Goal: Task Accomplishment & Management: Manage account settings

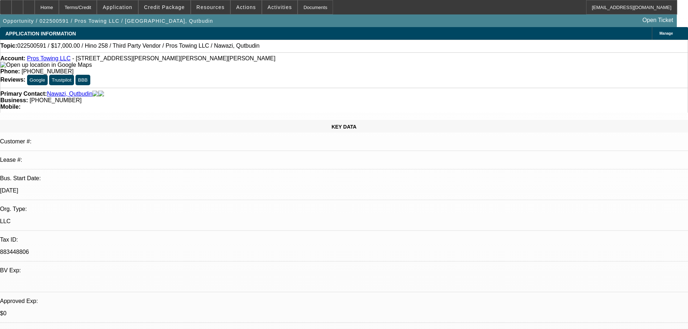
select select "0"
select select "2"
select select "0.1"
select select "4"
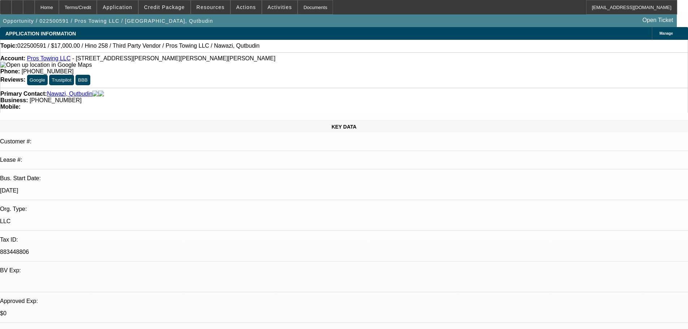
select select "0"
select select "2"
select select "0.1"
select select "4"
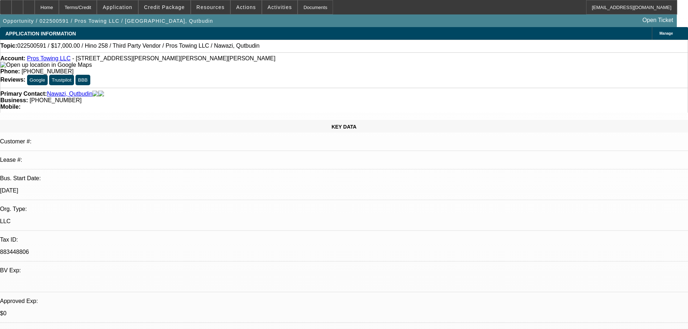
select select "0"
select select "2"
select select "0.1"
select select "4"
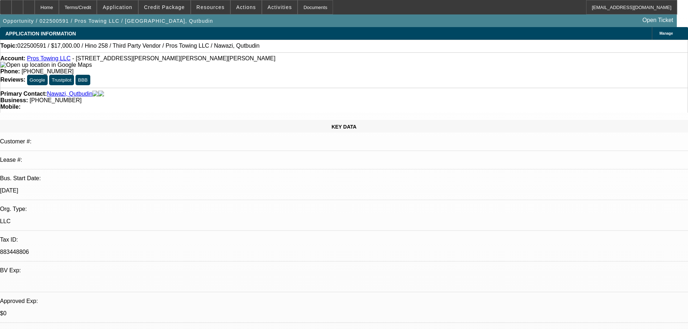
select select "0"
select select "2"
select select "0.1"
select select "4"
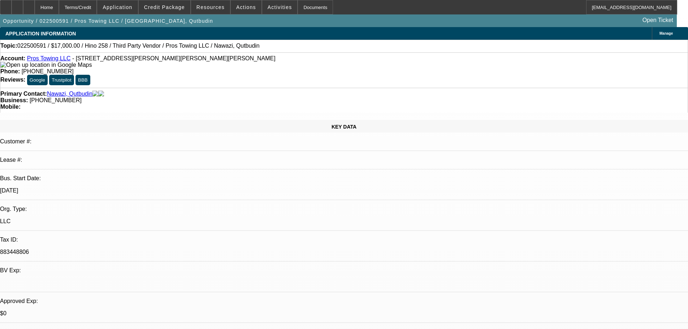
radio input "true"
type textarea "10-9: Taking deal, wants to put $20-30K down and condense to 24-months. Says we…"
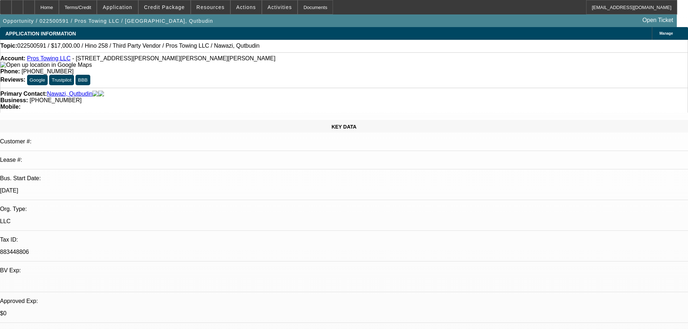
radio input "true"
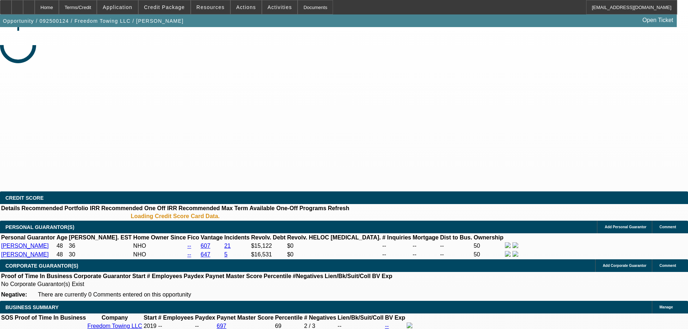
select select "0"
select select "2"
select select "0.1"
select select "4"
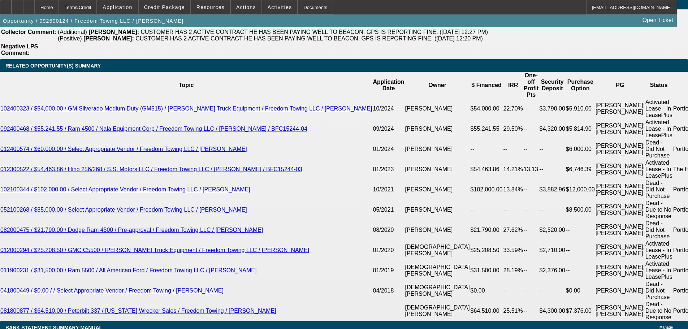
scroll to position [1300, 0]
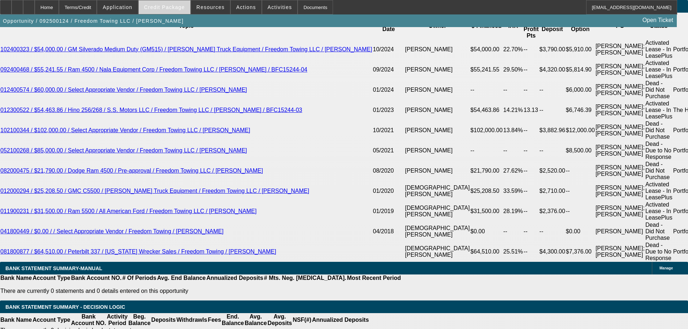
click at [174, 12] on span at bounding box center [165, 7] width 52 height 17
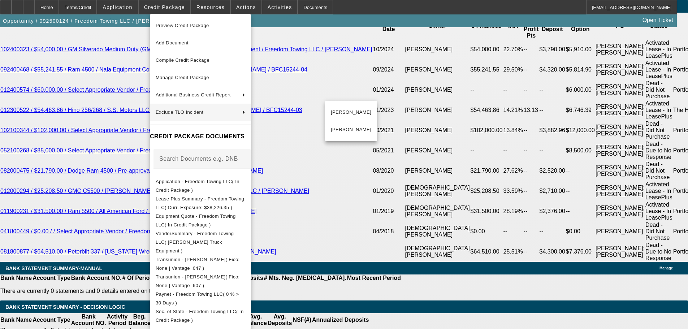
click at [402, 97] on div at bounding box center [344, 164] width 688 height 329
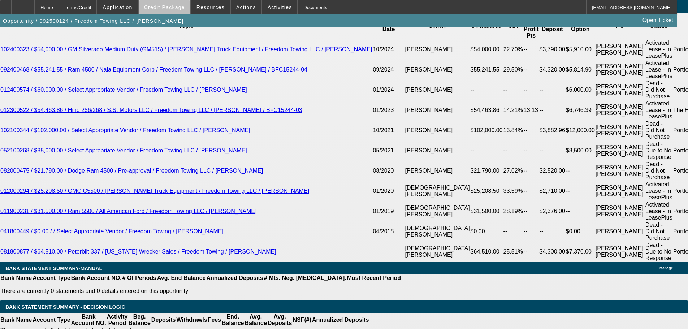
click at [178, 5] on span "Credit Package" at bounding box center [164, 7] width 41 height 6
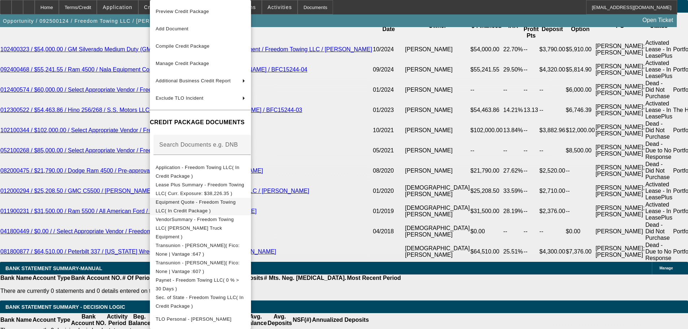
click at [236, 204] on span "Equipment Quote - Freedom Towing LLC( In Credit Package )" at bounding box center [196, 206] width 80 height 14
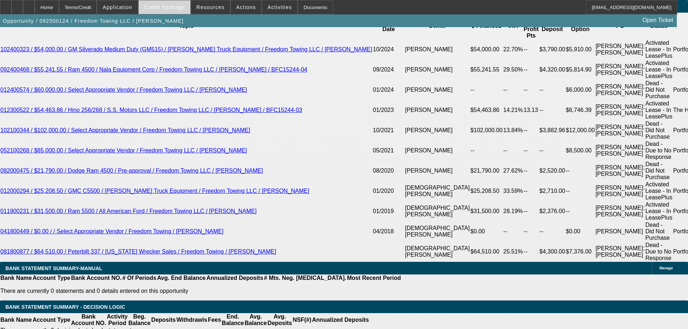
click at [174, 11] on span at bounding box center [165, 7] width 52 height 17
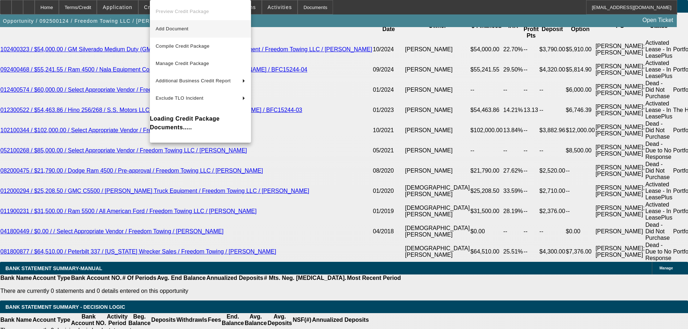
click at [208, 29] on span "Add Document" at bounding box center [201, 29] width 90 height 9
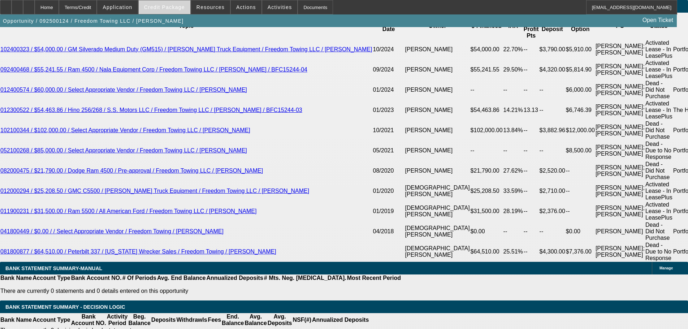
click at [168, 11] on span at bounding box center [165, 7] width 52 height 17
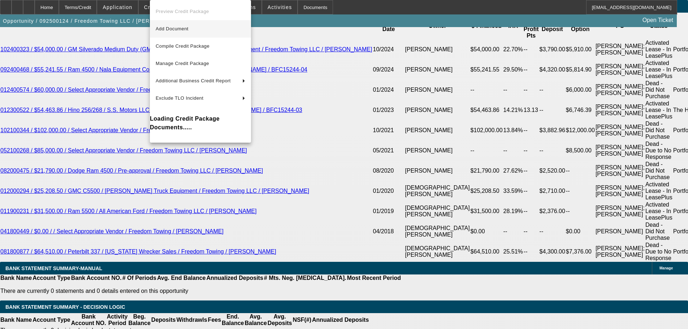
click at [189, 32] on span "Add Document" at bounding box center [201, 29] width 90 height 9
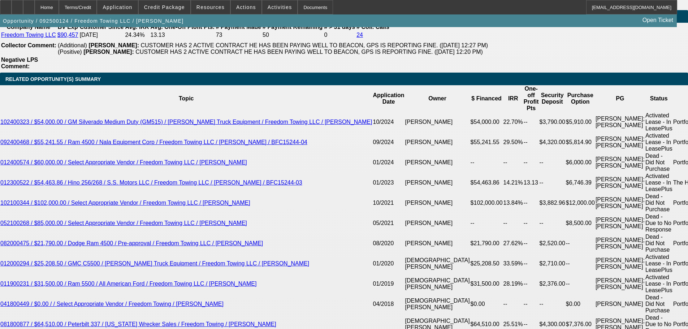
scroll to position [1228, 0]
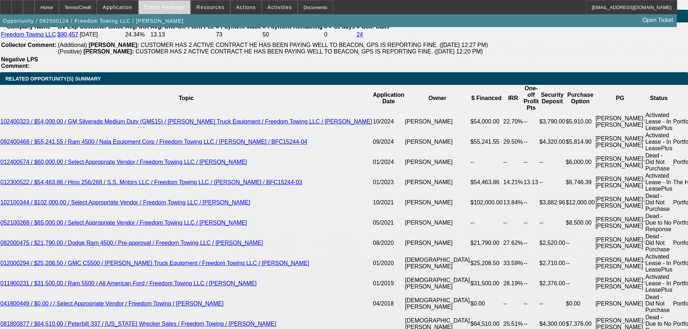
click at [174, 9] on span "Credit Package" at bounding box center [164, 7] width 41 height 6
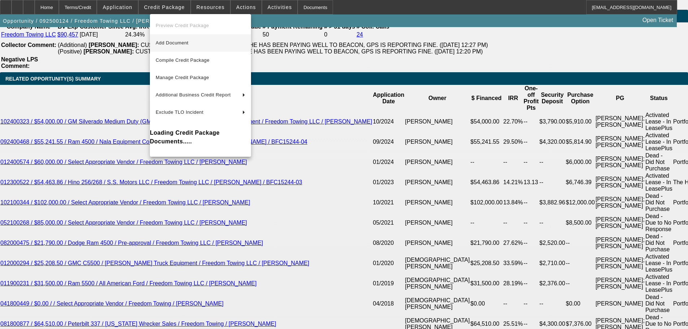
click at [202, 38] on button "Add Document" at bounding box center [200, 42] width 101 height 17
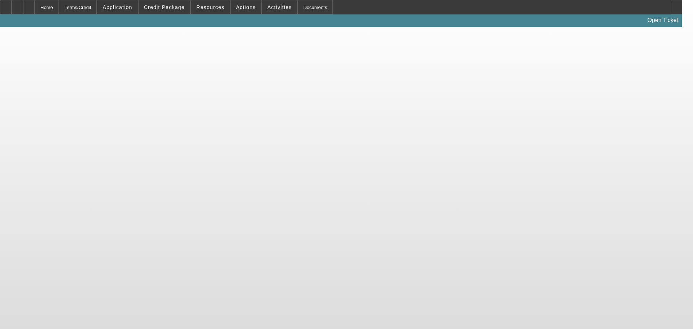
click at [177, 156] on body "Home Terms/Credit Application Credit Package Resources Actions Activities Docum…" at bounding box center [346, 164] width 693 height 329
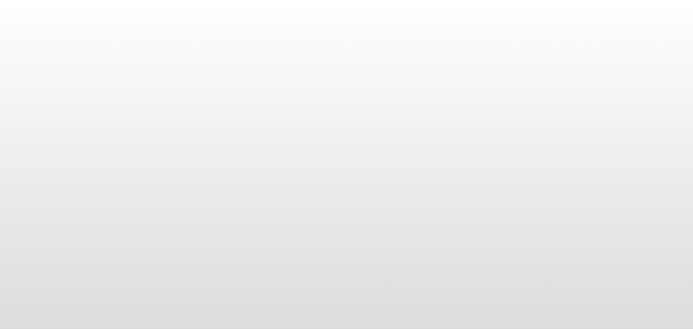
click at [459, 185] on body at bounding box center [346, 164] width 693 height 329
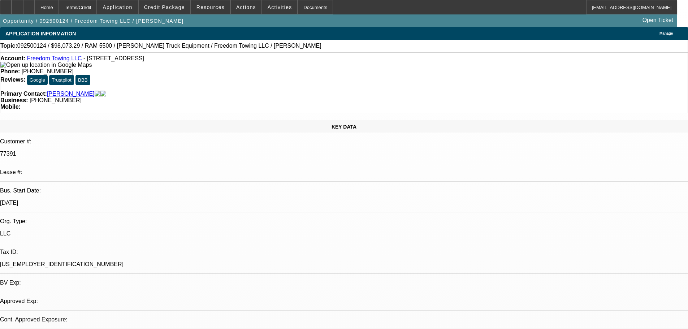
select select "0"
select select "2"
select select "0.1"
select select "4"
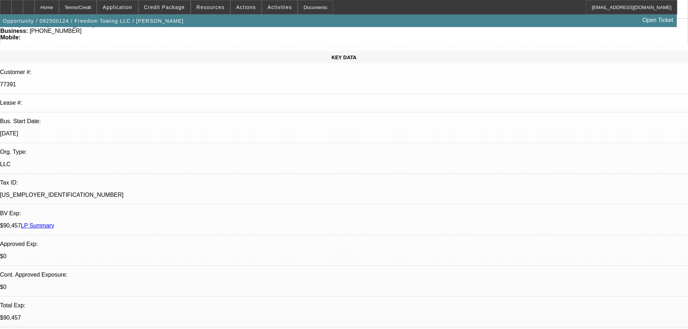
scroll to position [144, 0]
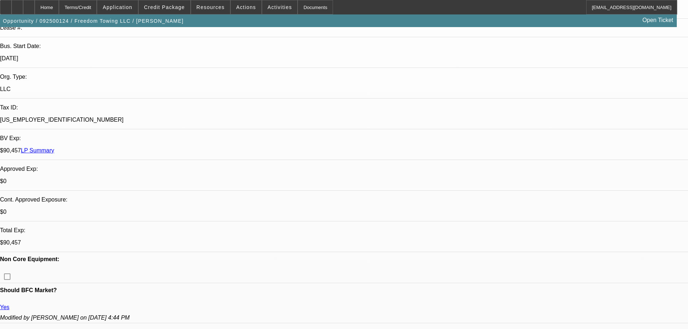
drag, startPoint x: 542, startPoint y: 30, endPoint x: 548, endPoint y: 39, distance: 10.6
radio input "true"
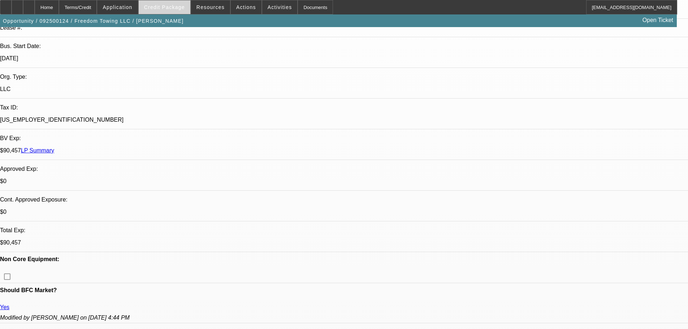
type textarea "10-9: Sent Dillon new payoff, trade-in covering 100% of the -05 payoff.//"
click at [155, 10] on span at bounding box center [165, 7] width 52 height 17
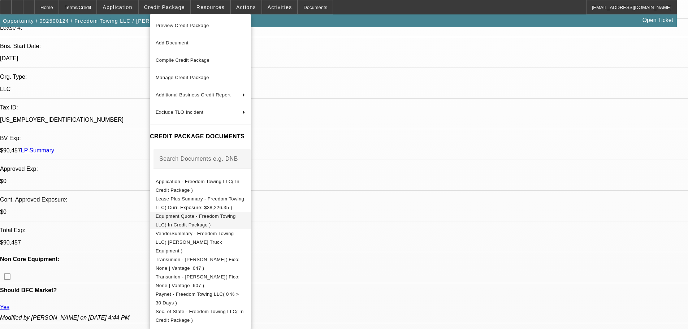
click at [232, 220] on span "Equipment Quote - Freedom Towing LLC( In Credit Package )" at bounding box center [196, 220] width 80 height 14
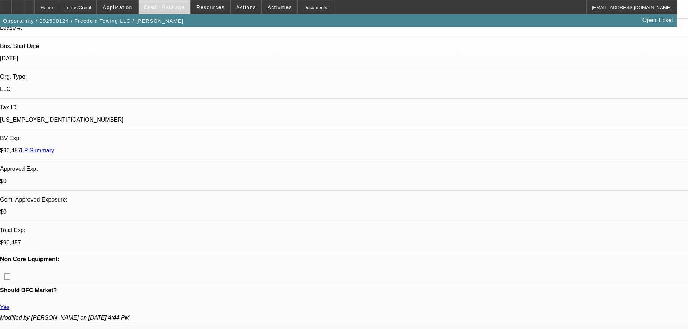
click at [169, 8] on span "Credit Package" at bounding box center [164, 7] width 41 height 6
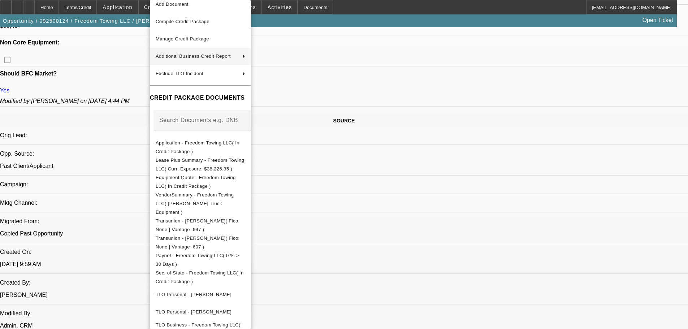
scroll to position [0, 0]
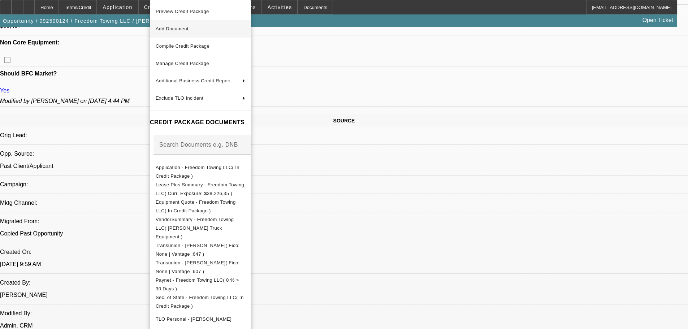
click at [189, 23] on button "Add Document" at bounding box center [200, 28] width 101 height 17
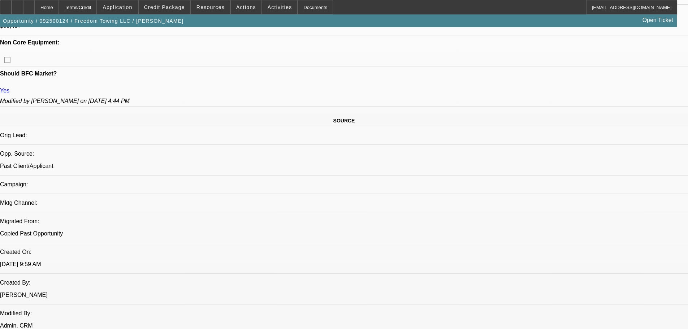
click at [157, 11] on span at bounding box center [165, 7] width 52 height 17
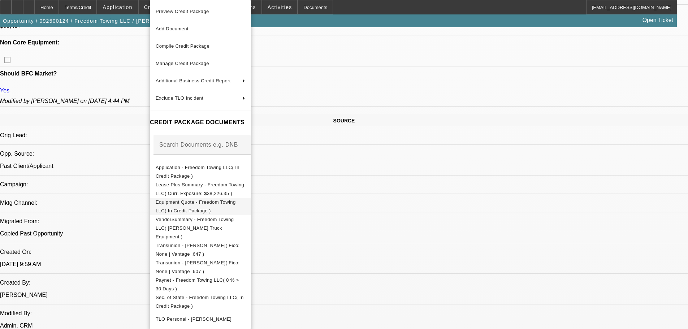
click at [233, 205] on span "Equipment Quote - Freedom Towing LLC( In Credit Package )" at bounding box center [196, 206] width 80 height 14
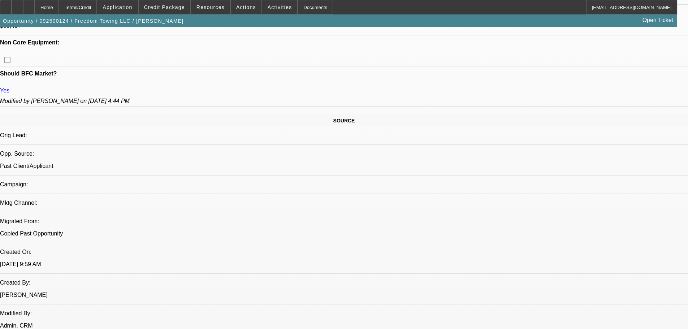
drag, startPoint x: 627, startPoint y: 171, endPoint x: 634, endPoint y: 173, distance: 7.7
radio input "true"
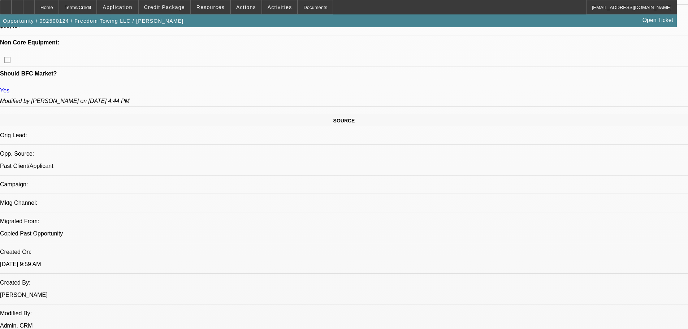
drag, startPoint x: 654, startPoint y: 236, endPoint x: 461, endPoint y: 241, distance: 192.5
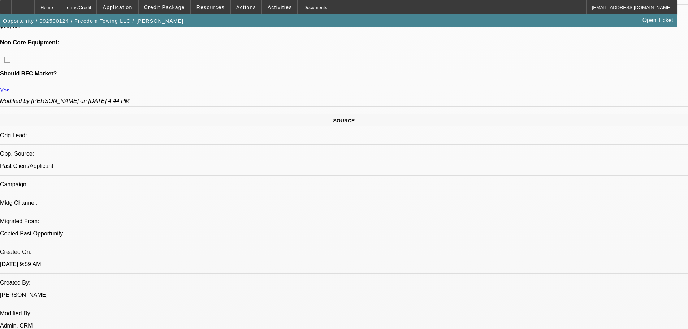
copy div "10-9: Sent Dillon new payoff, trade-in covering 100% of the -05 payoff.//"
radio input "true"
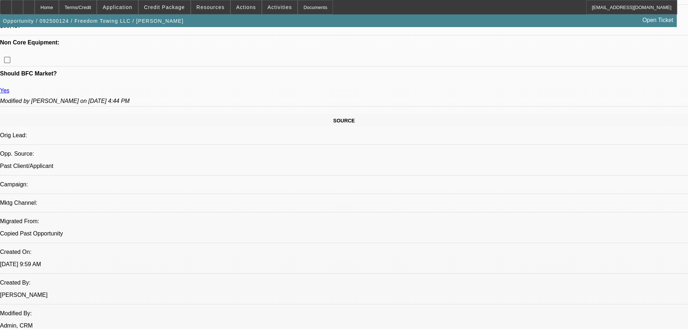
paste textarea "10-9: Sent Dillon new payoff, trade-in covering 100% of the -05 payoff.//"
type textarea "10-9: Sent Dillon new payoff, trade-in covering 100% of the -05 payoff.// payof…"
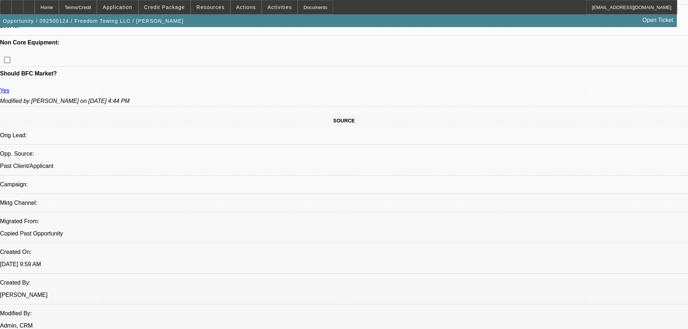
radio input "true"
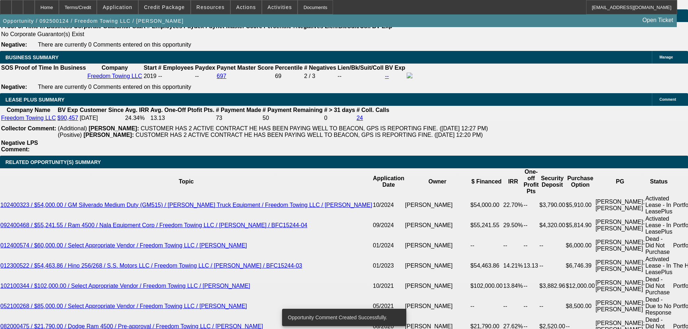
scroll to position [1192, 0]
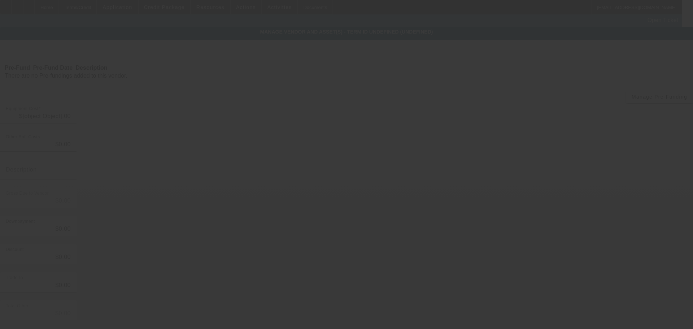
type input "$96,841.93"
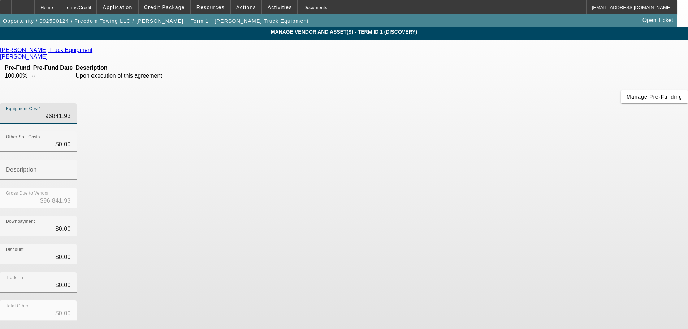
drag, startPoint x: 418, startPoint y: 62, endPoint x: 484, endPoint y: 66, distance: 66.2
click at [484, 103] on div "Equipment Cost 96841.93" at bounding box center [344, 117] width 688 height 28
type input "$96,841.93"
click at [505, 216] on div "Downpayment $0.00" at bounding box center [344, 230] width 688 height 28
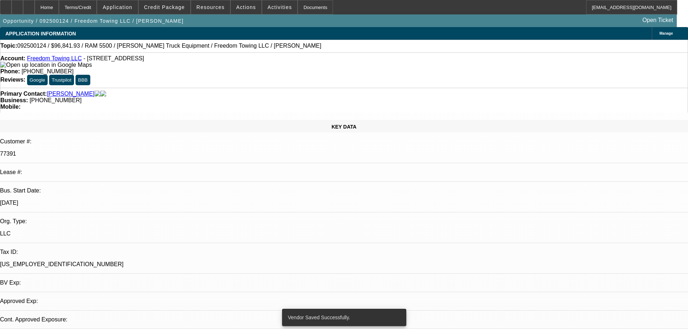
select select "0"
select select "2"
select select "0.1"
select select "4"
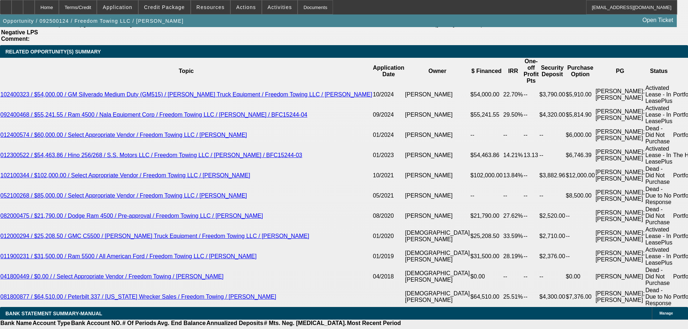
scroll to position [1233, 0]
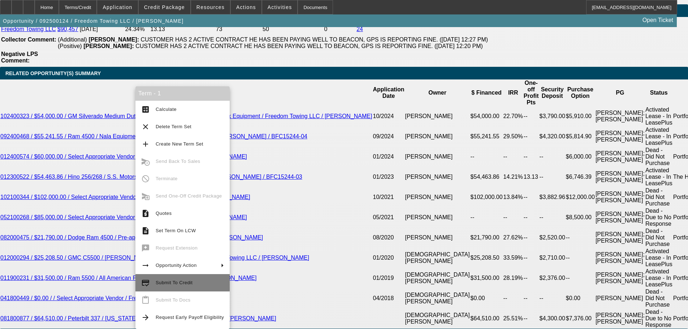
click at [208, 279] on span "Submit To Credit" at bounding box center [190, 282] width 68 height 9
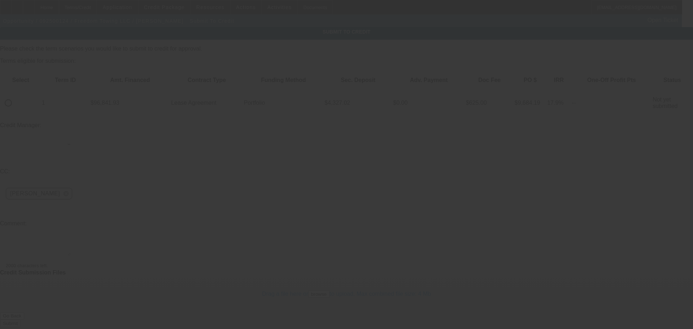
click at [175, 8] on span "Credit Package" at bounding box center [164, 7] width 41 height 6
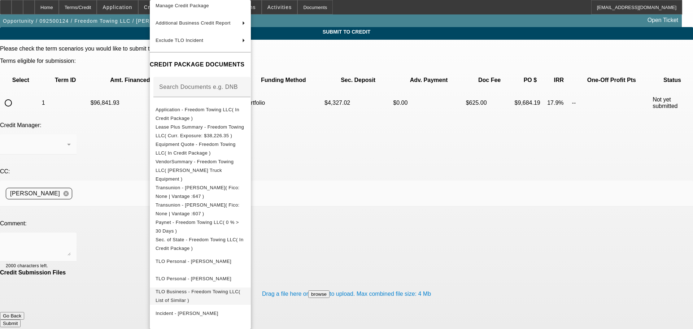
scroll to position [100, 0]
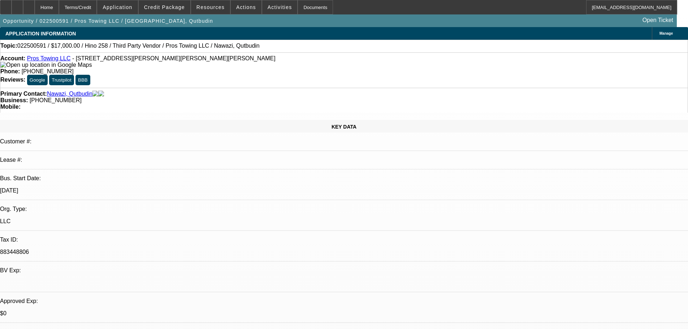
select select "0"
select select "2"
select select "0.1"
select select "4"
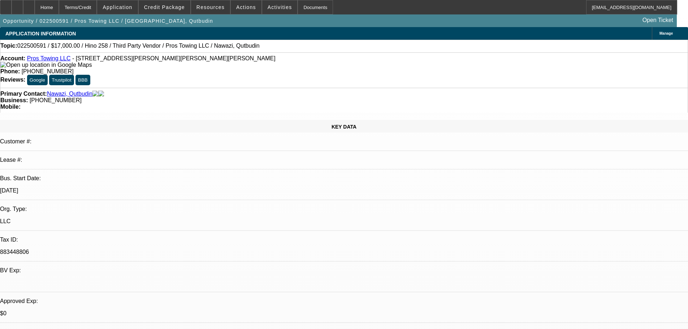
select select "0"
select select "2"
select select "0.1"
select select "4"
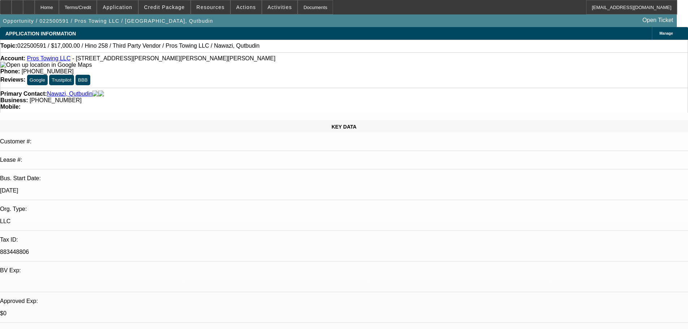
select select "0"
select select "2"
select select "0.1"
select select "4"
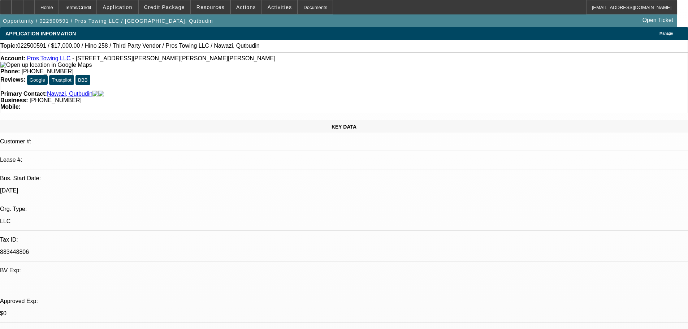
select select "0"
select select "2"
select select "0.1"
select select "4"
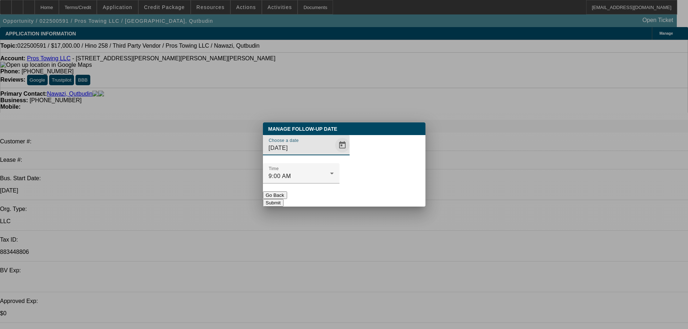
click at [334, 154] on span "Open calendar" at bounding box center [342, 145] width 17 height 17
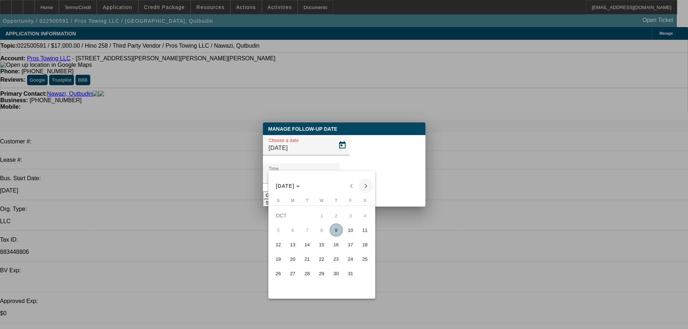
click at [363, 189] on span "Next month" at bounding box center [366, 186] width 14 height 14
click at [349, 185] on span "Previous month" at bounding box center [351, 186] width 14 height 14
click at [337, 249] on span "16" at bounding box center [336, 244] width 13 height 13
type input "10/16/2025"
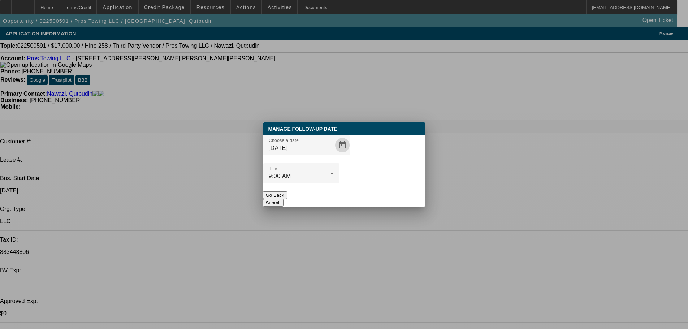
click at [283, 199] on button "Submit" at bounding box center [273, 203] width 21 height 8
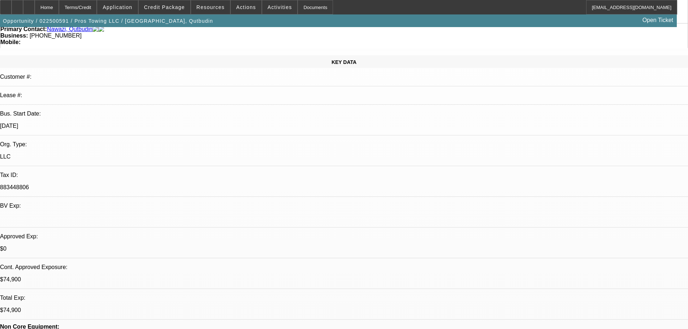
scroll to position [72, 0]
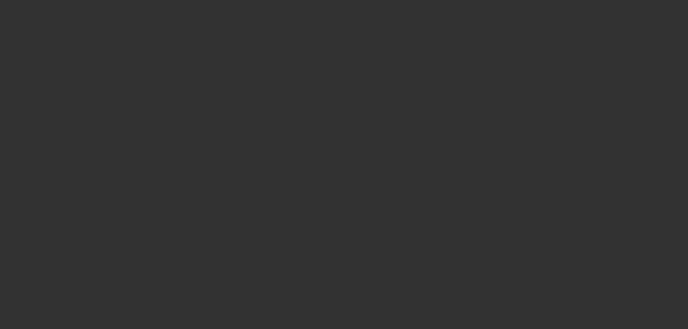
scroll to position [0, 0]
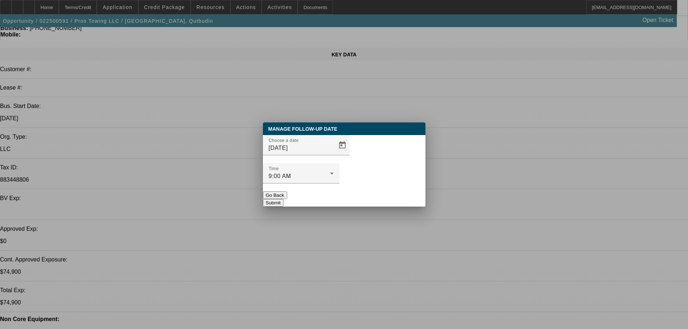
click at [287, 191] on button "Go Back" at bounding box center [275, 195] width 24 height 8
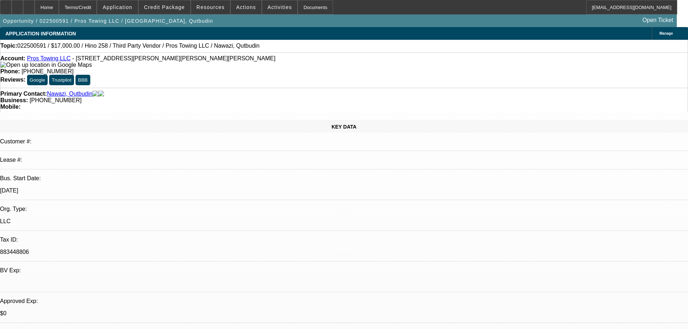
select select "0"
select select "2"
select select "0.1"
select select "4"
select select "0"
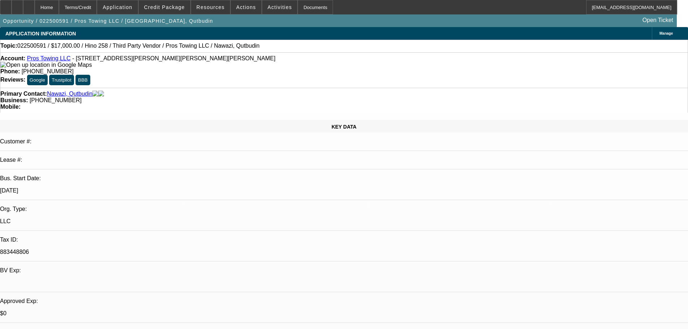
select select "2"
select select "0.1"
select select "4"
select select "0"
select select "2"
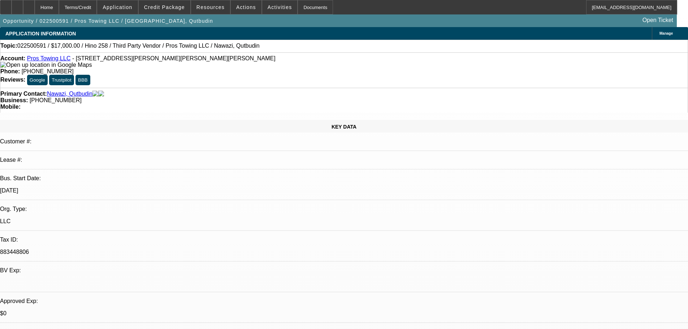
select select "0.1"
select select "4"
select select "0"
select select "0.1"
select select "4"
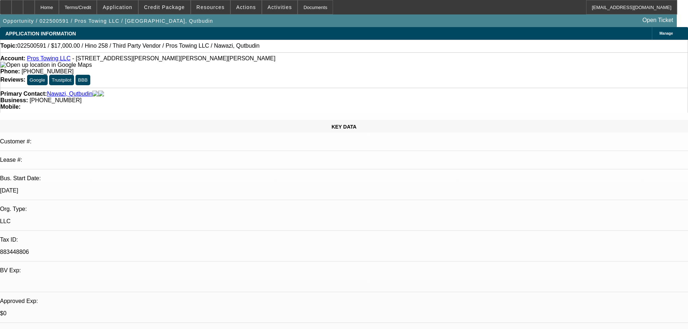
select select "2"
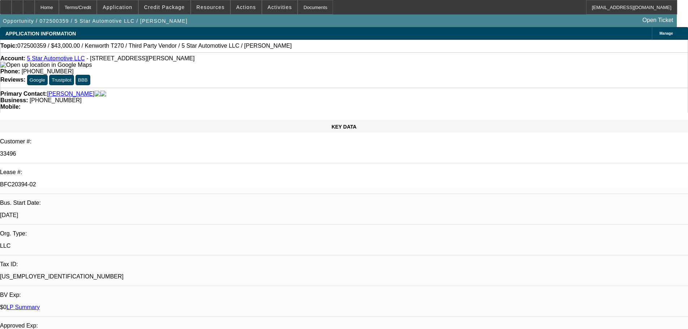
select select "0"
select select "6"
select select "0"
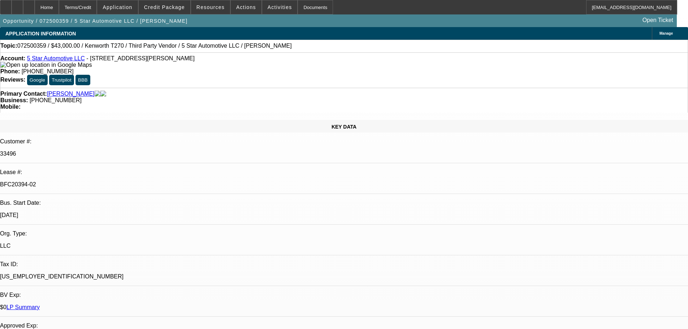
select select "0"
select select "6"
select select "0"
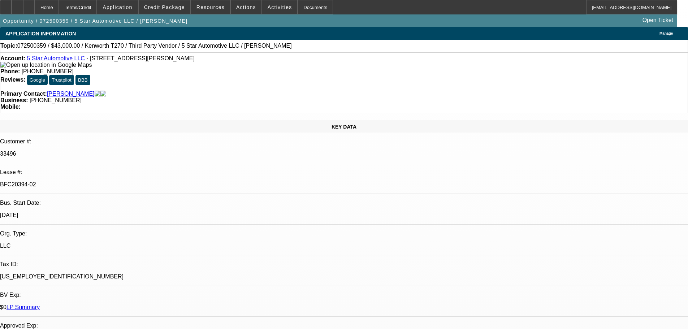
select select "0"
select select "6"
select select "0"
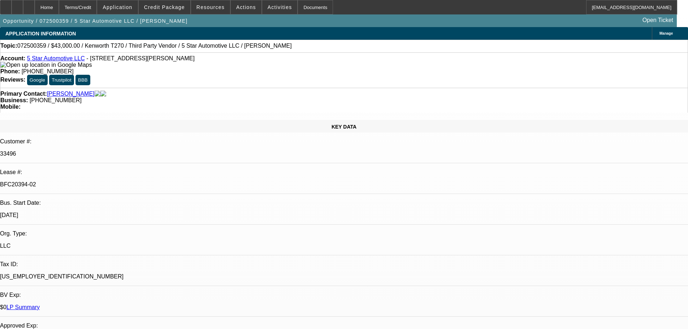
select select "6"
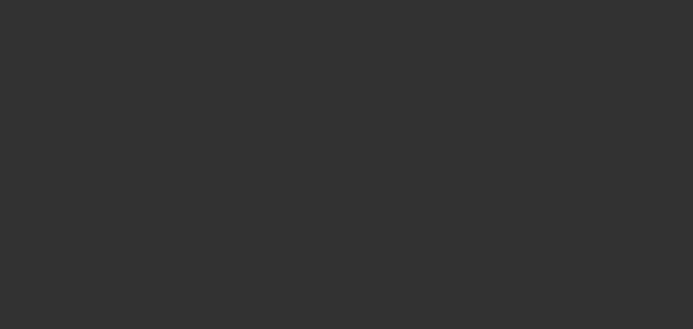
select select "0"
select select "2"
select select "0.1"
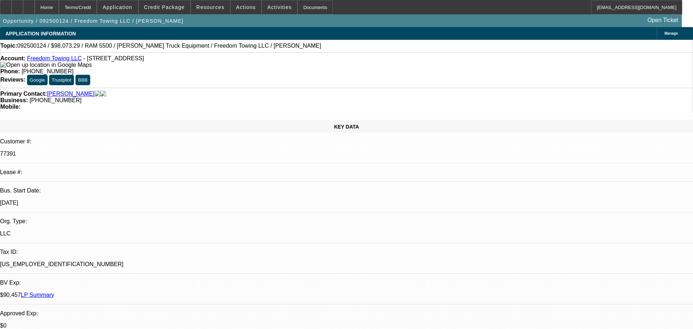
select select "1"
select select "2"
select select "4"
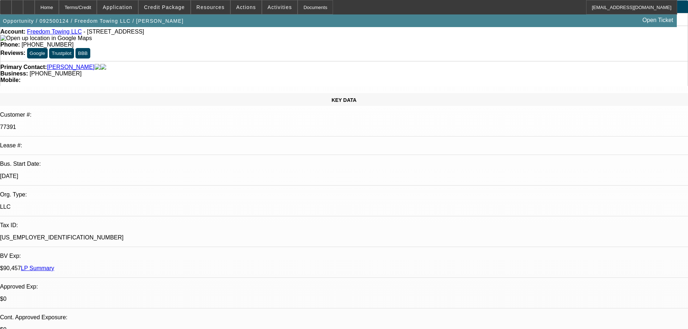
scroll to position [72, 0]
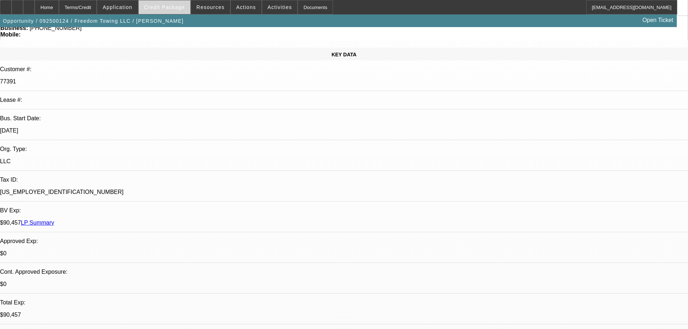
click at [174, 4] on span at bounding box center [165, 7] width 52 height 17
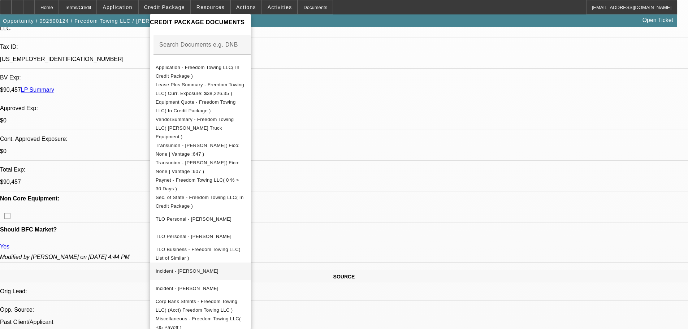
scroll to position [289, 0]
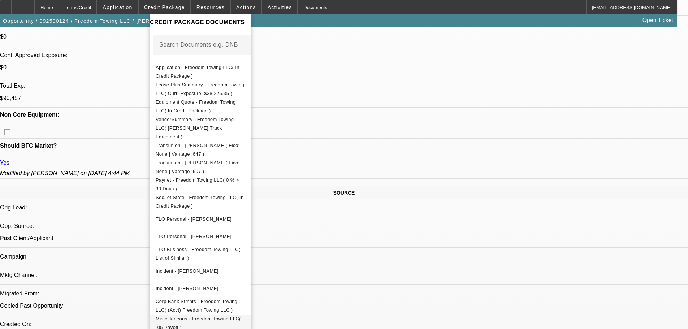
click at [241, 316] on span "Miscellaneous - Freedom Towing LLC( -05 Payoff )" at bounding box center [198, 323] width 85 height 14
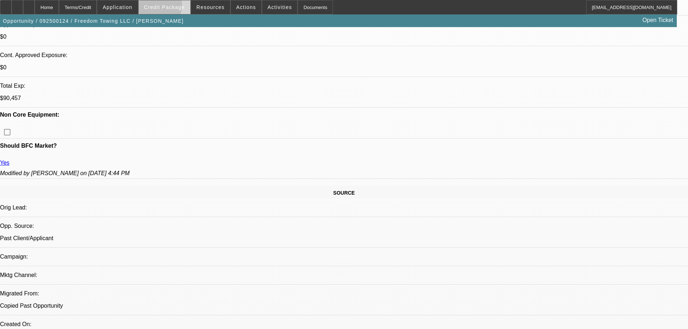
click at [166, 7] on span "Credit Package" at bounding box center [164, 7] width 41 height 6
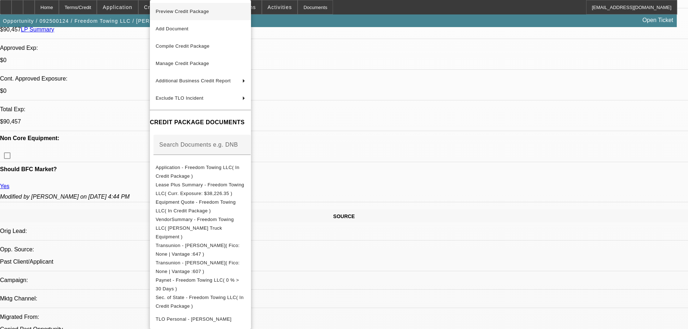
scroll to position [253, 0]
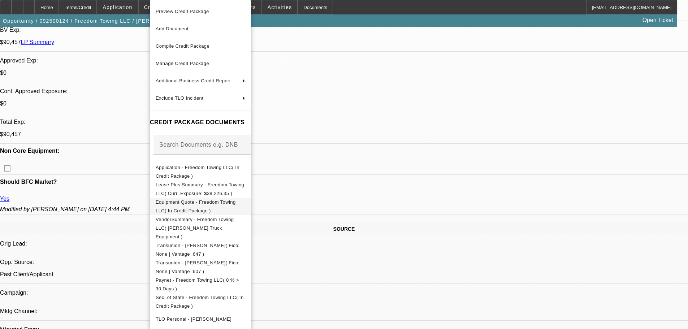
click at [236, 205] on span "Equipment Quote - Freedom Towing LLC( In Credit Package )" at bounding box center [196, 206] width 80 height 14
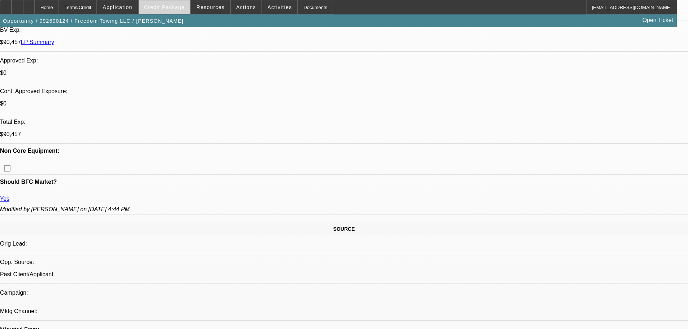
click at [188, 3] on span at bounding box center [165, 7] width 52 height 17
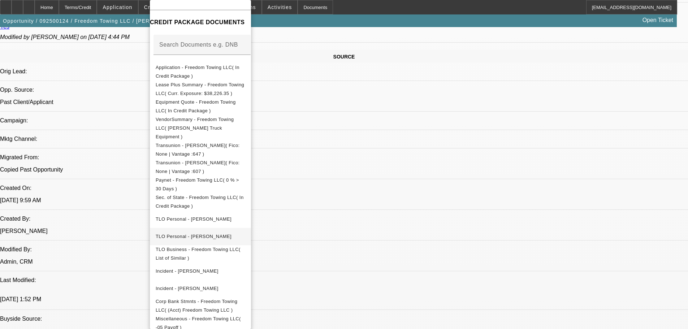
scroll to position [433, 0]
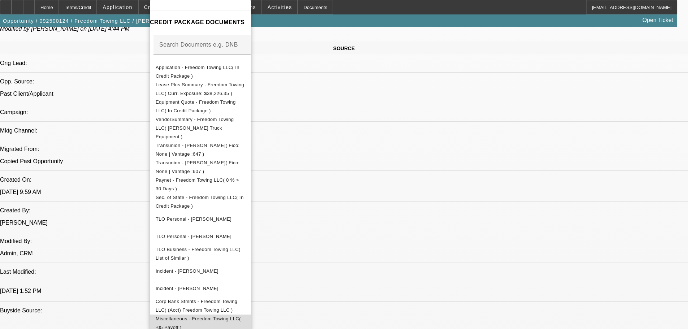
click at [245, 315] on span "Miscellaneous - Freedom Towing LLC( -05 Payoff )" at bounding box center [201, 323] width 90 height 17
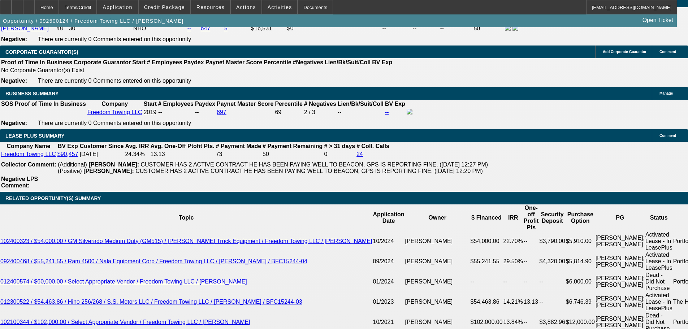
scroll to position [1192, 0]
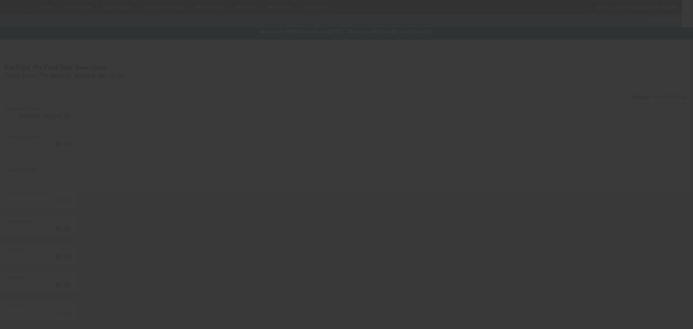
type input "$98,073.29"
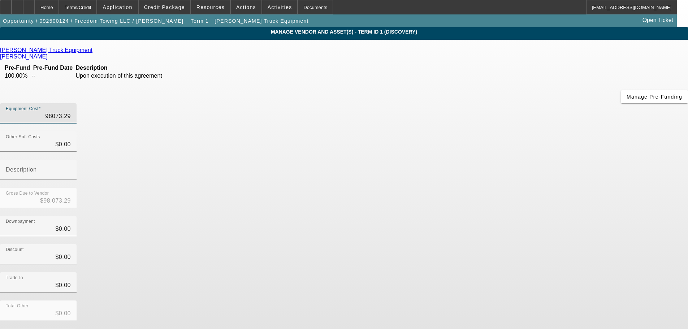
drag, startPoint x: 409, startPoint y: 59, endPoint x: 478, endPoint y: 55, distance: 69.0
click at [478, 103] on div "Equipment Cost 98073.29" at bounding box center [344, 117] width 688 height 28
type input "9"
type input "$9.00"
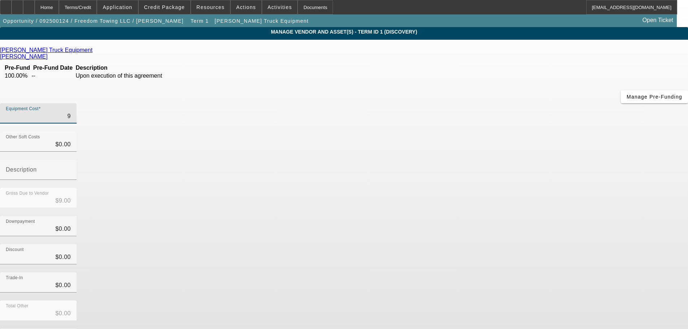
type input "96"
type input "$96.00"
type input "968"
type input "$968.00"
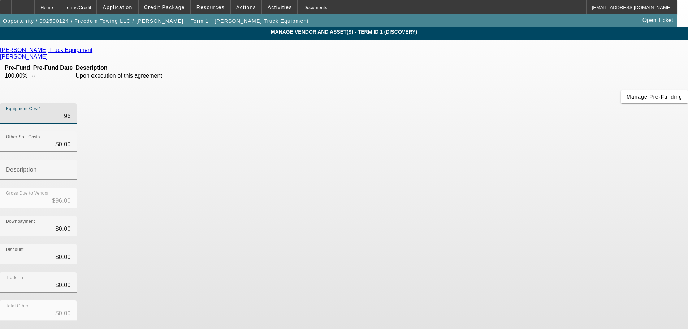
type input "$968.00"
type input "9684"
type input "$9,684.00"
type input "96841"
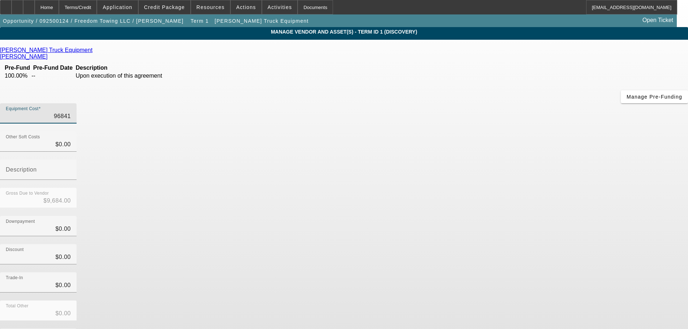
type input "$96,841.00"
type input "96841.9"
type input "$96,841.90"
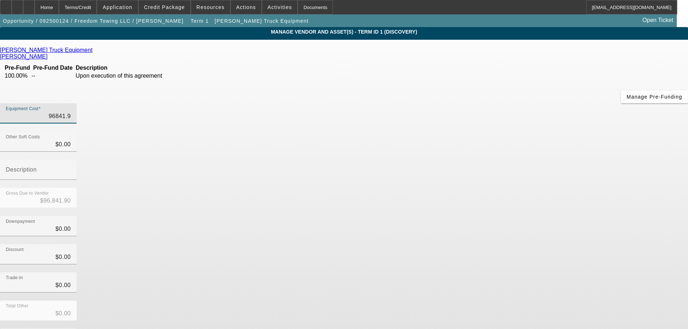
type input "96841.93"
type input "$96,841.93"
click at [517, 216] on div "Downpayment $0.00" at bounding box center [344, 230] width 688 height 28
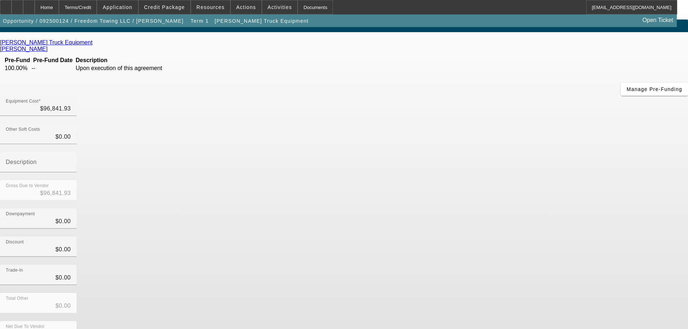
scroll to position [10, 0]
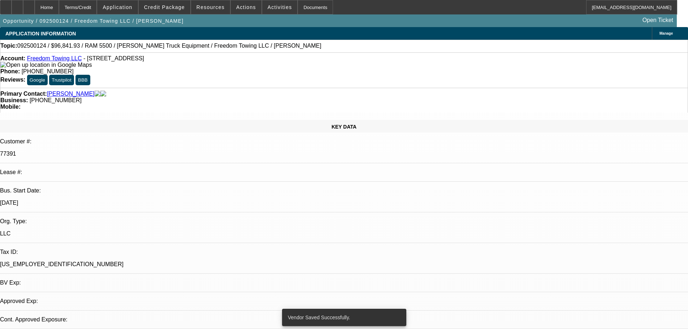
select select "0"
select select "2"
select select "0.1"
select select "4"
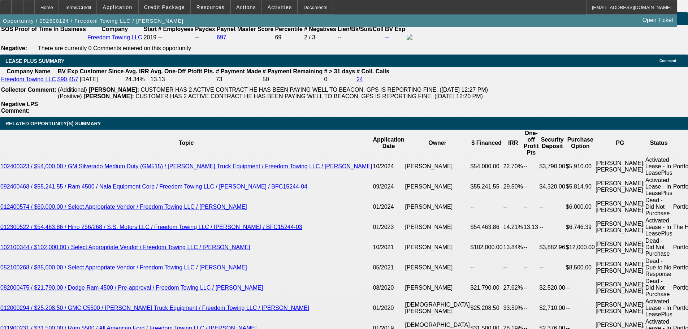
scroll to position [1192, 0]
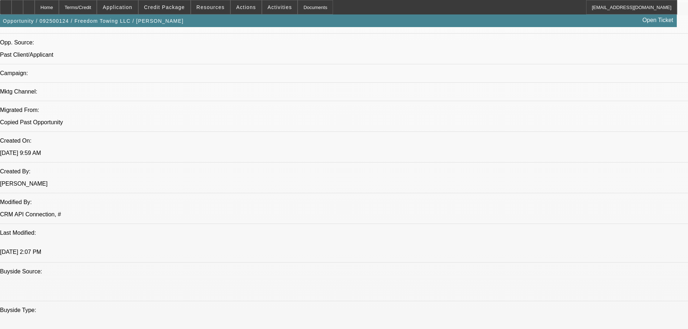
scroll to position [469, 0]
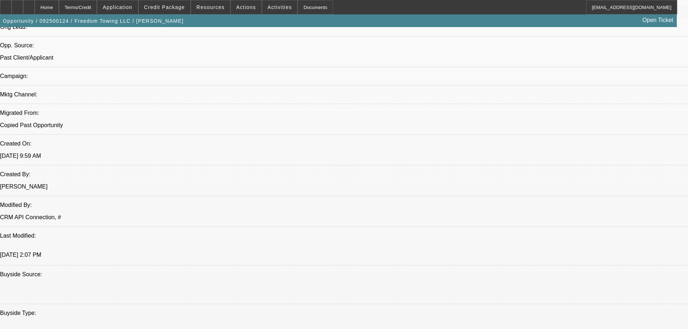
type input "$0.00"
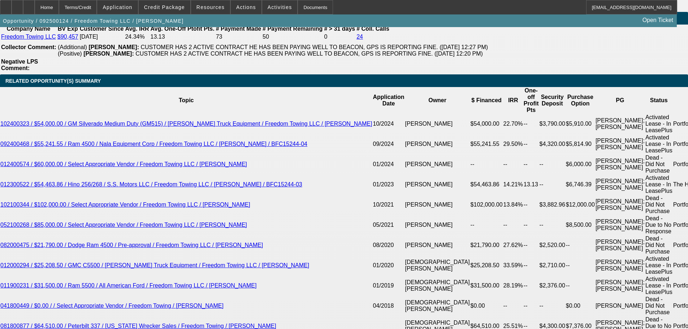
scroll to position [1300, 0]
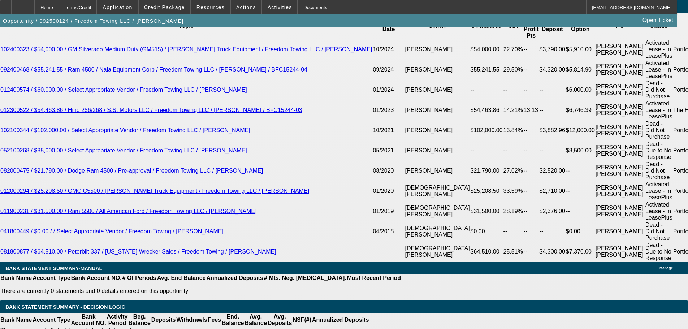
type input "66"
type input "1"
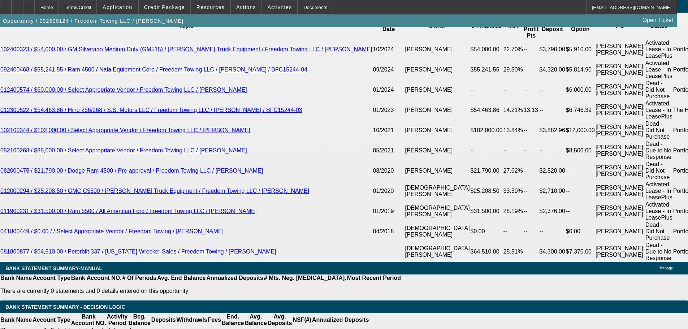
type input "$3,017.26"
type input "$1,508.63"
type input "15"
type input "$4,327.02"
type input "$2,163.51"
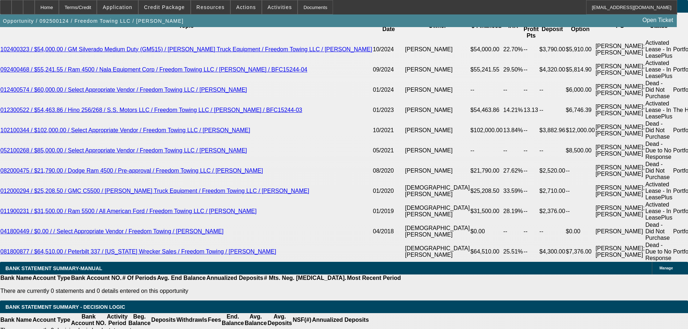
type input "15"
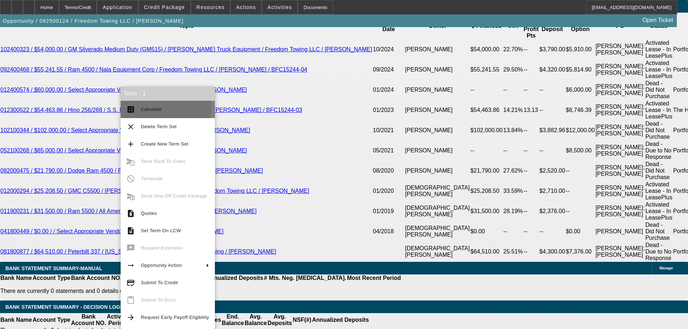
click at [160, 108] on span "Calculate" at bounding box center [151, 109] width 21 height 5
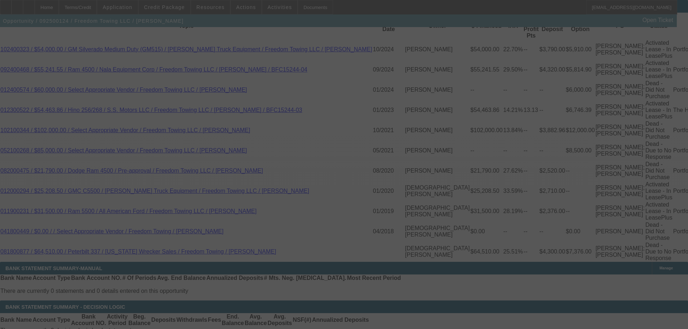
select select "0"
select select "2"
select select "0.1"
select select "4"
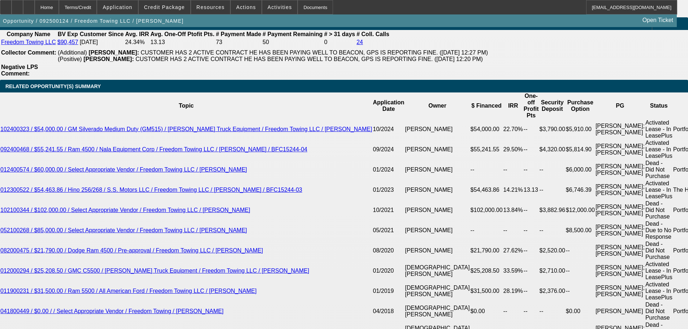
scroll to position [1219, 0]
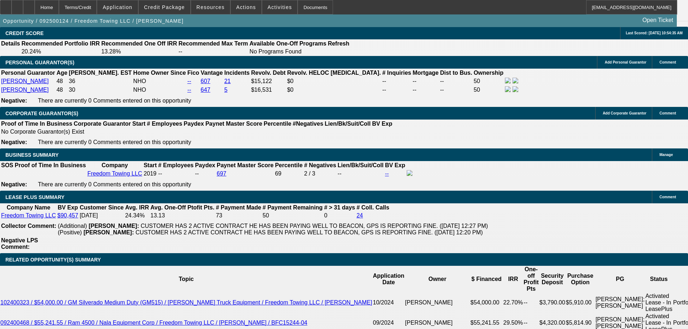
scroll to position [1039, 0]
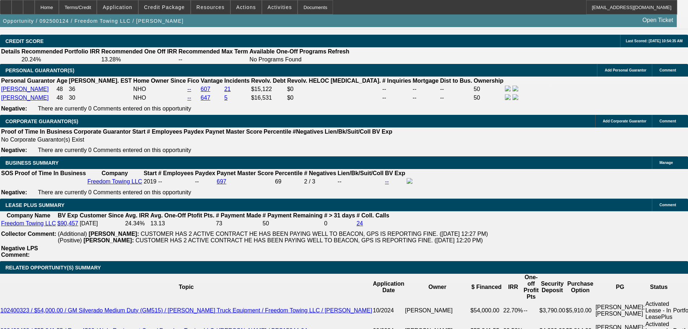
radio input "true"
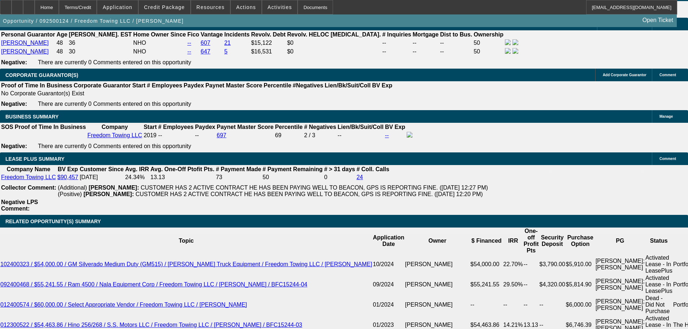
scroll to position [1219, 0]
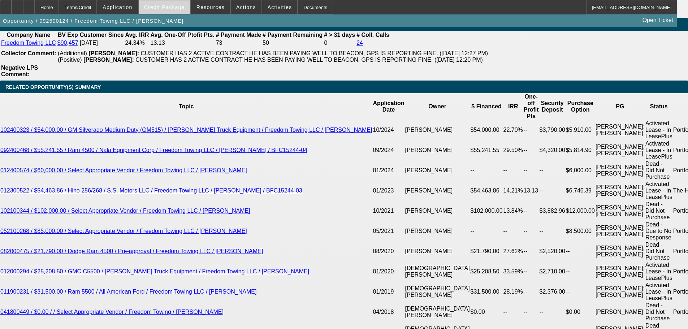
click at [170, 10] on span at bounding box center [165, 7] width 52 height 17
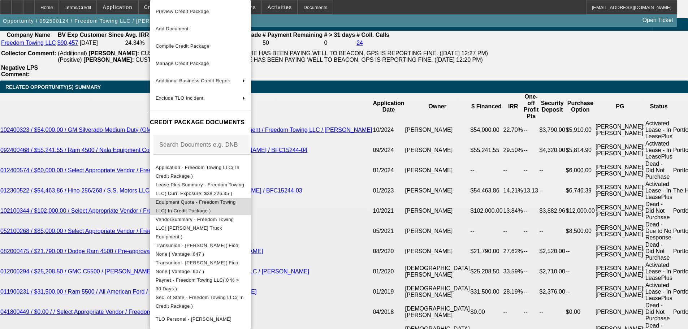
click at [237, 207] on span "Equipment Quote - Freedom Towing LLC( In Credit Package )" at bounding box center [201, 206] width 90 height 17
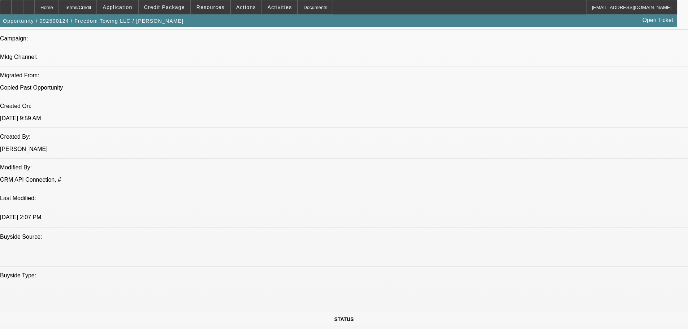
scroll to position [469, 0]
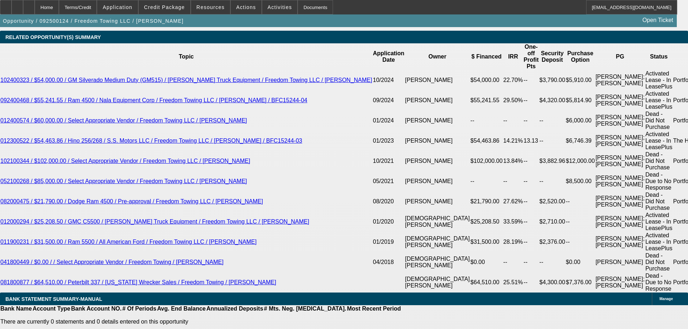
scroll to position [1264, 0]
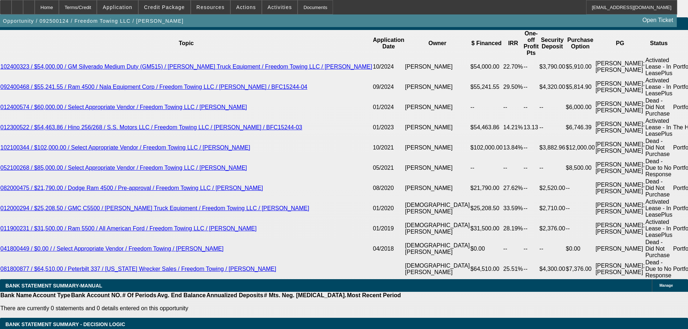
scroll to position [1192, 0]
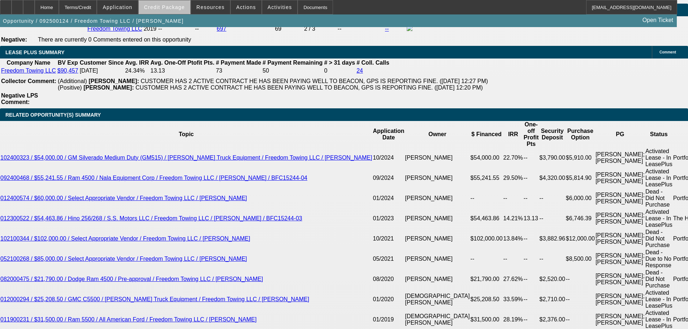
click at [178, 9] on span "Credit Package" at bounding box center [164, 7] width 41 height 6
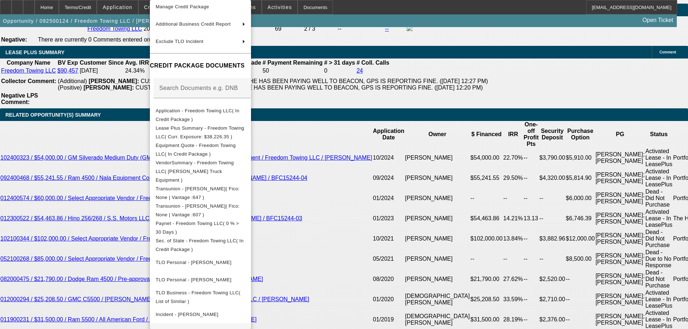
scroll to position [100, 0]
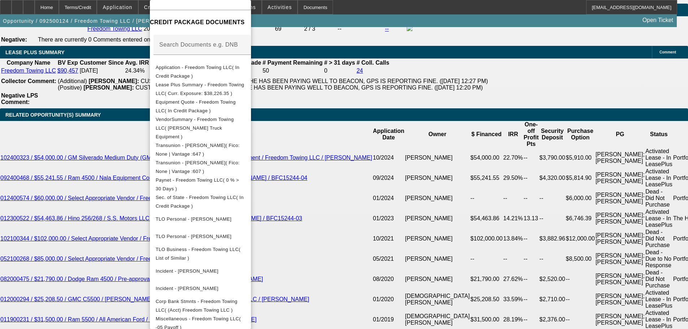
click at [355, 263] on div at bounding box center [344, 164] width 688 height 329
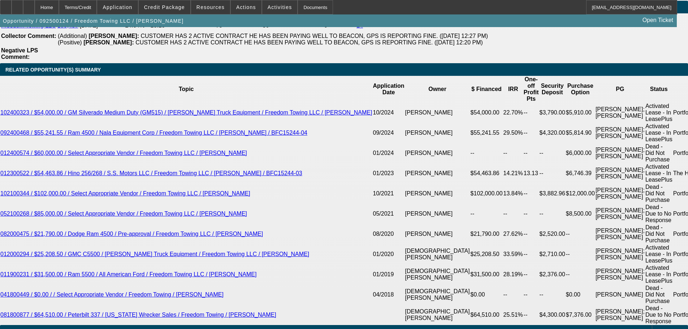
scroll to position [1300, 0]
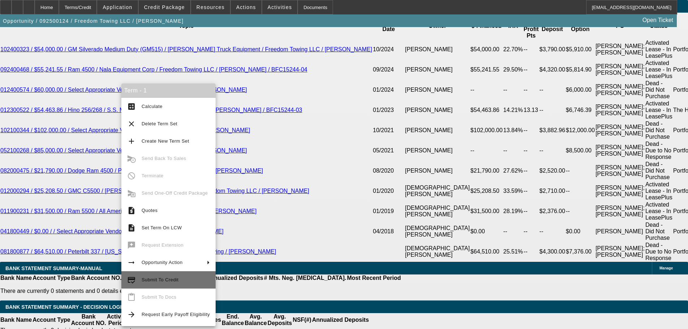
click at [178, 280] on span "Submit To Credit" at bounding box center [176, 280] width 68 height 9
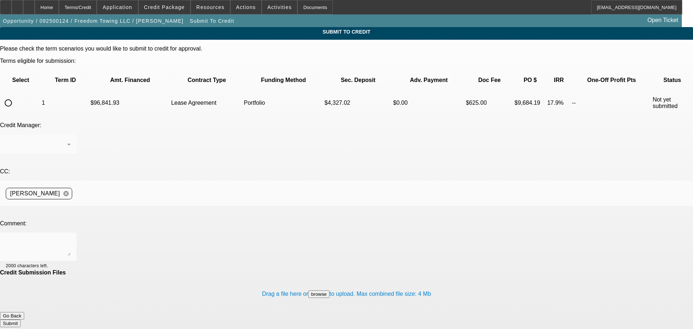
click at [16, 96] on input "radio" at bounding box center [8, 103] width 14 height 14
radio input "true"
click at [71, 134] on div at bounding box center [38, 144] width 65 height 20
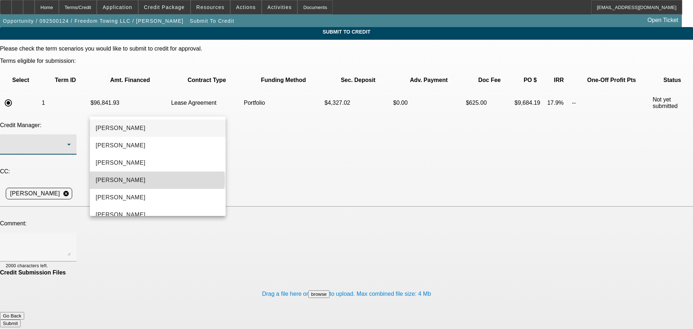
click at [157, 180] on mat-option "Arida, Michael" at bounding box center [158, 180] width 136 height 17
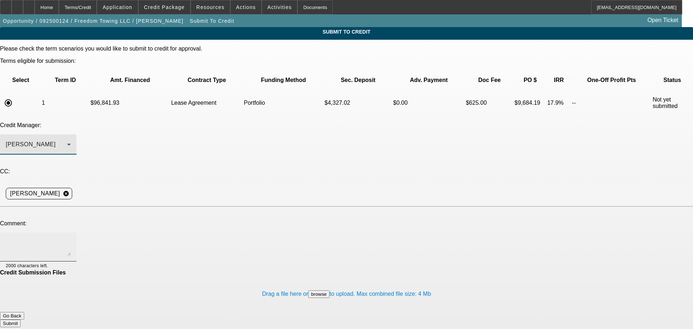
click at [71, 238] on textarea at bounding box center [38, 246] width 65 height 17
click at [71, 238] on textarea "Hey Michael, 5xer with replacement on the -05. The -05 deal we just did a few" at bounding box center [38, 246] width 65 height 17
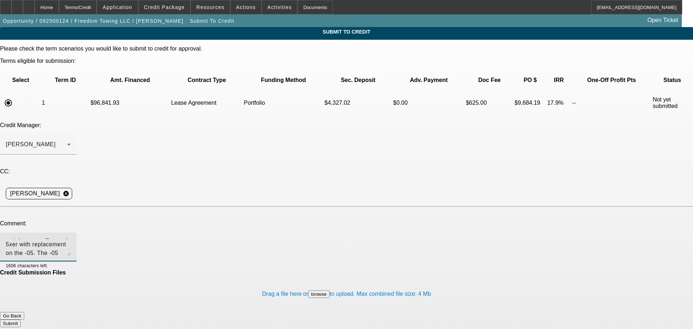
scroll to position [9, 0]
drag, startPoint x: 272, startPoint y: 177, endPoint x: 89, endPoint y: 178, distance: 182.7
click at [77, 233] on div "Hey Michael, 5xer with replacement on the -05. The -05 deal we just did a few m…" at bounding box center [38, 247] width 77 height 29
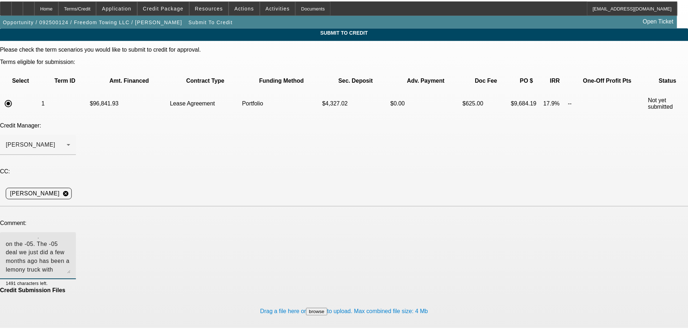
scroll to position [0, 0]
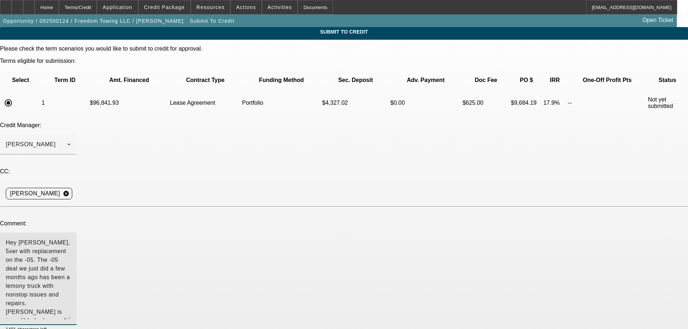
drag, startPoint x: 437, startPoint y: 181, endPoint x: 439, endPoint y: 246, distance: 65.0
click at [77, 246] on div "Hey Michael, 5xer with replacement on the -05. The -05 deal we just did a few m…" at bounding box center [38, 279] width 77 height 92
click at [71, 238] on textarea "Hey Michael, 5xer with replacement on the -05. The -05 deal we just did a few m…" at bounding box center [38, 279] width 65 height 82
click at [71, 238] on textarea "Hey Michael, 5xer with trade-in/payoff on the -05 deal. The -05 deal we just di…" at bounding box center [38, 279] width 65 height 82
drag, startPoint x: 416, startPoint y: 169, endPoint x: 391, endPoint y: 173, distance: 25.2
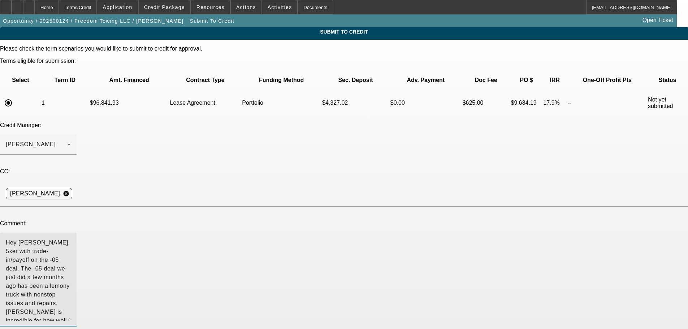
click at [71, 238] on textarea "Hey Michael, 5xer with trade-in/payoff on the -05 deal. The -05 deal we just di…" at bounding box center [38, 279] width 65 height 82
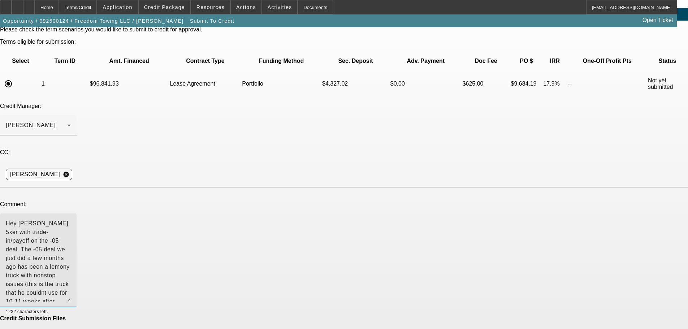
scroll to position [30, 0]
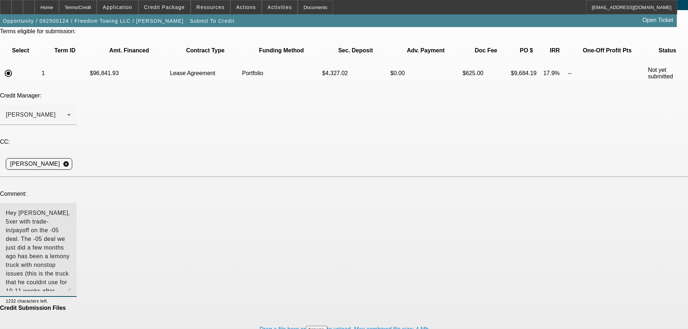
type textarea "Hey Michael, 5xer with trade-in/payoff on the -05 deal. The -05 deal we just di…"
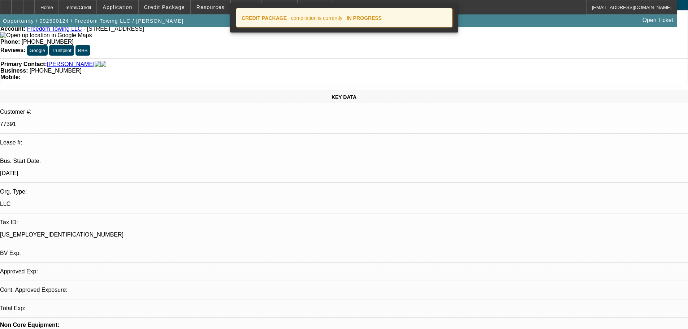
select select "0"
select select "2"
select select "0.1"
select select "4"
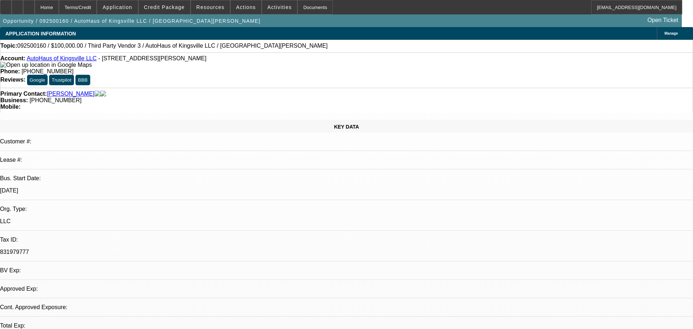
select select "0"
select select "2"
select select "0.1"
select select "4"
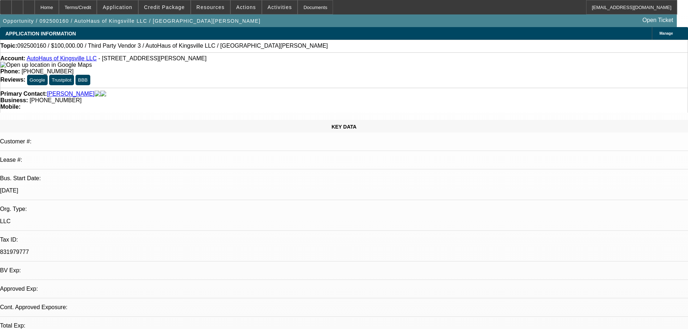
select select "0"
select select "2"
select select "0.1"
select select "4"
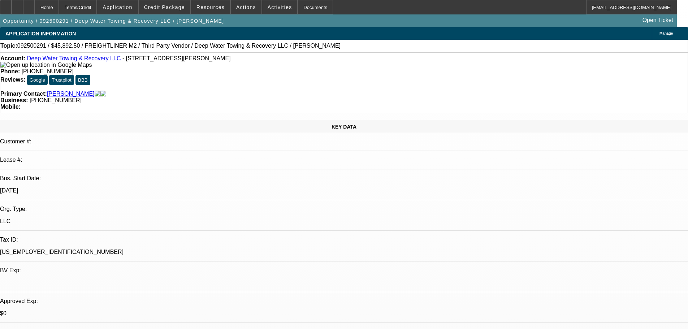
select select "0"
select select "6"
select select "0"
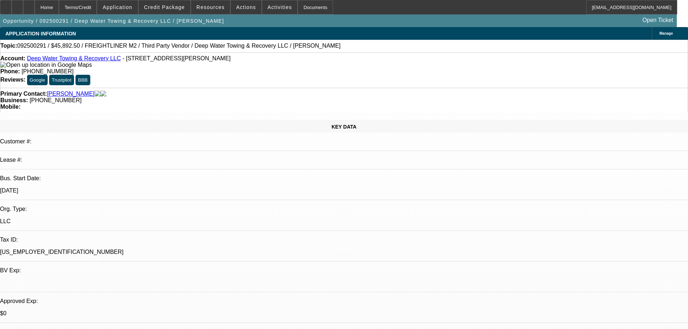
select select "0"
select select "6"
select select "0"
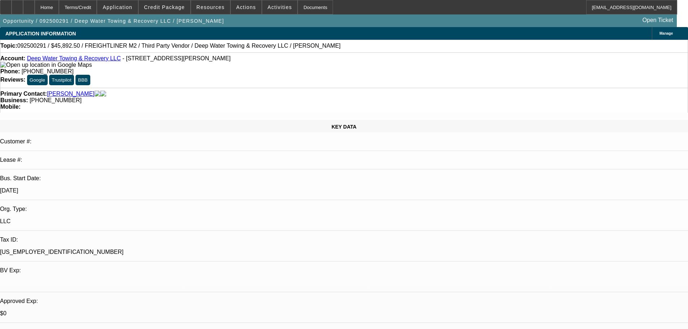
select select "0"
select select "6"
select select "0"
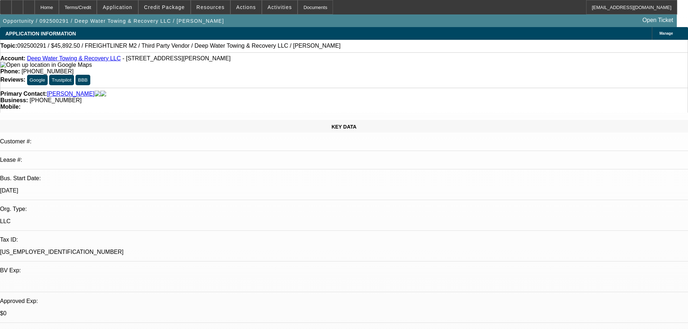
select select "6"
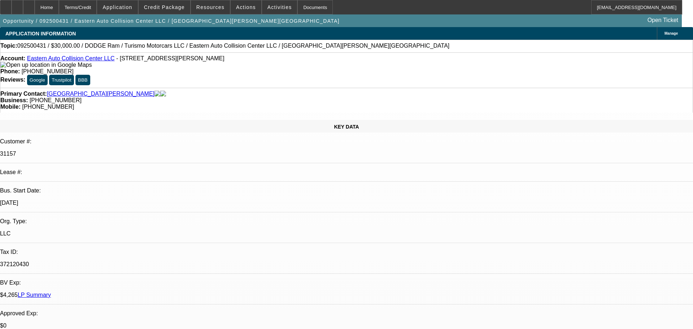
select select "0"
select select "6"
select select "0"
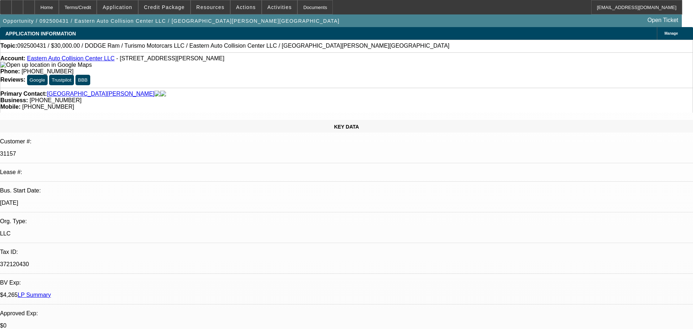
select select "0"
select select "6"
select select "0"
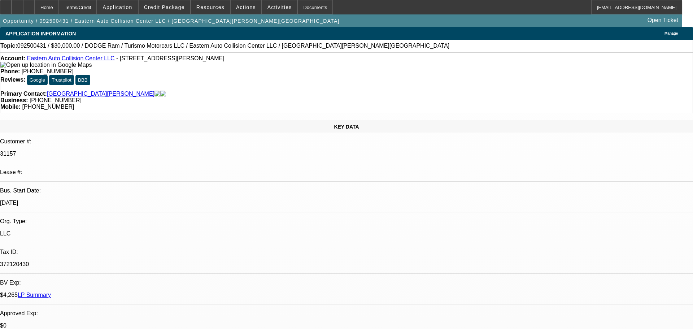
select select "0"
select select "6"
select select "0"
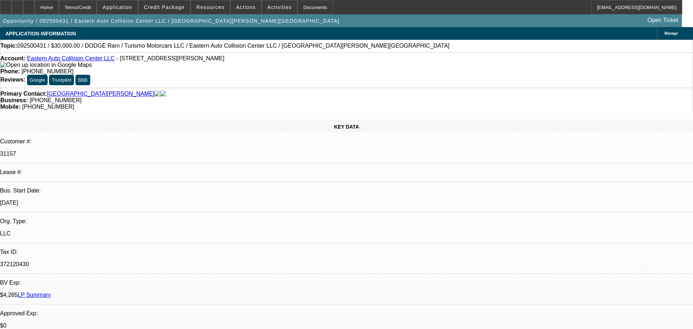
select select "6"
click at [236, 10] on span "Actions" at bounding box center [246, 7] width 20 height 6
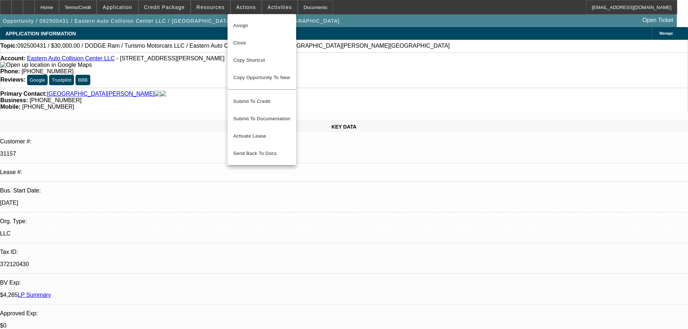
click at [540, 114] on div at bounding box center [344, 164] width 688 height 329
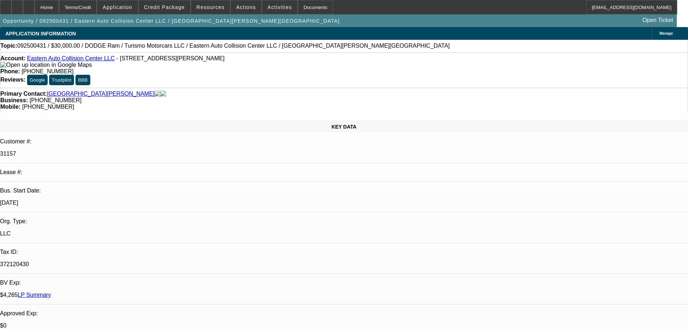
click at [236, 9] on span "Actions" at bounding box center [246, 7] width 20 height 6
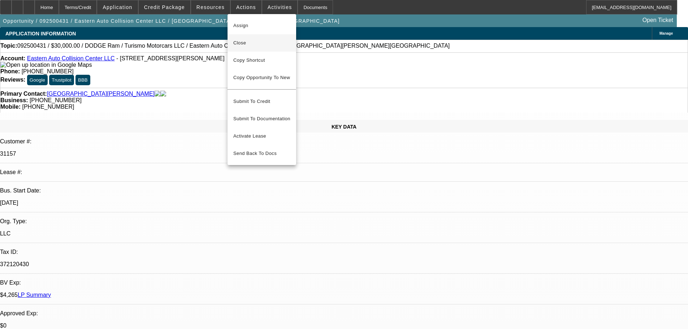
click at [265, 46] on span "Close" at bounding box center [261, 43] width 57 height 9
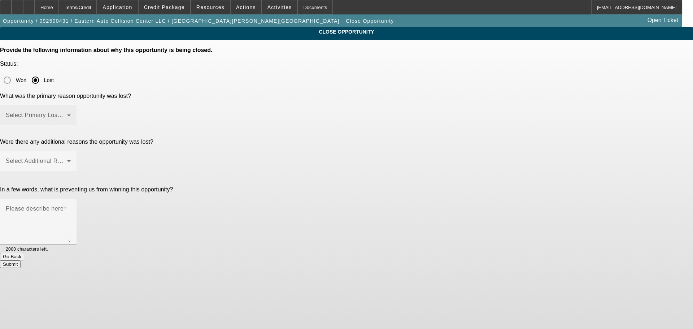
click at [71, 105] on div "Select Primary Lost Reason" at bounding box center [38, 115] width 65 height 20
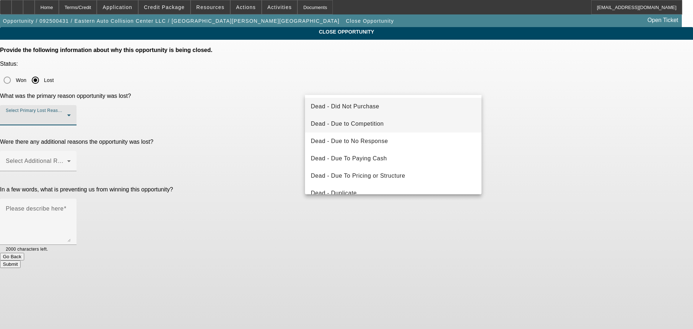
click at [390, 125] on mat-option "Dead - Due to Competition" at bounding box center [393, 123] width 177 height 17
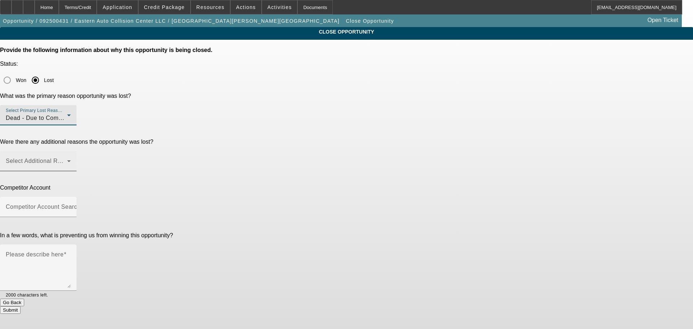
click at [67, 160] on span at bounding box center [36, 164] width 61 height 9
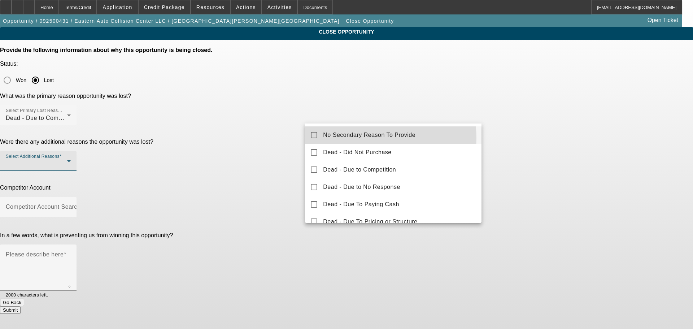
click at [353, 138] on span "No Secondary Reason To Provide" at bounding box center [369, 135] width 92 height 9
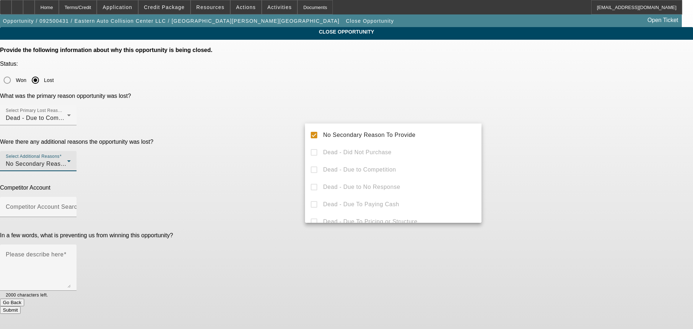
click at [523, 136] on div at bounding box center [346, 164] width 693 height 329
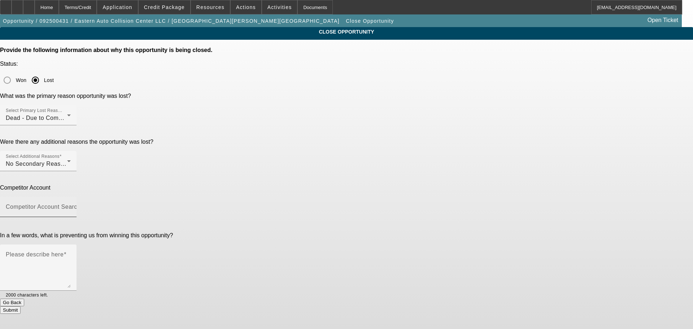
click at [71, 205] on input "Competitor Account Search" at bounding box center [38, 209] width 65 height 9
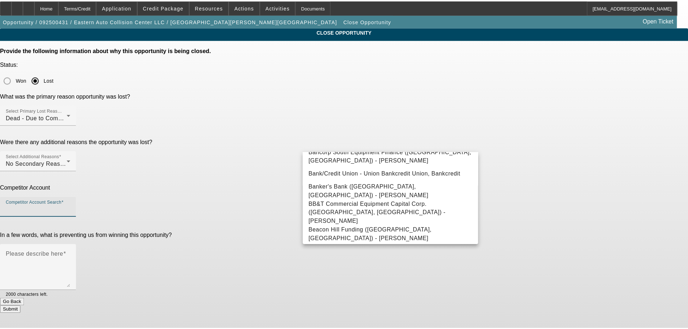
scroll to position [4567, 0]
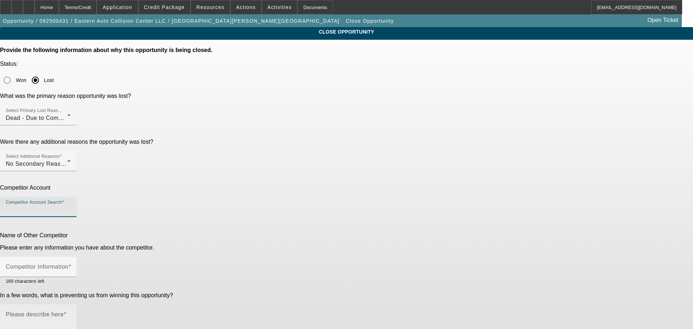
type input "-- Other Competitor --"
click at [71, 257] on div "Competitor Information" at bounding box center [38, 267] width 65 height 20
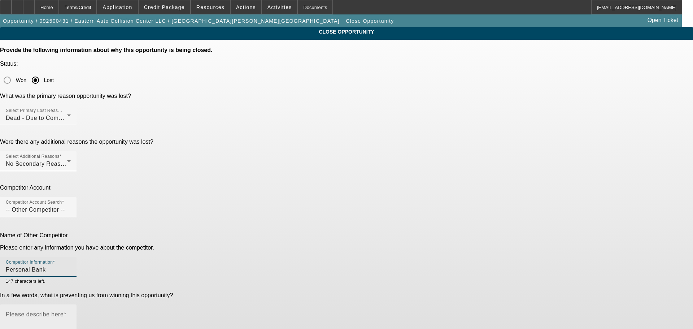
type input "Personal Bank"
click at [71, 313] on textarea "Please describe here" at bounding box center [38, 330] width 65 height 35
click at [71, 313] on textarea "They got 60-months from a personal bank and did that" at bounding box center [38, 330] width 65 height 35
click at [71, 313] on textarea "They got 60-months from a personal bank" at bounding box center [38, 330] width 65 height 35
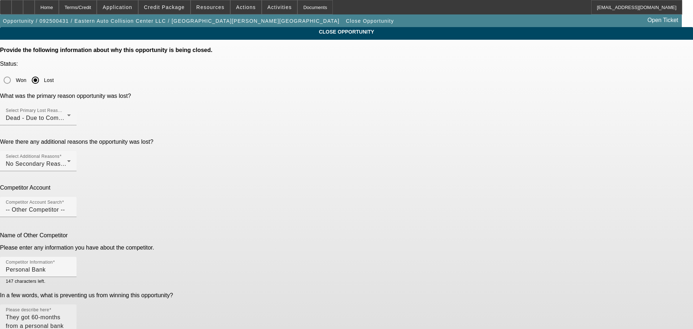
drag, startPoint x: 415, startPoint y: 211, endPoint x: 424, endPoint y: 212, distance: 8.4
click at [71, 313] on textarea "They got 60-months from a personal bank" at bounding box center [38, 330] width 65 height 35
drag, startPoint x: 408, startPoint y: 212, endPoint x: 418, endPoint y: 212, distance: 9.8
click at [71, 313] on textarea "They got 60-months from a personal bank" at bounding box center [38, 330] width 65 height 35
click at [71, 313] on textarea "They got 60-months from a personal bank with a lessor rate, I reminded them thi…" at bounding box center [38, 330] width 65 height 35
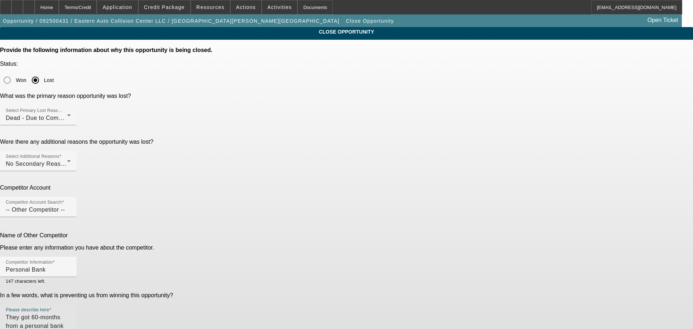
click at [71, 313] on textarea "They got 60-months from a personal bank with a lessor rate, I reminded them thi…" at bounding box center [38, 330] width 65 height 35
type textarea "They got 60-months from a personal bank with a lessor rate, I reminded them thi…"
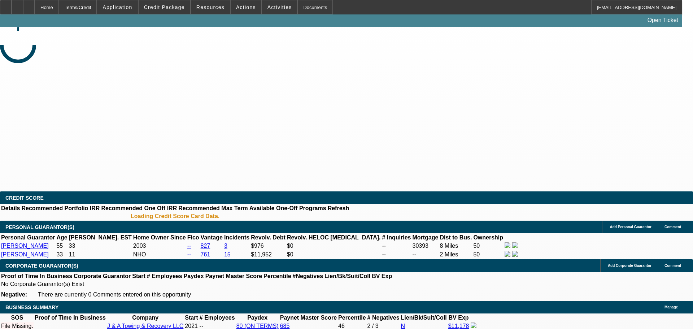
select select "0"
select select "2"
select select "0.1"
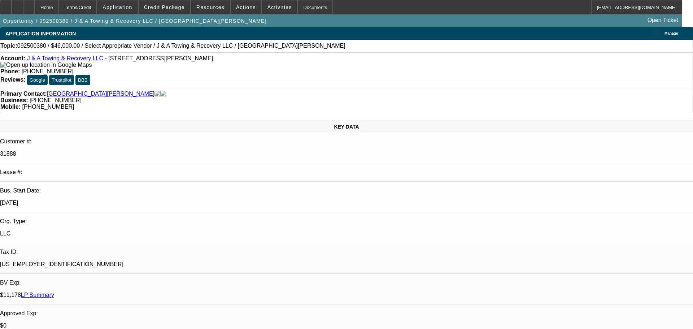
select select "1"
select select "2"
select select "4"
click at [238, 7] on span "Actions" at bounding box center [246, 7] width 20 height 6
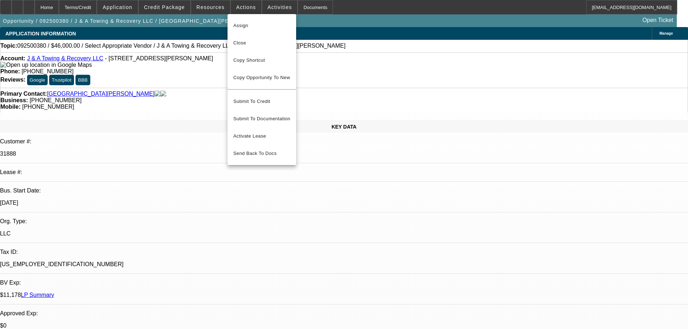
click at [164, 226] on div at bounding box center [344, 164] width 688 height 329
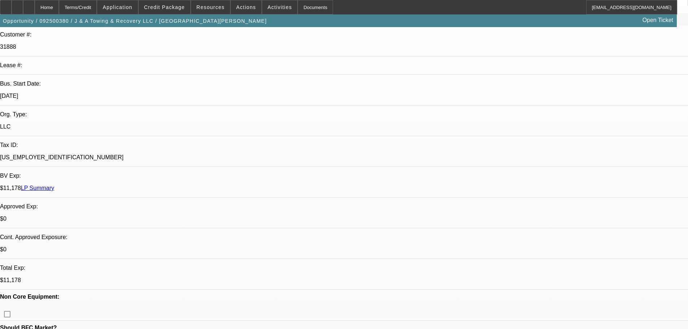
scroll to position [108, 0]
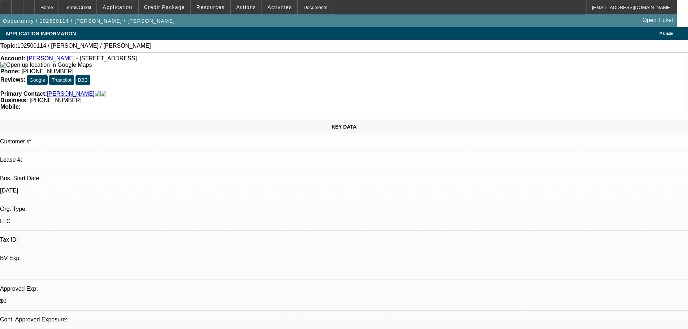
select select "0"
select select "2"
select select "0.1"
select select "4"
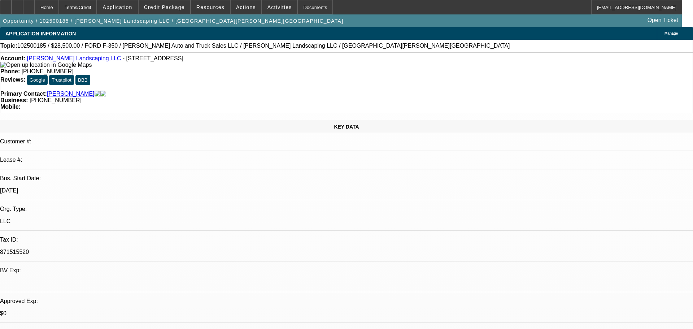
select select "0"
select select "0.1"
select select "4"
select select "0"
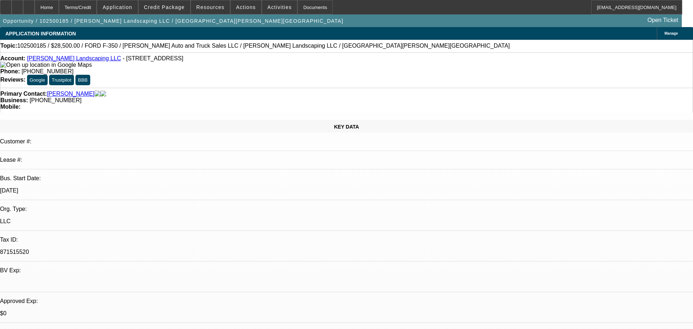
select select "0"
select select "0.1"
select select "4"
select select "0"
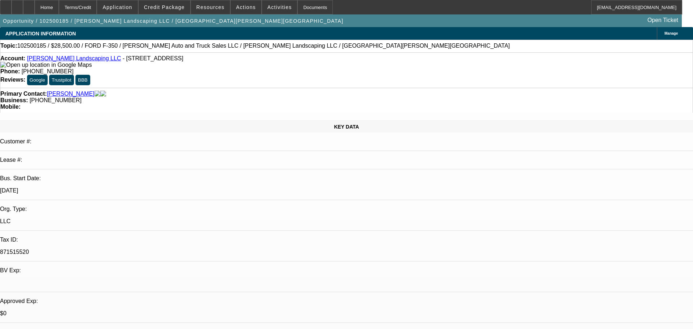
select select "0"
select select "6"
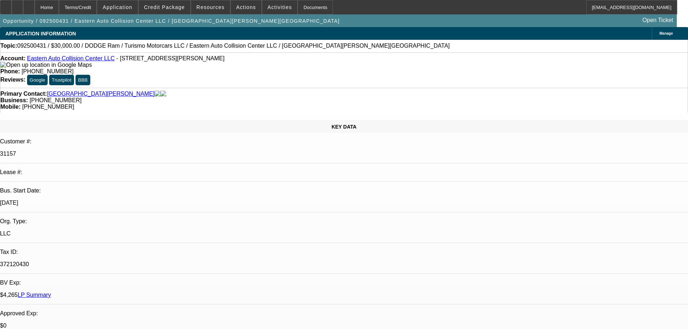
select select "0"
select select "6"
select select "0"
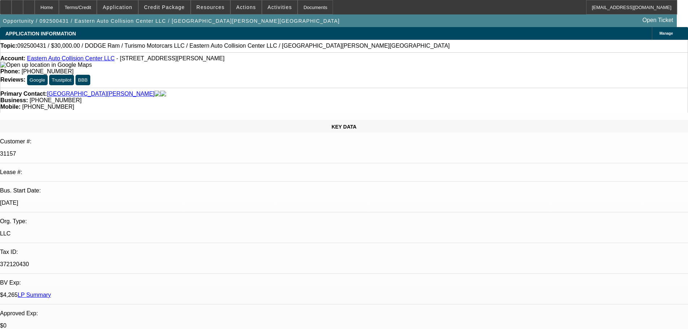
select select "0"
select select "6"
select select "0"
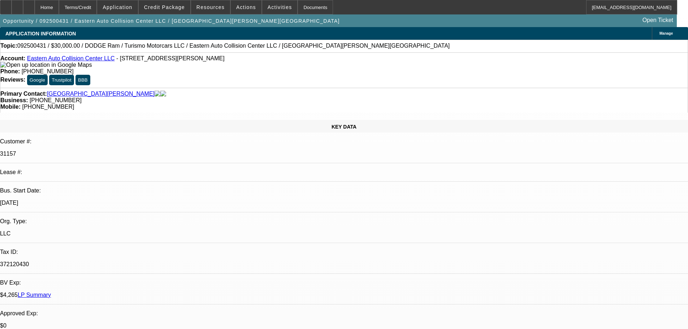
select select "0"
select select "6"
select select "0"
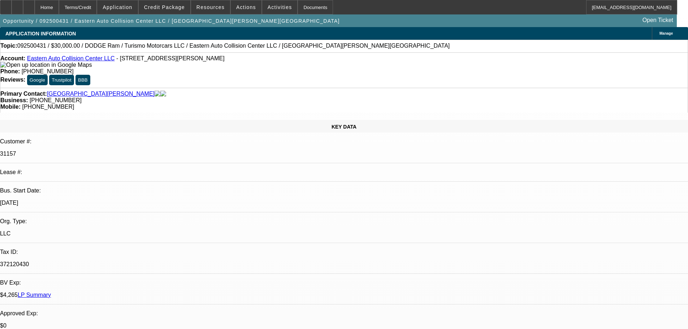
select select "6"
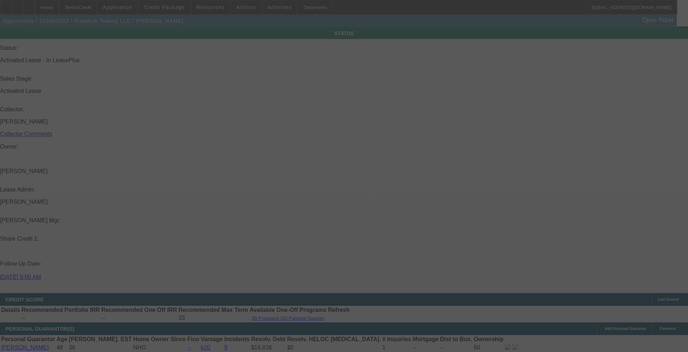
scroll to position [802, 0]
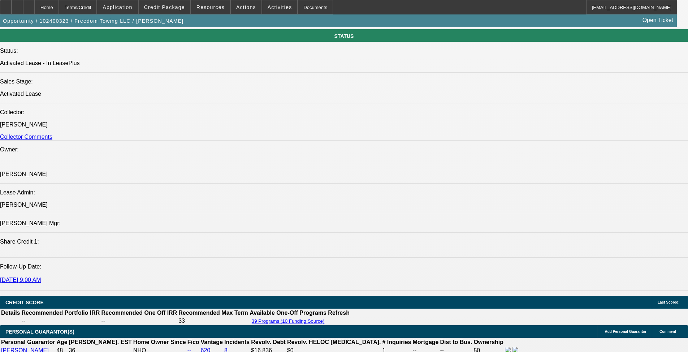
select select "0"
select select "2"
select select "0.1"
select select "4"
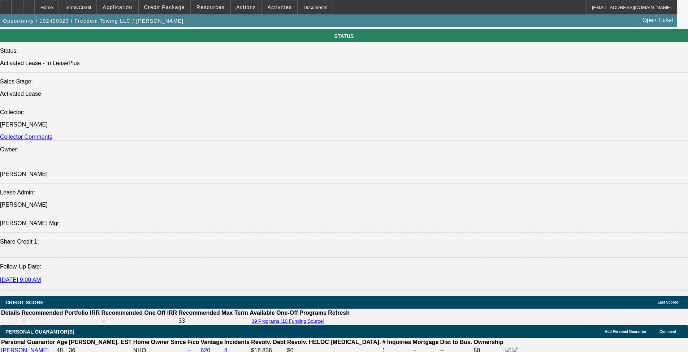
select select "0"
select select "2"
select select "0.1"
select select "4"
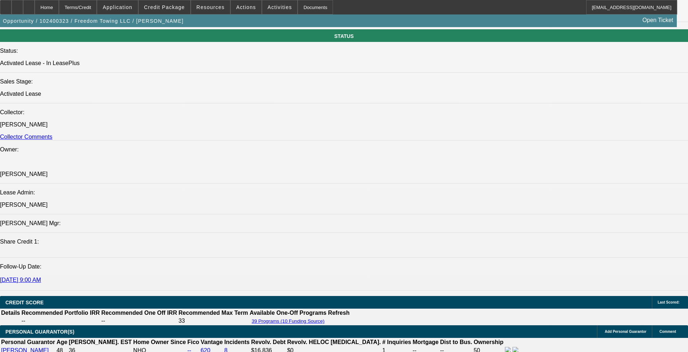
select select "0"
select select "2"
select select "0.1"
select select "4"
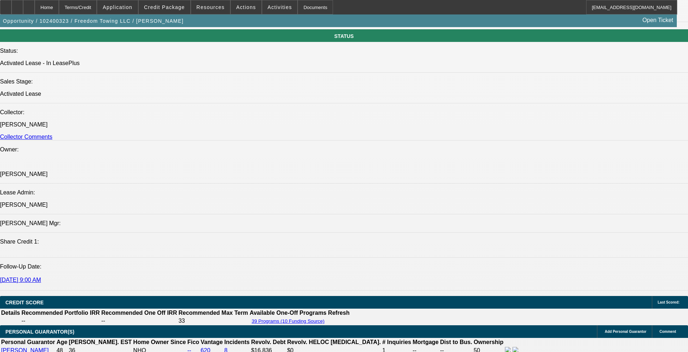
select select "0.1"
select select "2"
select select "0.1"
select select "4"
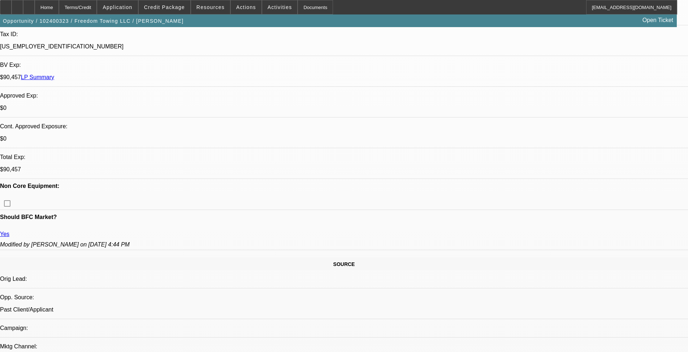
scroll to position [1083, 0]
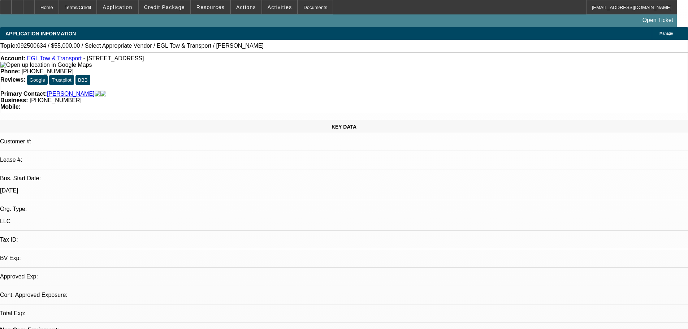
select select "0"
select select "2"
select select "0.1"
select select "4"
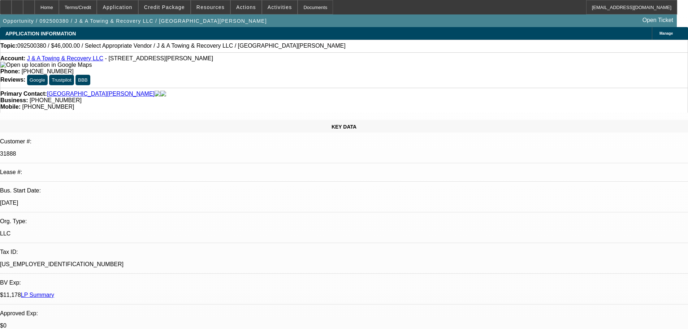
select select "0"
select select "2"
select select "0.1"
select select "4"
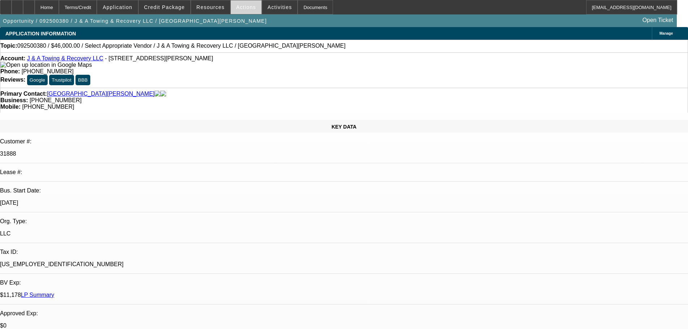
click at [241, 5] on span "Actions" at bounding box center [246, 7] width 20 height 6
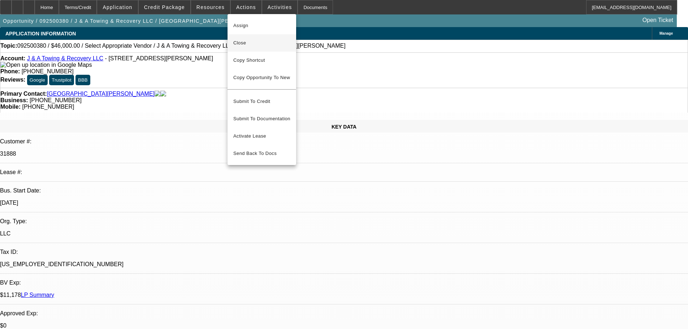
click at [254, 47] on button "Close" at bounding box center [262, 42] width 69 height 17
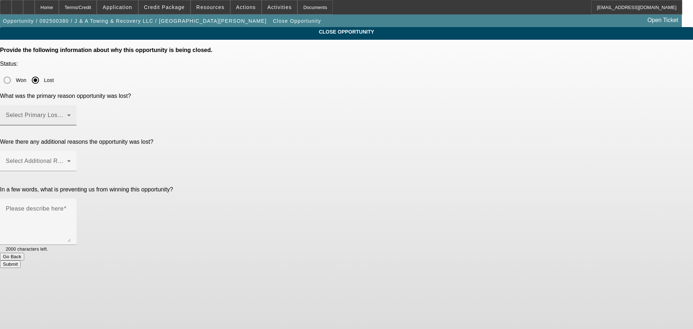
click at [67, 114] on span at bounding box center [36, 118] width 61 height 9
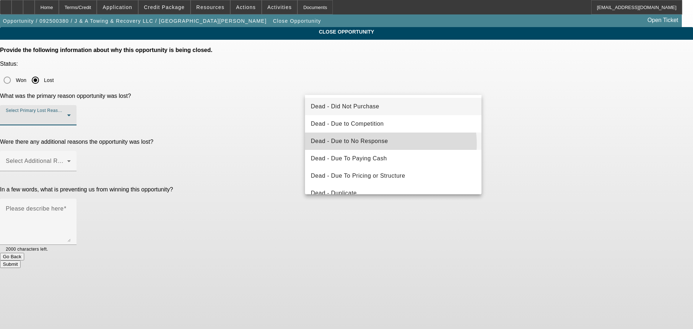
click at [385, 144] on span "Dead - Due to No Response" at bounding box center [349, 141] width 77 height 9
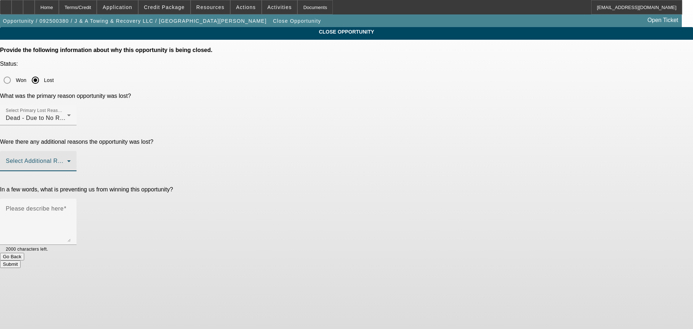
click at [67, 160] on span at bounding box center [36, 164] width 61 height 9
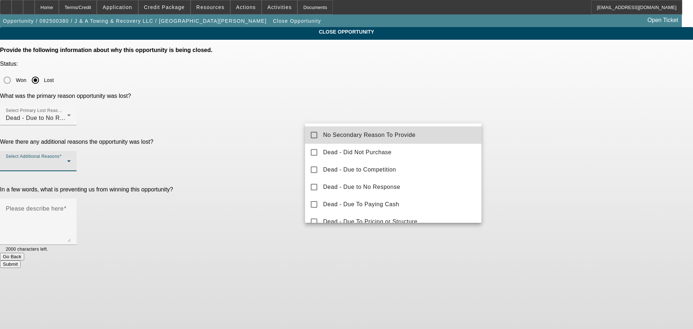
click at [403, 135] on span "No Secondary Reason To Provide" at bounding box center [369, 135] width 92 height 9
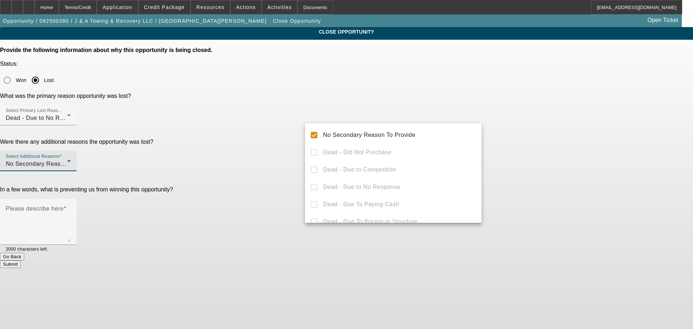
click at [565, 162] on div at bounding box center [346, 164] width 693 height 329
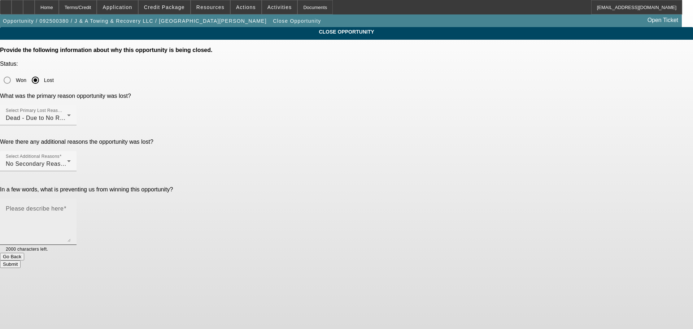
click at [71, 207] on textarea "Please describe here" at bounding box center [38, 224] width 65 height 35
click at [71, 207] on textarea "Wanted a 1982 50-ton that was a kit car type of" at bounding box center [38, 224] width 65 height 35
drag, startPoint x: 423, startPoint y: 144, endPoint x: 381, endPoint y: 146, distance: 41.2
click at [71, 207] on textarea "Wanted a 1982 50-ton that was a kit car type of" at bounding box center [38, 224] width 65 height 35
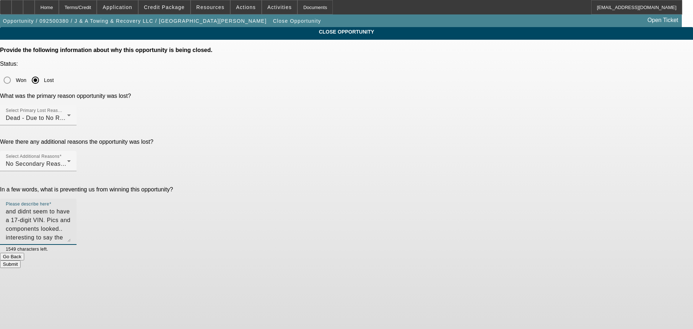
scroll to position [24, 0]
drag, startPoint x: 466, startPoint y: 163, endPoint x: 461, endPoint y: 163, distance: 5.4
click at [71, 207] on textarea "Wanted a 1982 50-ton, was a glider kit truck and didnt seem to have a 17-digit …" at bounding box center [38, 224] width 65 height 35
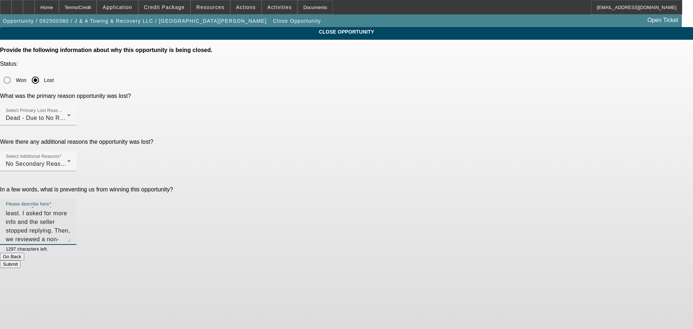
drag, startPoint x: 398, startPoint y: 162, endPoint x: 401, endPoint y: 175, distance: 13.1
click at [71, 207] on textarea "Wanted a 1982 50-ton, was a glider kit truck and didnt seem to have a 17-digit …" at bounding box center [38, 224] width 65 height 35
click at [167, 5] on span "Credit Package" at bounding box center [164, 7] width 41 height 6
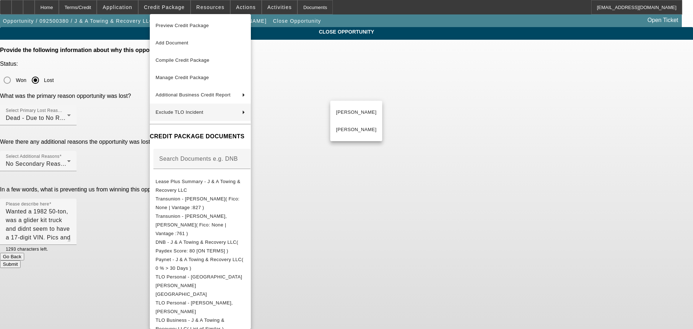
click at [101, 205] on div at bounding box center [346, 164] width 693 height 329
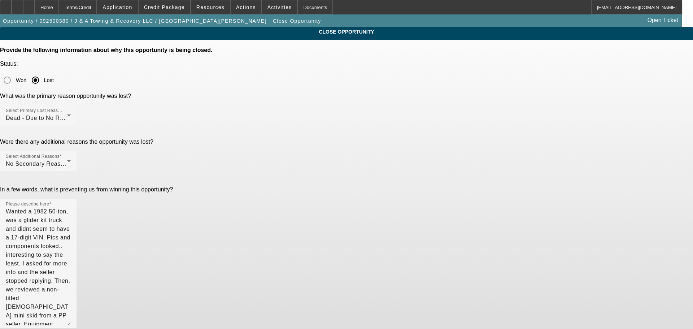
drag, startPoint x: 475, startPoint y: 172, endPoint x: 494, endPoint y: 255, distance: 85.6
click at [494, 255] on div "CLOSE OPPORTUNITY Provide the following information about why this opportunity …" at bounding box center [346, 189] width 693 height 324
click at [71, 207] on textarea "Wanted a 1982 50-ton, was a glider kit truck and didnt seem to have a 17-digit …" at bounding box center [38, 266] width 65 height 118
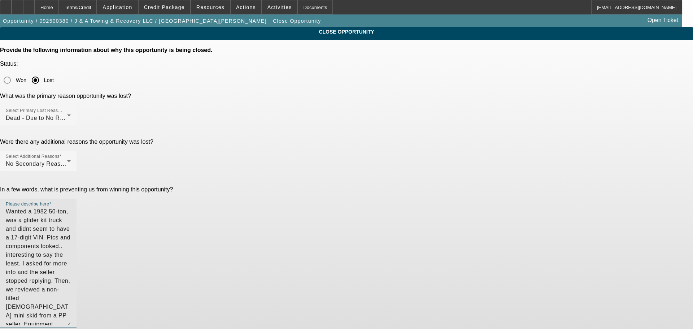
click at [71, 207] on textarea "Wanted a 1982 50-ton, was a glider kit truck and didnt seem to have a 17-digit …" at bounding box center [38, 266] width 65 height 118
drag, startPoint x: 434, startPoint y: 204, endPoint x: 342, endPoint y: 208, distance: 91.8
click at [71, 208] on textarea "Wanted a 1982 50-ton, was a glider kit truck and didnt seem to have a 17-digit …" at bounding box center [38, 266] width 65 height 118
click at [71, 207] on textarea "Wanted a 1982 50-ton, was a glider kit truck and didnt seem to have a 17-digit …" at bounding box center [38, 266] width 65 height 118
click at [71, 225] on textarea "Wanted a 1982 50-ton, was a glider kit truck and didnt seem to have a 17-digit …" at bounding box center [38, 266] width 65 height 118
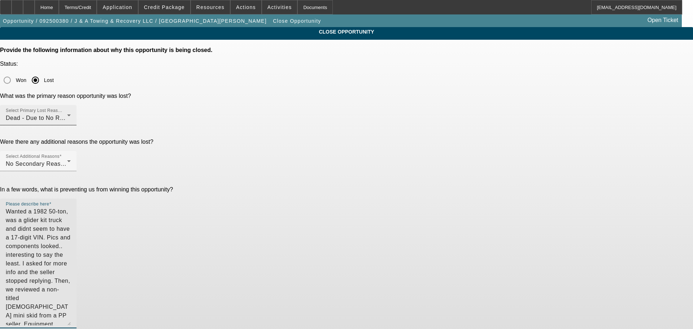
type textarea "Wanted a 1982 50-ton, was a glider kit truck and didnt seem to have a 17-digit …"
click at [67, 114] on div "Dead - Due to No Response" at bounding box center [36, 118] width 61 height 9
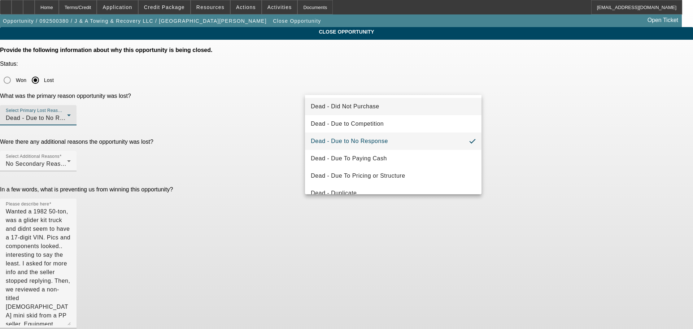
click at [365, 108] on span "Dead - Did Not Purchase" at bounding box center [345, 106] width 68 height 9
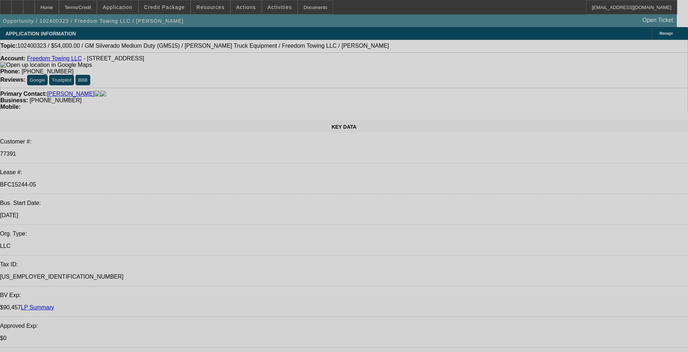
select select "0"
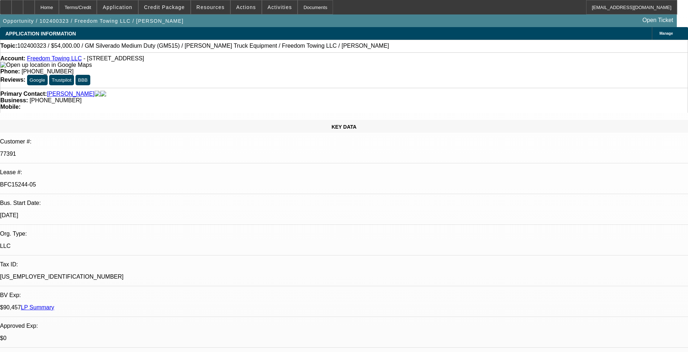
select select "2"
select select "0.1"
select select "4"
select select "0"
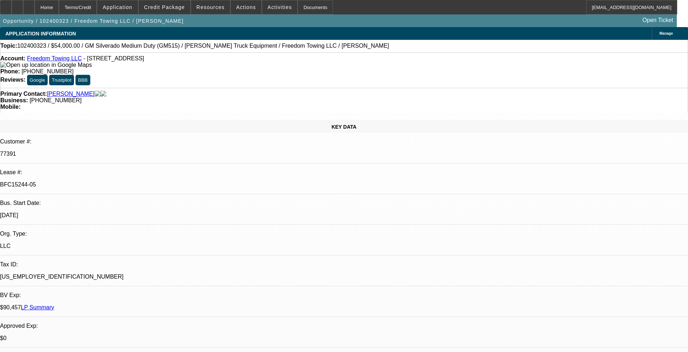
select select "2"
select select "0.1"
select select "4"
select select "0"
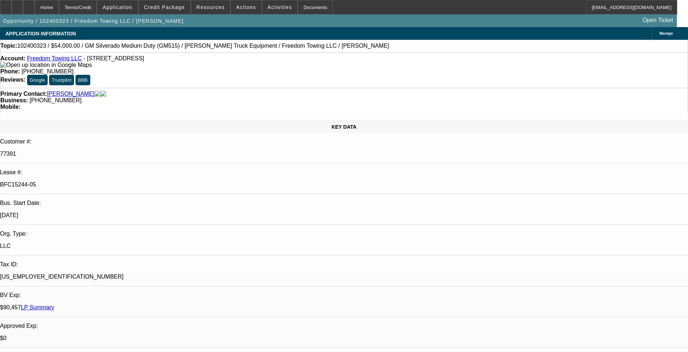
select select "2"
select select "0.1"
select select "4"
select select "0.1"
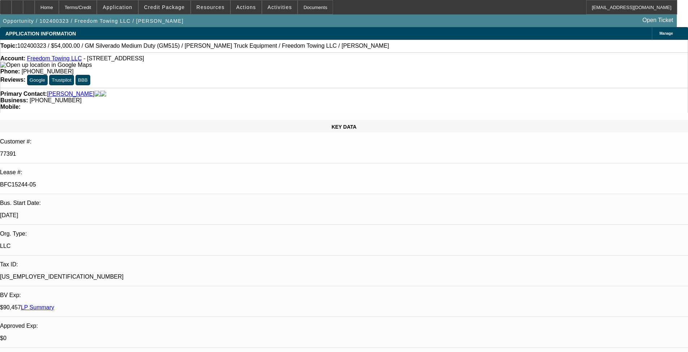
select select "2"
select select "0.1"
select select "4"
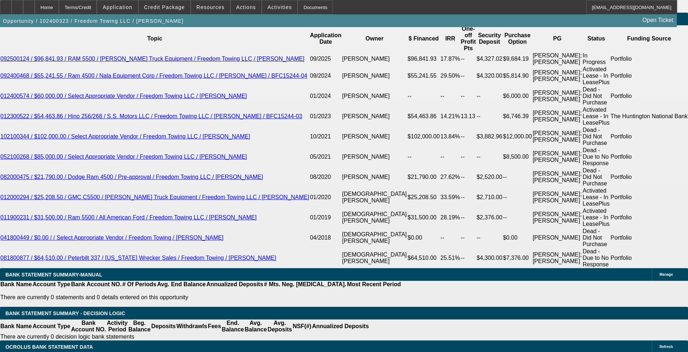
scroll to position [1269, 0]
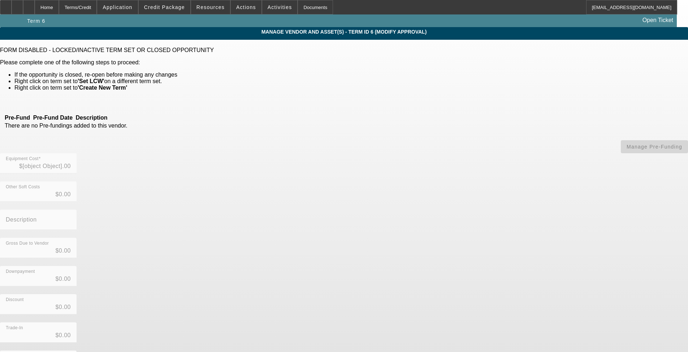
type input "$59,100.00"
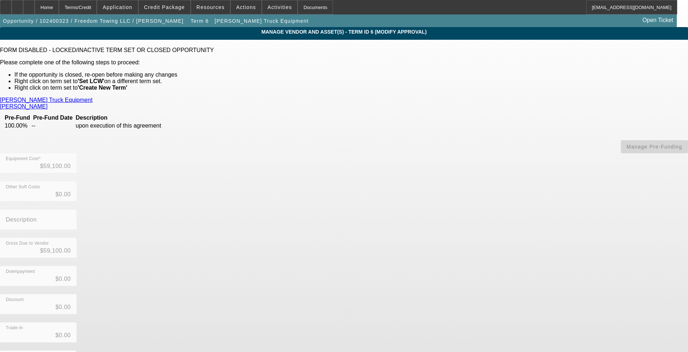
click at [92, 99] on link "Blackburn Truck Equipment" at bounding box center [46, 100] width 92 height 7
click at [59, 9] on div "Home" at bounding box center [47, 7] width 24 height 14
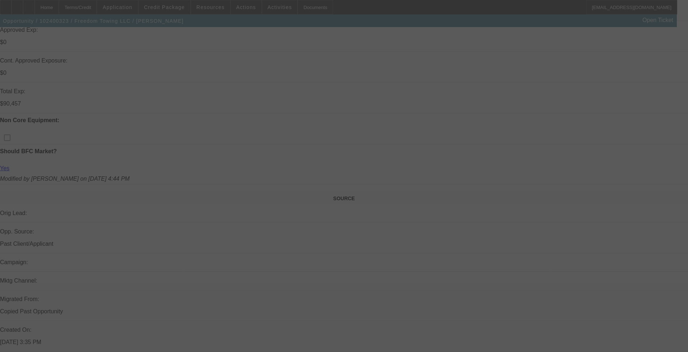
select select "0"
select select "2"
select select "0.1"
select select "4"
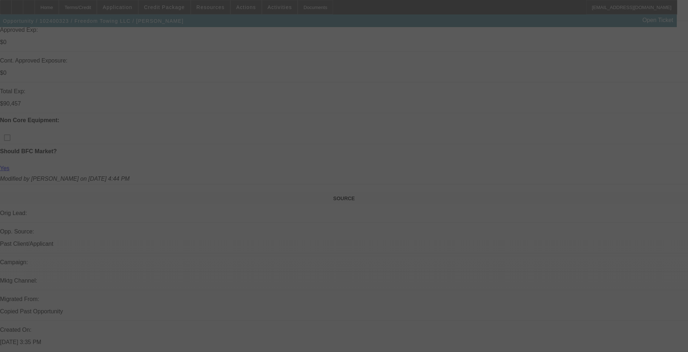
select select "0"
select select "2"
select select "0.1"
select select "4"
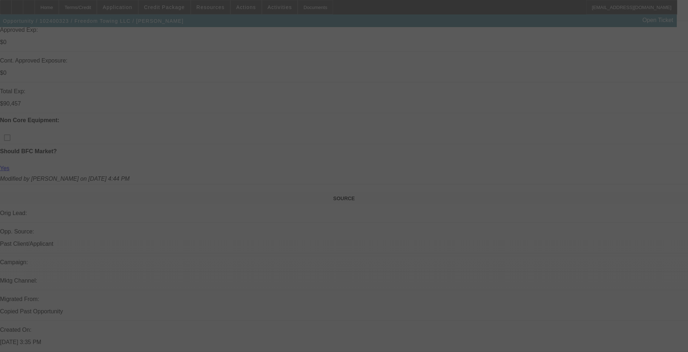
select select "0"
select select "2"
select select "0.1"
select select "4"
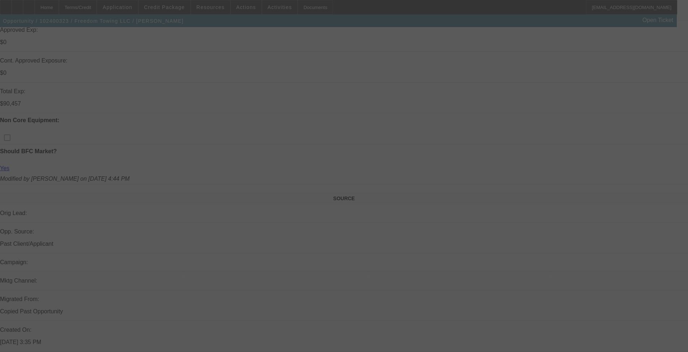
select select "0.1"
select select "2"
select select "0.1"
select select "4"
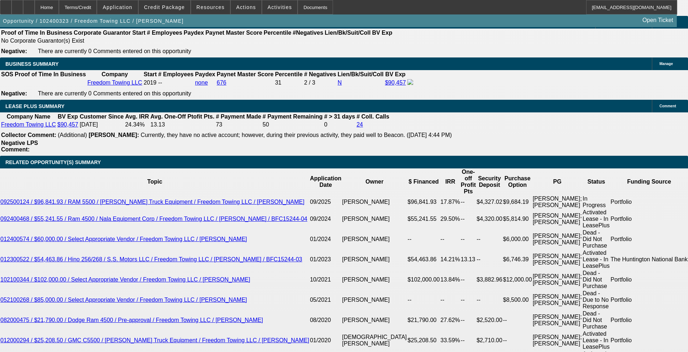
scroll to position [1451, 0]
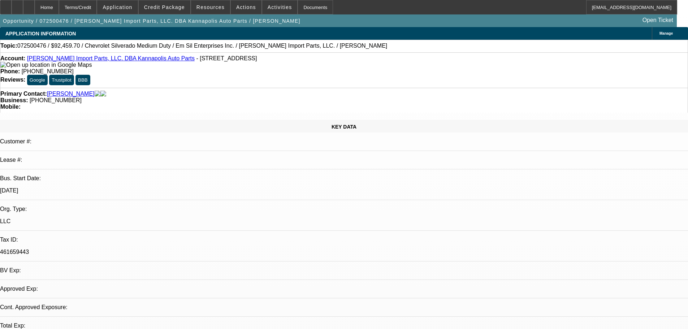
select select "0"
select select "2"
select select "0.1"
select select "4"
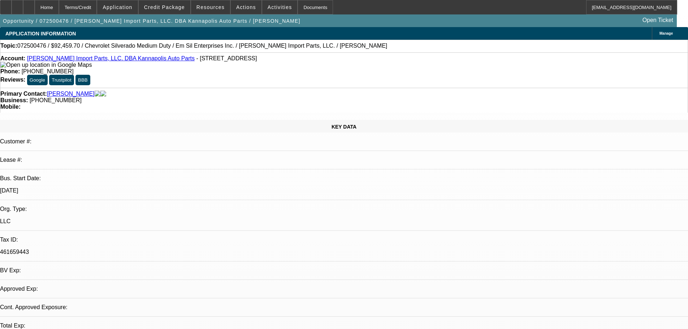
select select "0"
select select "2"
select select "0.1"
select select "4"
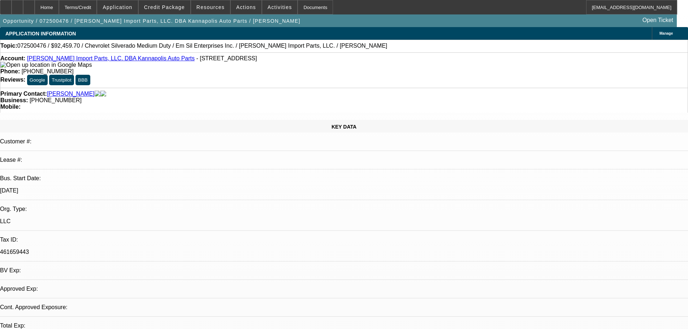
select select "0"
select select "2"
select select "0.1"
select select "4"
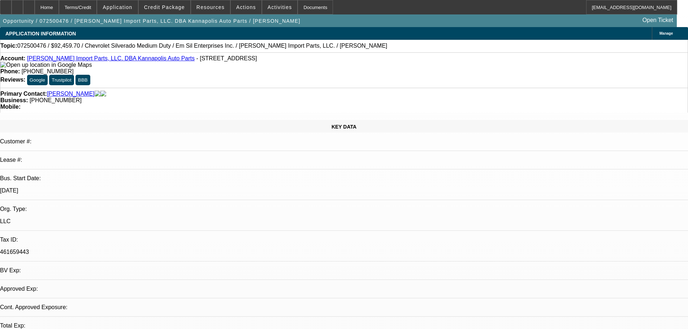
select select "0"
select select "2"
select select "0"
select select "6"
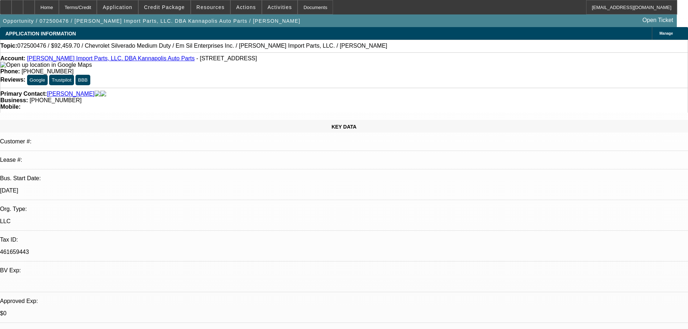
radio input "true"
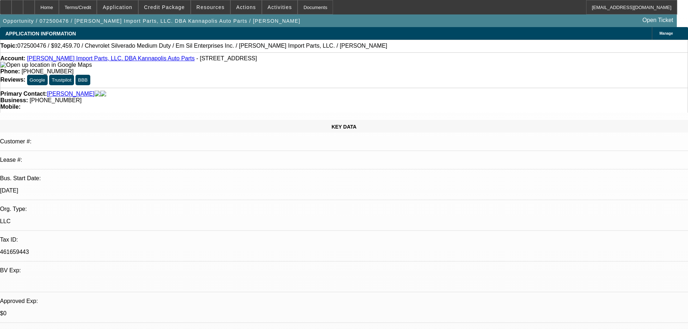
type textarea "10-9: Still ongoing his ex employee suing him after Stephen let him go--Stephen…"
radio input "true"
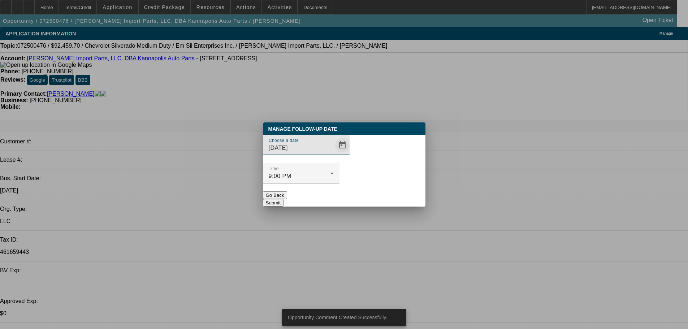
click at [334, 154] on span "Open calendar" at bounding box center [342, 145] width 17 height 17
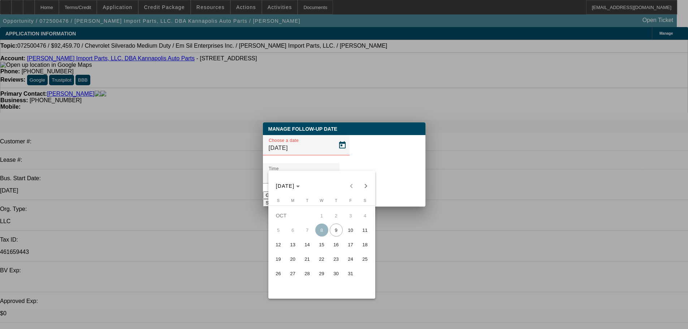
click at [324, 264] on span "22" at bounding box center [321, 258] width 13 height 13
type input "10/22/2025"
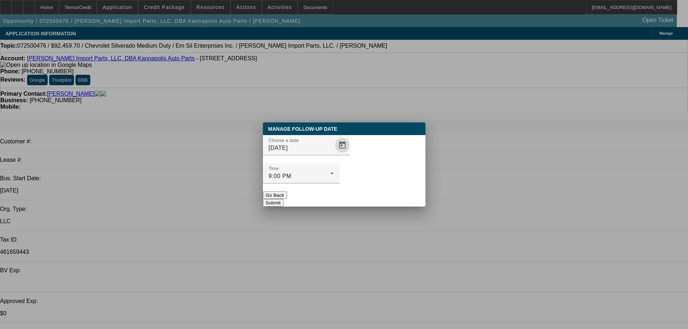
click at [283, 199] on button "Submit" at bounding box center [273, 203] width 21 height 8
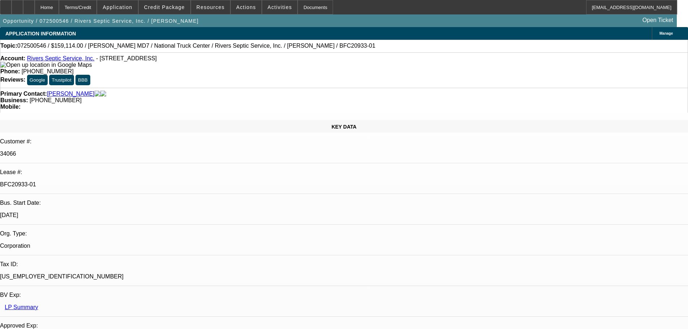
select select "0"
select select "6"
select select "0"
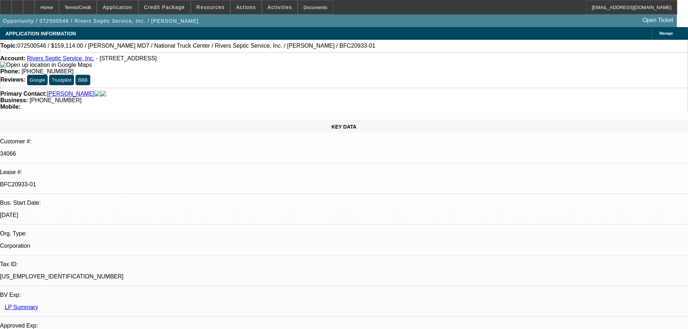
select select "0"
select select "6"
select select "0"
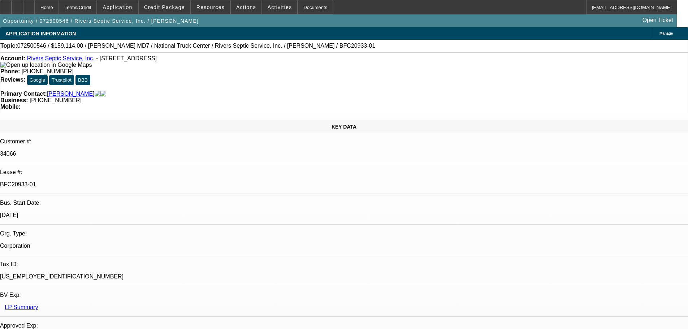
select select "0"
select select "6"
select select "0"
select select "2"
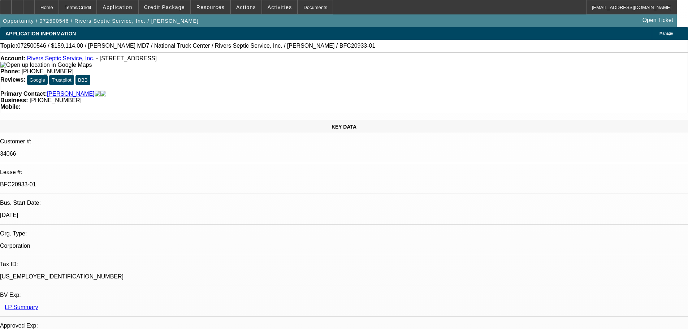
select select "0"
select select "6"
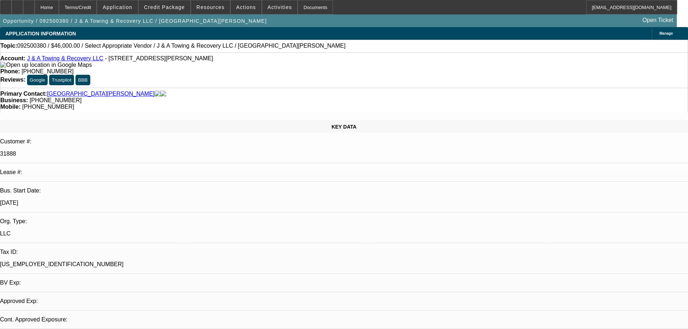
select select "0"
select select "2"
select select "0.1"
select select "4"
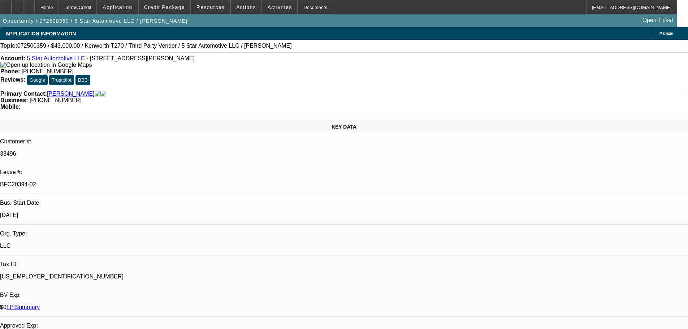
select select "0"
select select "6"
select select "0"
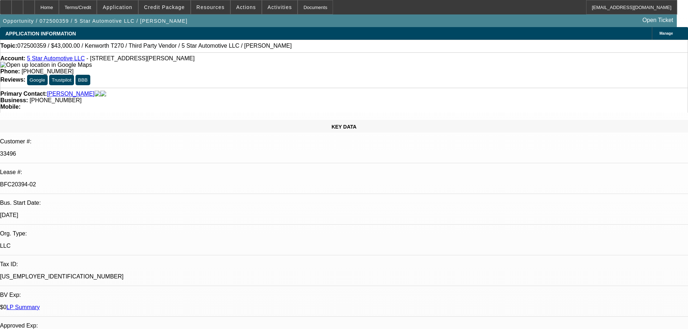
select select "0"
select select "6"
select select "0"
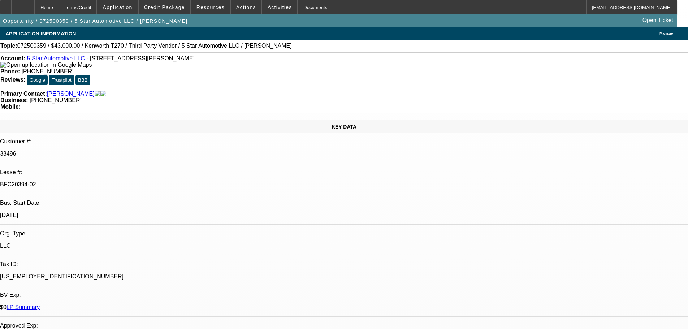
select select "0"
select select "6"
select select "0"
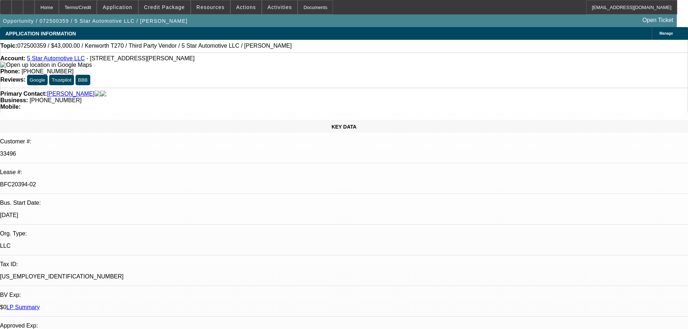
select select "6"
click at [175, 12] on span at bounding box center [165, 7] width 52 height 17
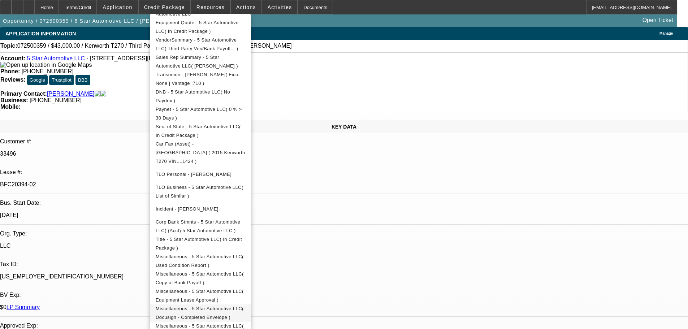
scroll to position [201, 0]
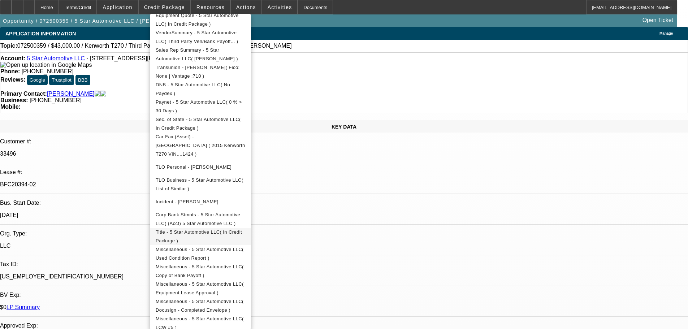
click at [242, 229] on span "Title - 5 Star Automotive LLC( In Credit Package )" at bounding box center [199, 236] width 86 height 14
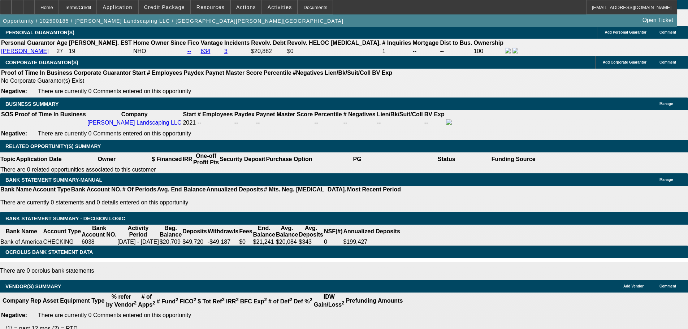
select select "0"
select select "0.1"
select select "4"
select select "0"
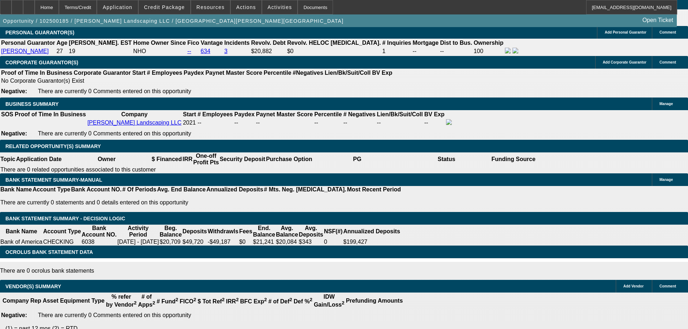
select select "0"
select select "0.1"
select select "4"
select select "0"
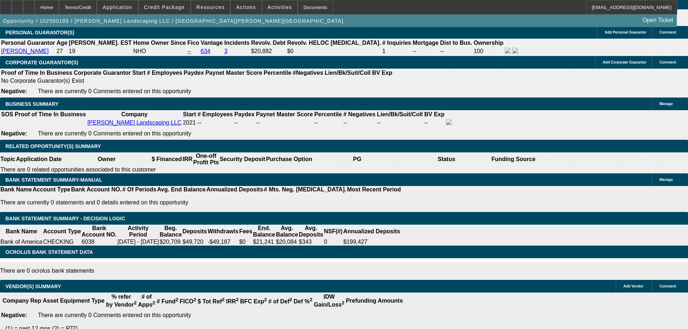
select select "0"
select select "6"
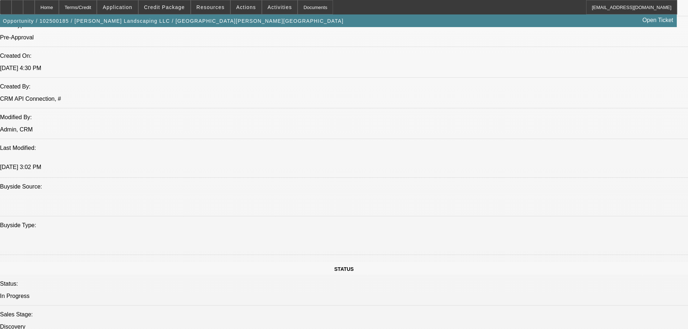
scroll to position [506, 0]
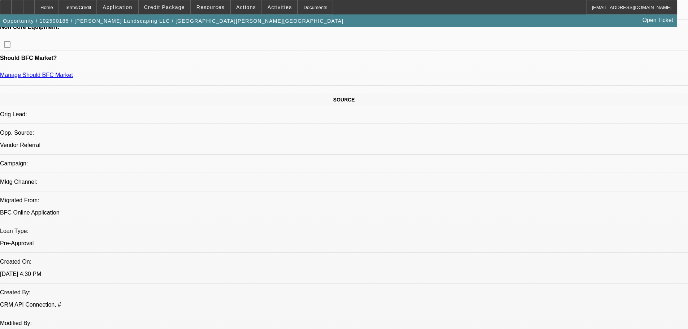
scroll to position [289, 0]
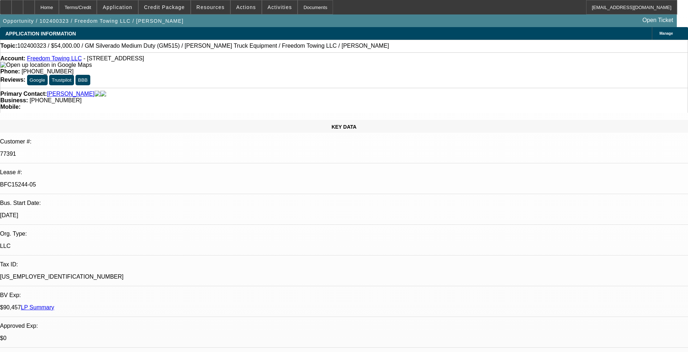
select select "0"
select select "2"
select select "0.1"
select select "4"
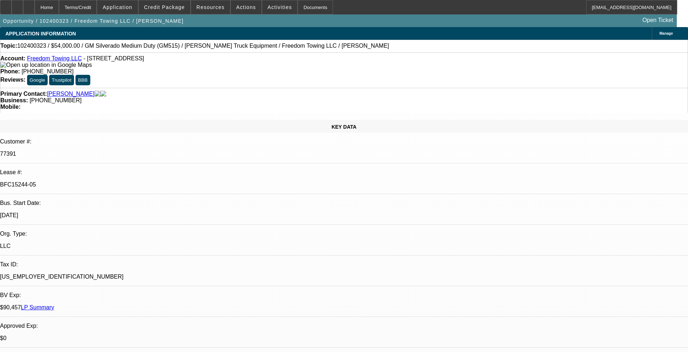
select select "0"
select select "2"
select select "0.1"
select select "4"
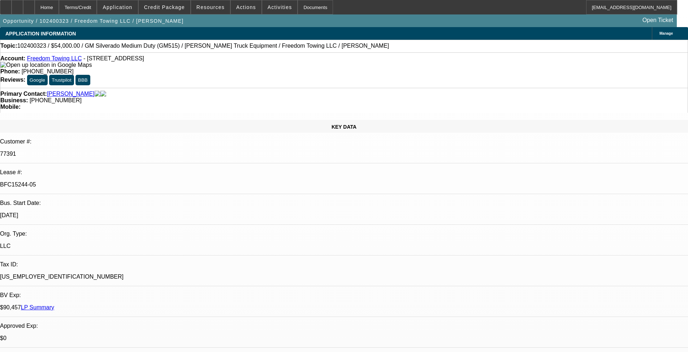
select select "0"
select select "2"
select select "0.1"
select select "4"
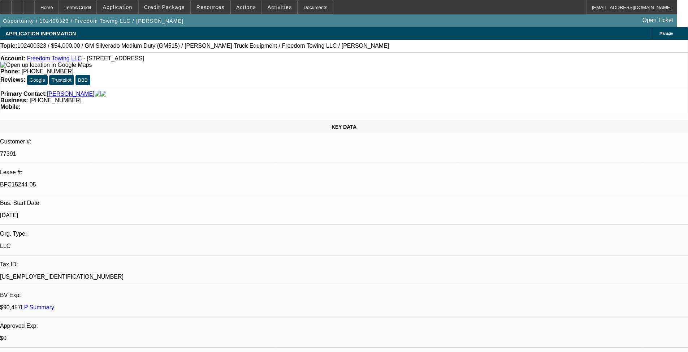
select select "0.1"
select select "2"
select select "0.1"
select select "4"
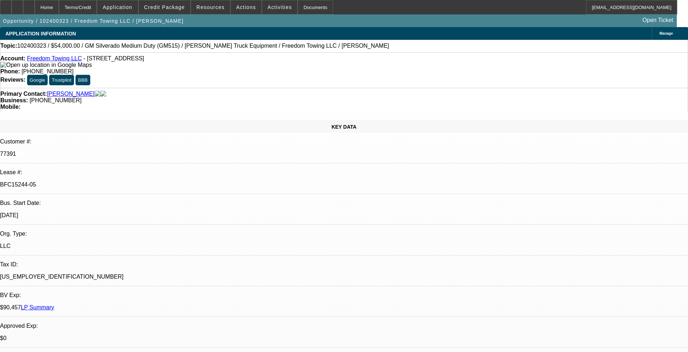
scroll to position [1451, 0]
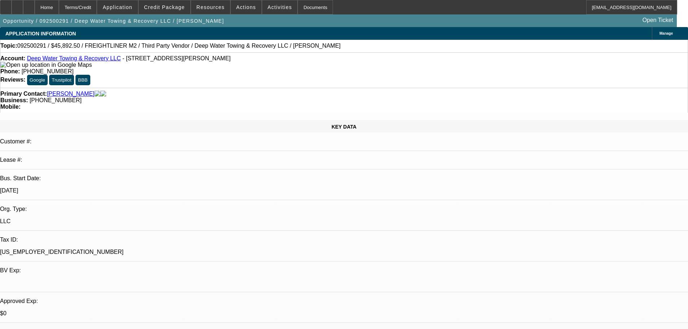
select select "0"
select select "6"
select select "0"
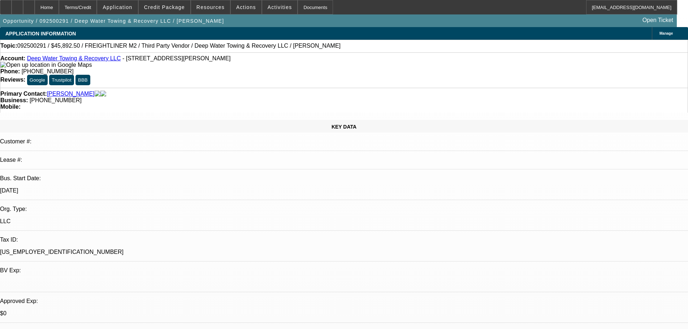
select select "0"
select select "6"
select select "0"
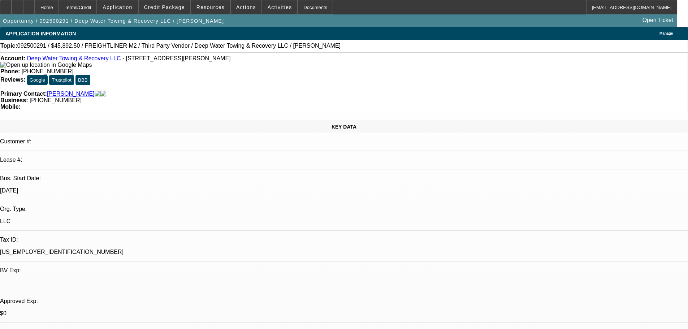
select select "0"
select select "6"
select select "0"
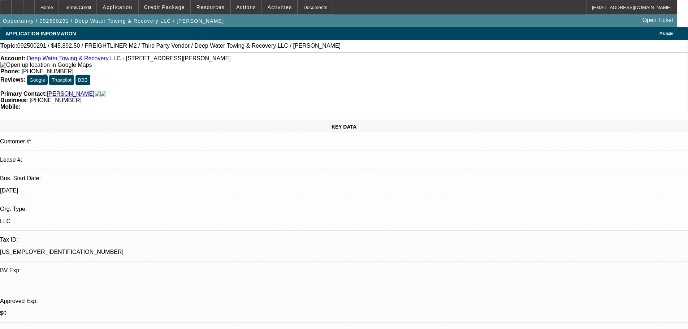
select select "6"
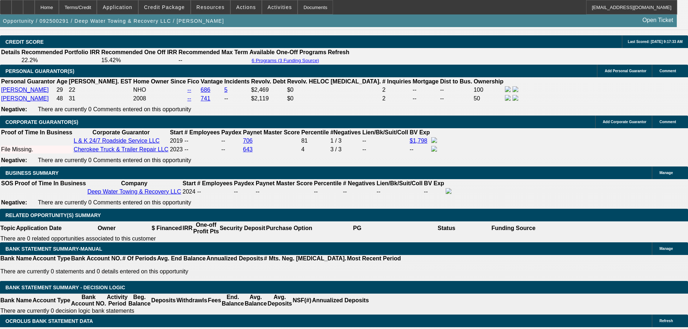
scroll to position [1047, 0]
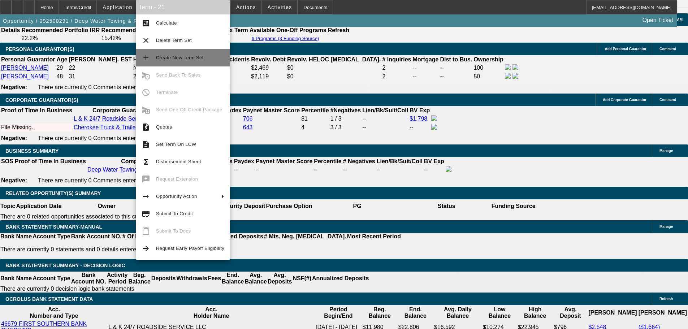
click at [191, 57] on span "Create New Term Set" at bounding box center [180, 57] width 48 height 5
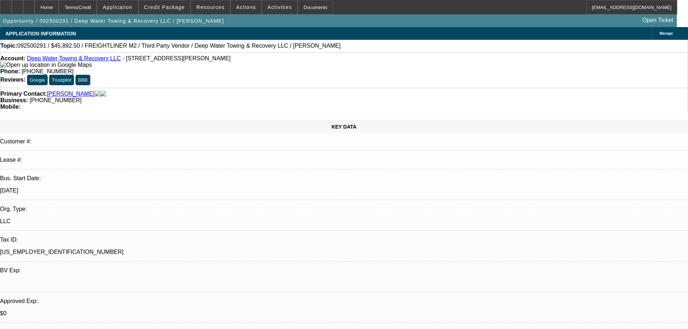
select select "0"
select select "6"
select select "0"
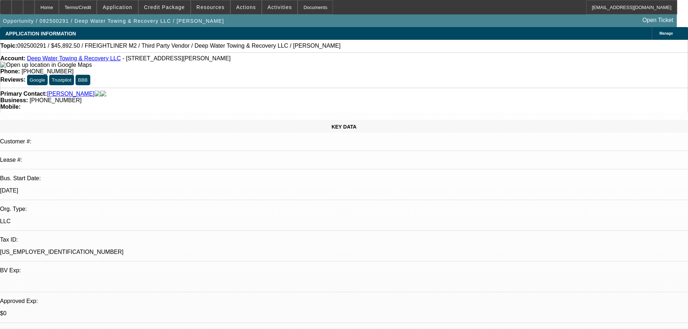
select select "0"
select select "6"
select select "0"
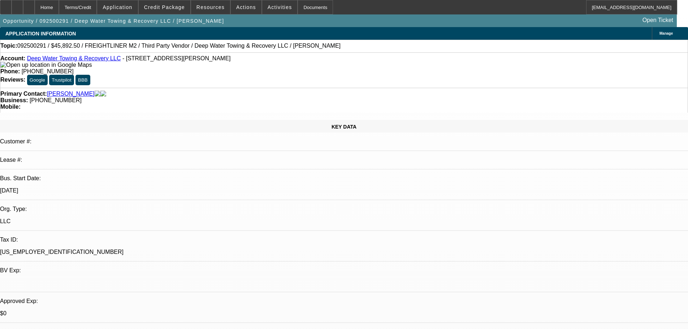
select select "0"
select select "6"
select select "0"
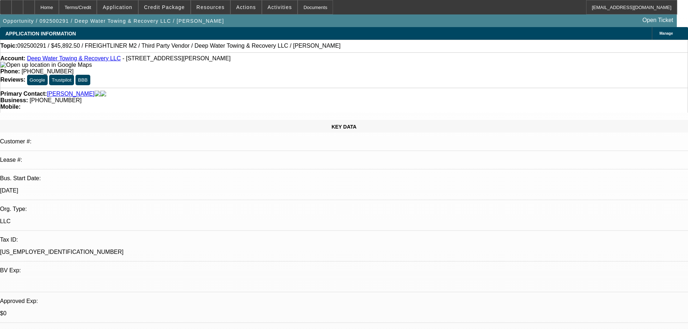
select select "6"
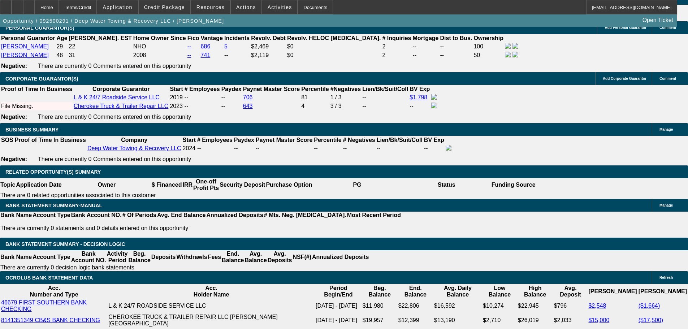
scroll to position [1119, 0]
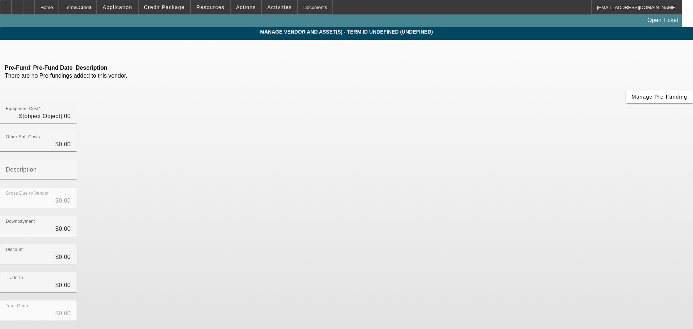
type input "$43,500.00"
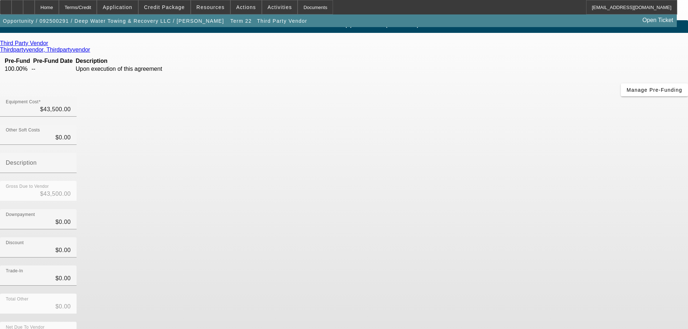
scroll to position [10, 0]
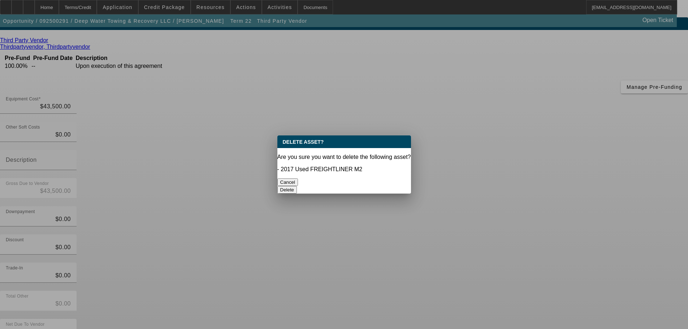
click at [297, 186] on button "Delete" at bounding box center [287, 190] width 20 height 8
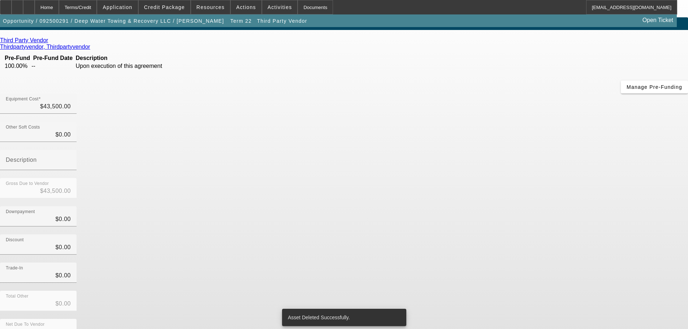
scroll to position [7, 0]
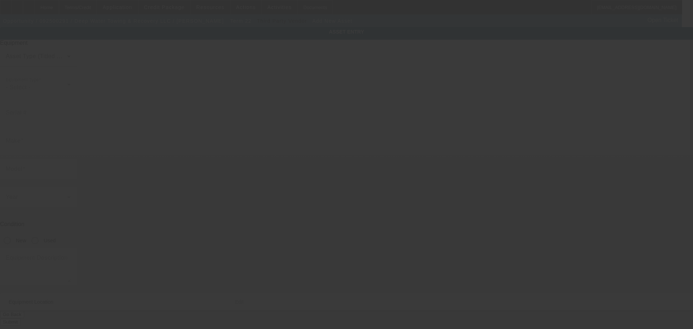
type input "[STREET_ADDRESS][PERSON_NAME]"
type input "Cherokee"
type input "35616"
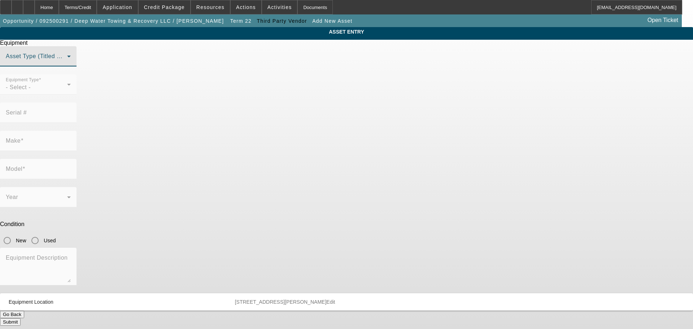
click at [67, 64] on span at bounding box center [36, 59] width 61 height 9
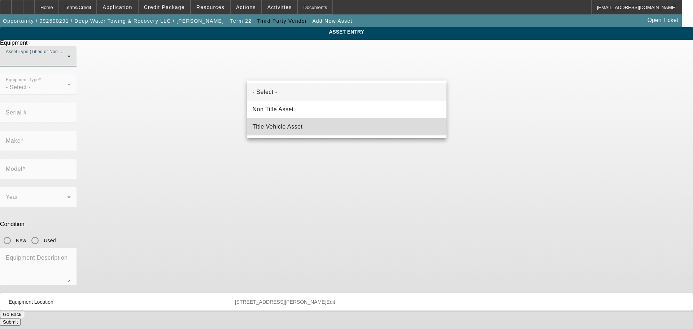
click at [316, 120] on mat-option "Title Vehicle Asset" at bounding box center [347, 126] width 200 height 17
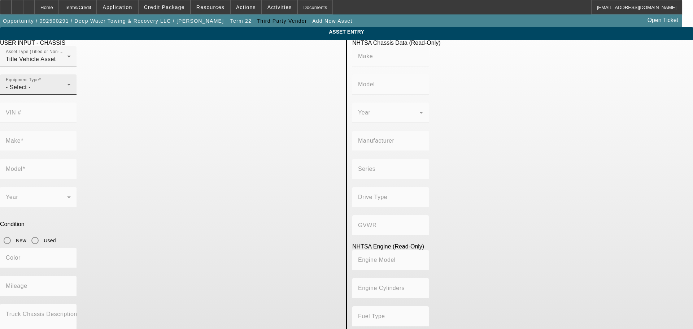
click at [41, 82] on span at bounding box center [40, 80] width 2 height 5
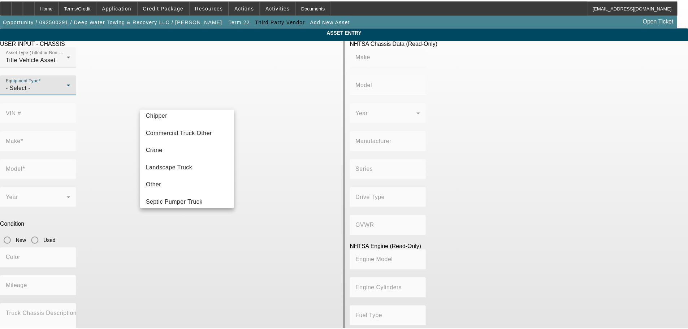
scroll to position [80, 0]
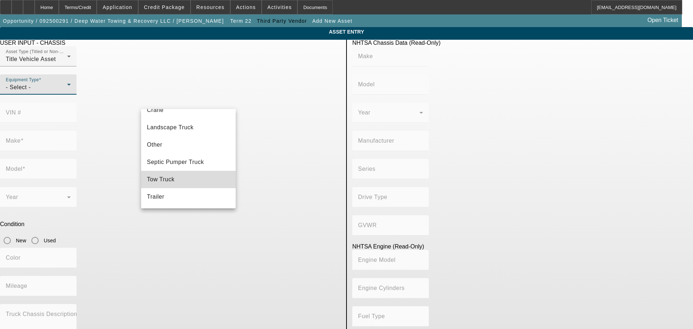
click at [189, 185] on mat-option "Tow Truck" at bounding box center [188, 179] width 95 height 17
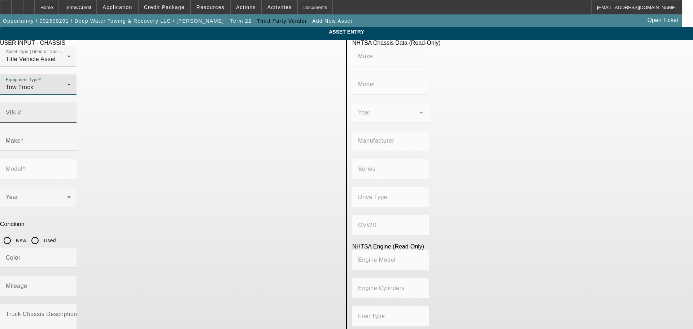
click at [71, 111] on input "VIN #" at bounding box center [38, 115] width 65 height 9
paste input "1FVACWDT0HHJC5838"
type input "1FVACWDT0HHJC5838"
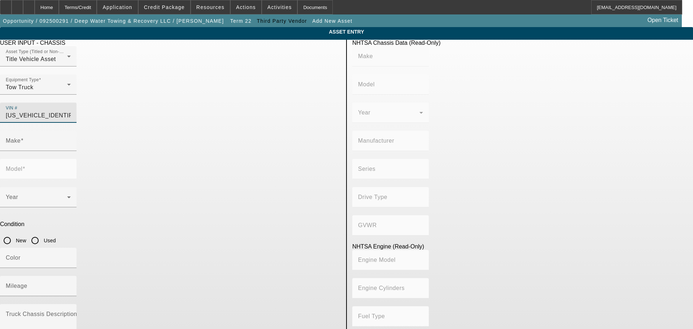
type input "FREIGHTLINER"
type input "M2"
type input "DAIMLER TRUCK NORTH AMERICA LLC"
type input "106 Medium Duty"
type input "4x2"
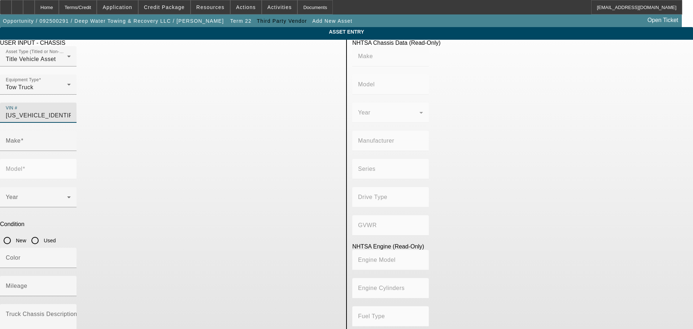
type input "Class 6: 19,501 - 26,000 lb (8,845 - 11,794 kg)"
type input "Cummins ISB"
type input "6"
type input "Diesel"
type input "408.85908543470"
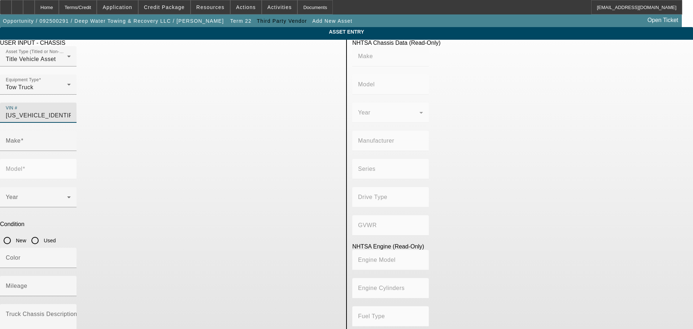
type input "6.7"
type input "1FVACWDT0HHJC5838"
click at [42, 233] on input "Used" at bounding box center [35, 240] width 14 height 14
radio input "true"
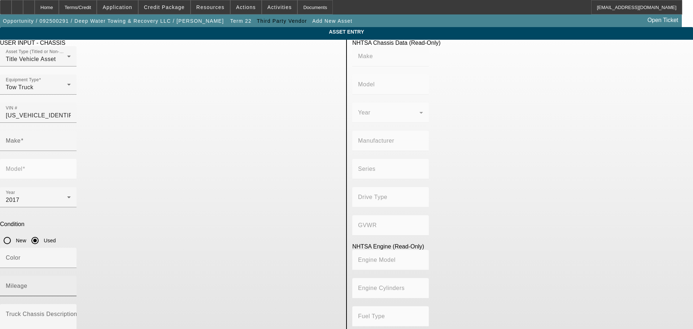
type input "FREIGHTLINER"
type input "M2"
type input "FREIGHTLINER"
type input "M2"
type input "DAIMLER TRUCK NORTH AMERICA LLC"
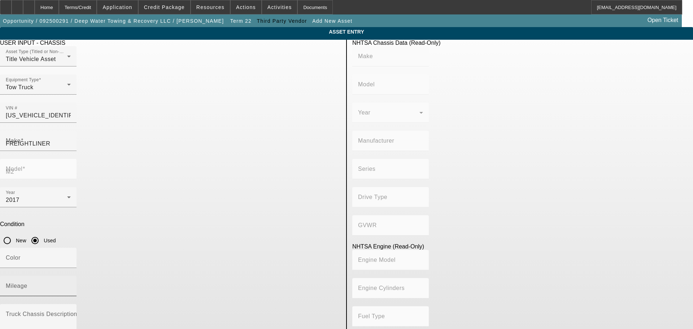
type input "106 Medium Duty"
type input "4x2"
type input "Class 6: 19,501 - 26,000 lb (8,845 - 11,794 kg)"
type input "Cummins ISB"
type input "6"
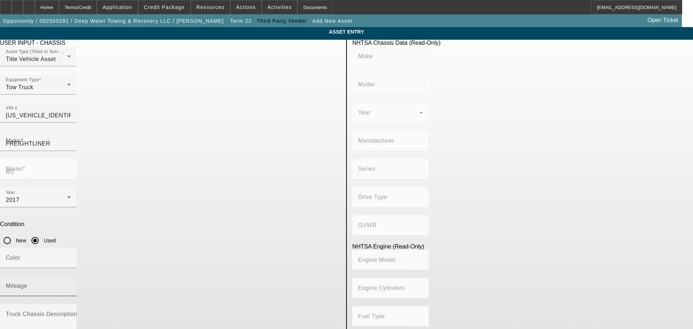
type input "Diesel"
type input "408.85908543470"
type input "6.7"
click at [71, 285] on input "Mileage" at bounding box center [38, 289] width 65 height 9
type input "200000"
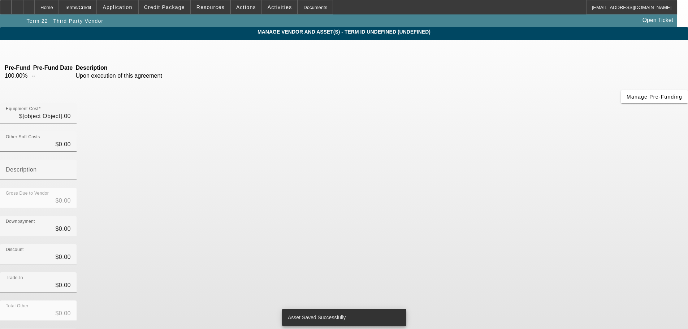
type input "$43,500.00"
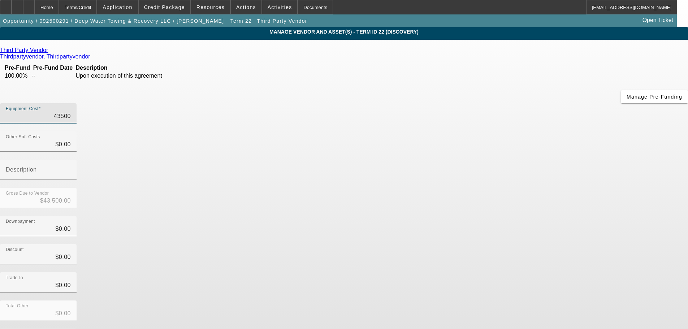
drag, startPoint x: 405, startPoint y: 61, endPoint x: 584, endPoint y: 56, distance: 178.8
click at [560, 62] on app-vendor-asset-manage "MANAGE VENDOR AND ASSET(S) - Term ID 22 (Discovery) Remove Vendor Third Party V…" at bounding box center [344, 221] width 688 height 388
type input "5"
type input "$5.00"
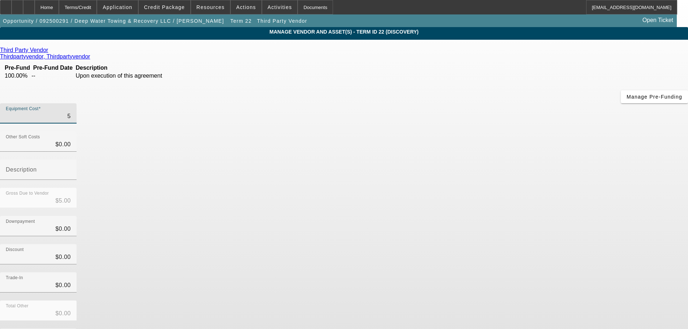
type input "57"
type input "$57.00"
type input "575"
type input "$575.00"
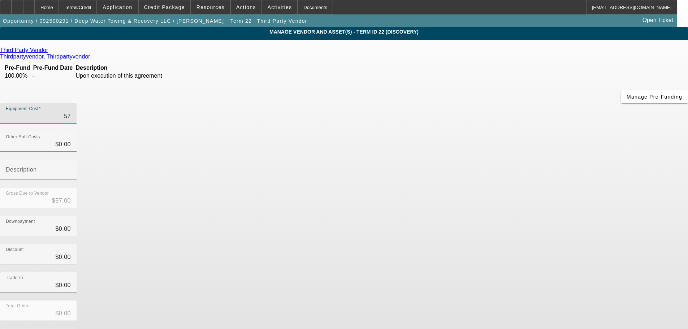
type input "$575.00"
type input "5750"
type input "$5,750.00"
type input "57500"
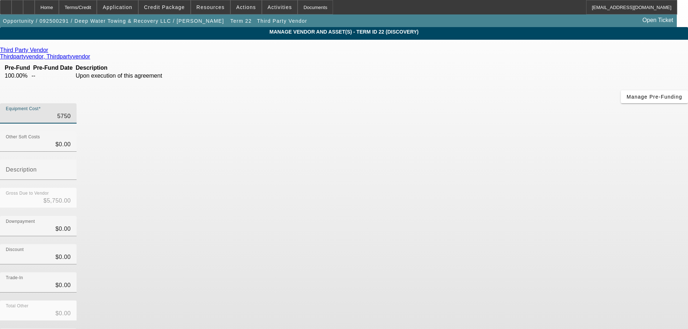
type input "$57,500.00"
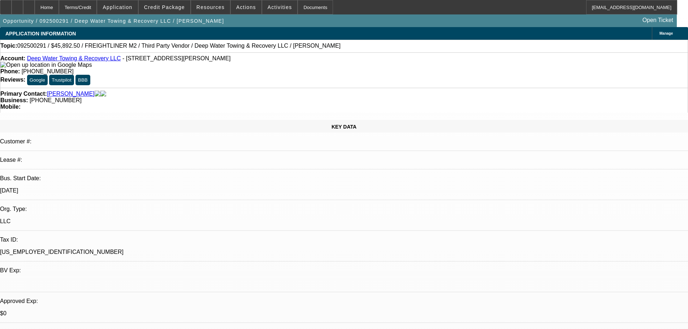
select select "0"
select select "6"
select select "0"
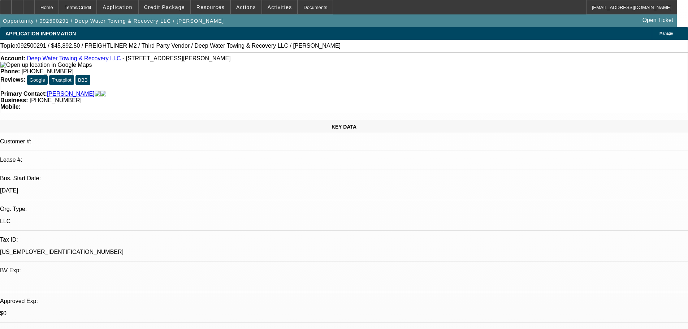
select select "0"
select select "6"
select select "0"
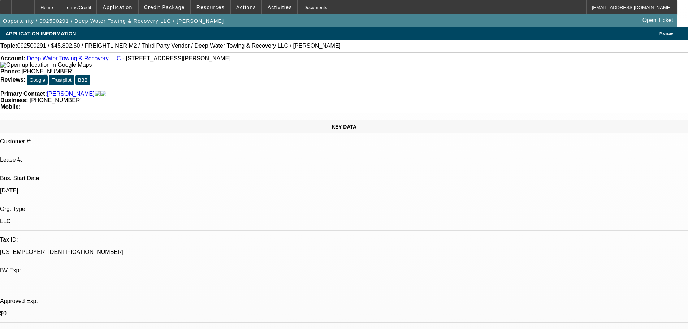
select select "0"
select select "6"
select select "0"
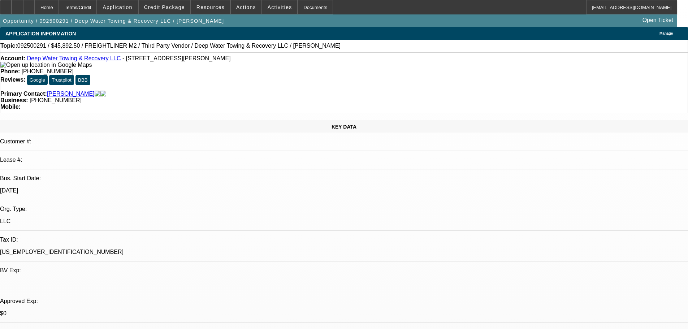
select select "6"
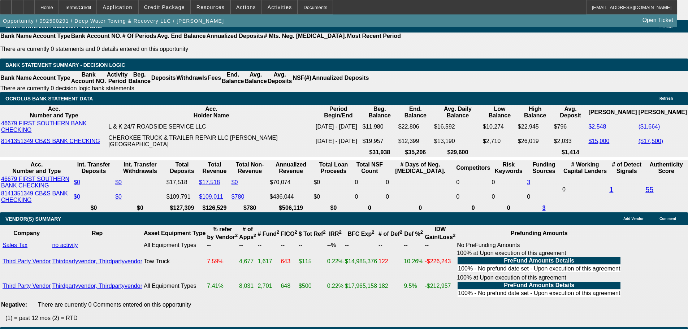
scroll to position [1156, 0]
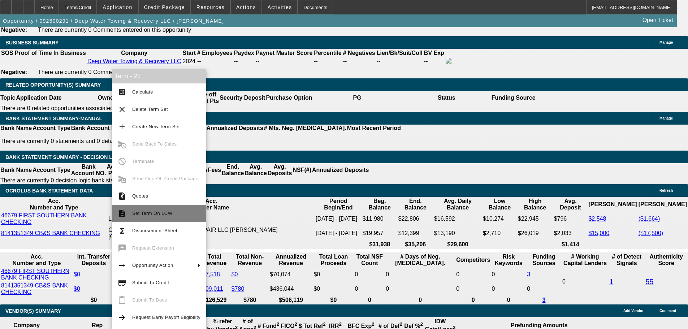
click at [177, 216] on span "Set Term On LCW" at bounding box center [166, 213] width 68 height 9
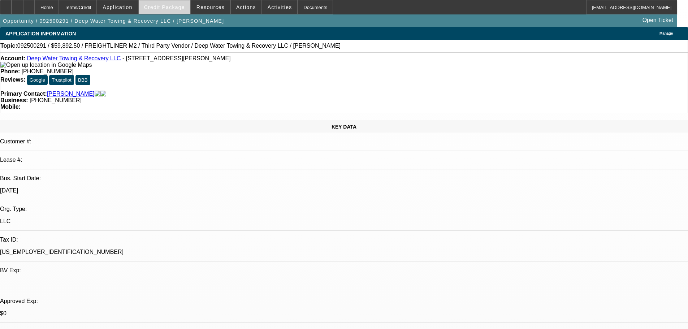
select select "0"
select select "6"
select select "0"
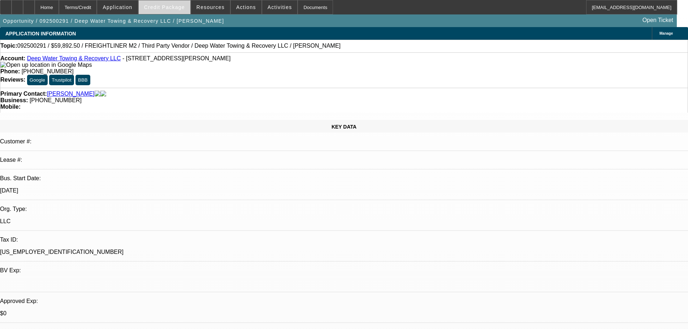
select select "0"
select select "6"
select select "0"
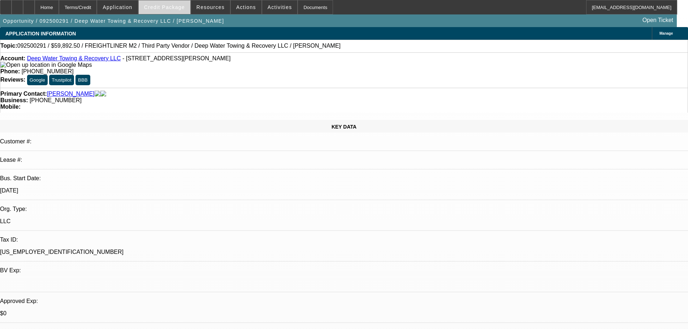
select select "0"
select select "6"
select select "0"
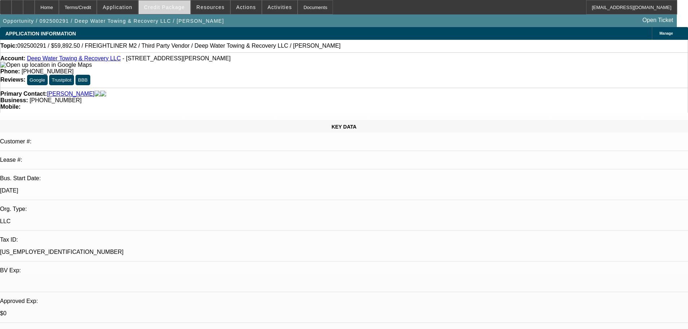
select select "6"
click at [175, 9] on span "Credit Package" at bounding box center [164, 7] width 41 height 6
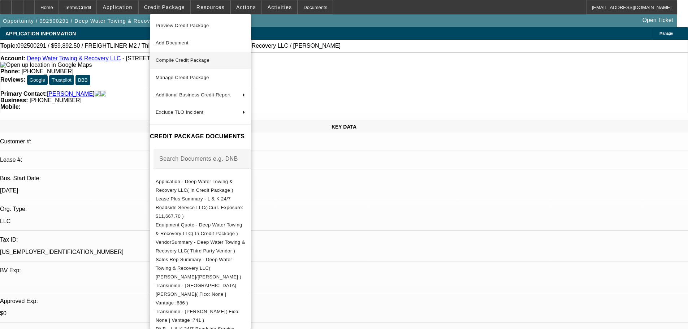
click at [225, 63] on span "Compile Credit Package" at bounding box center [201, 60] width 90 height 9
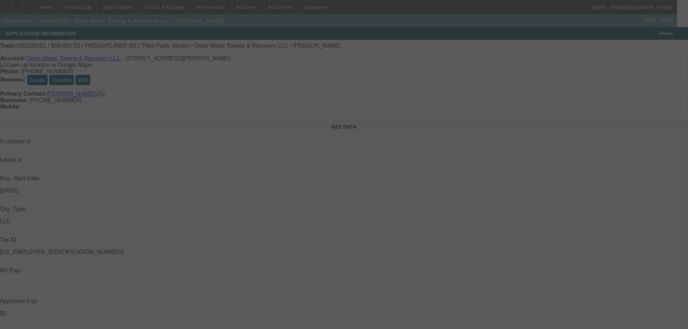
select select "0"
select select "6"
select select "0"
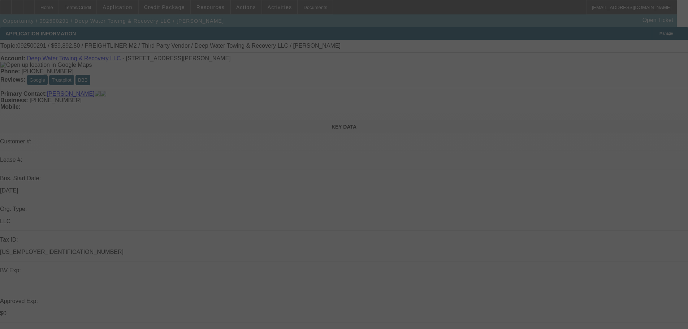
select select "0"
select select "6"
select select "0"
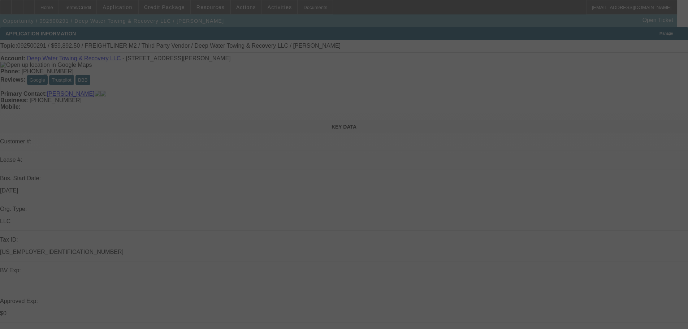
select select "0"
select select "6"
select select "0"
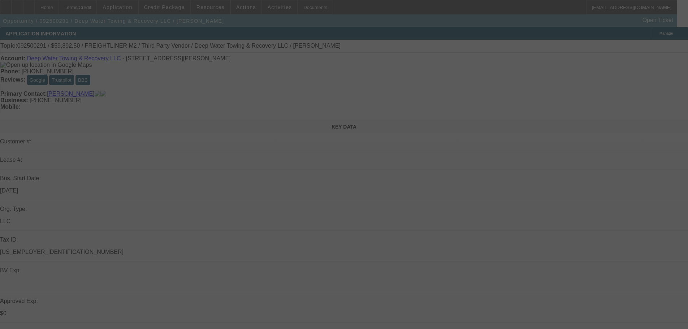
select select "6"
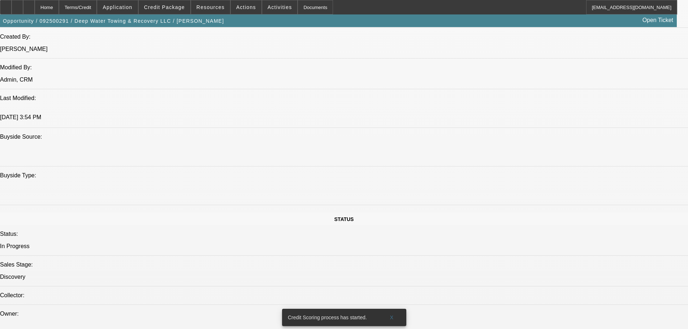
scroll to position [650, 0]
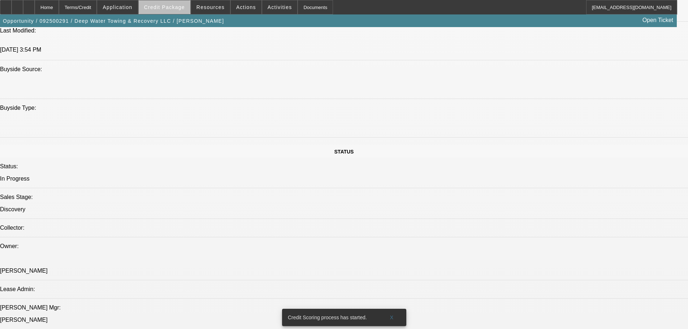
click at [182, 10] on span at bounding box center [165, 7] width 52 height 17
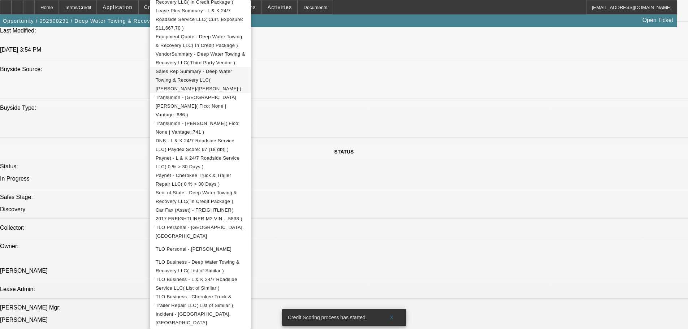
scroll to position [181, 0]
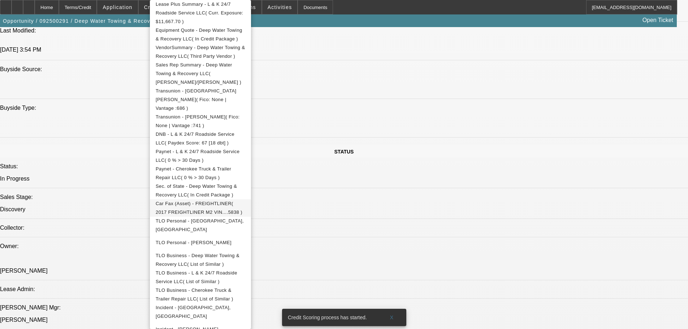
click at [242, 201] on span "Car Fax (Asset) - FREIGHTLINER( 2017 FREIGHTLINER M2 VIN....5838 )" at bounding box center [199, 208] width 87 height 14
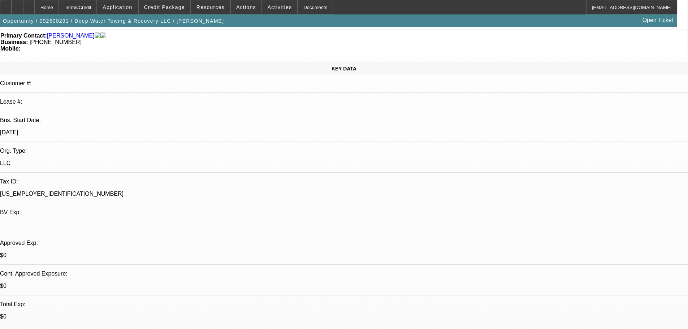
scroll to position [0, 0]
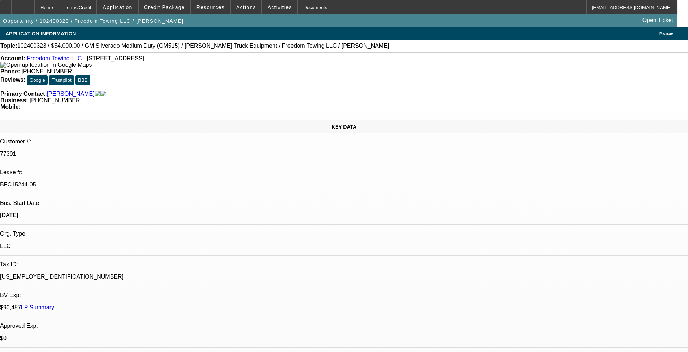
select select "0"
select select "2"
select select "0.1"
select select "4"
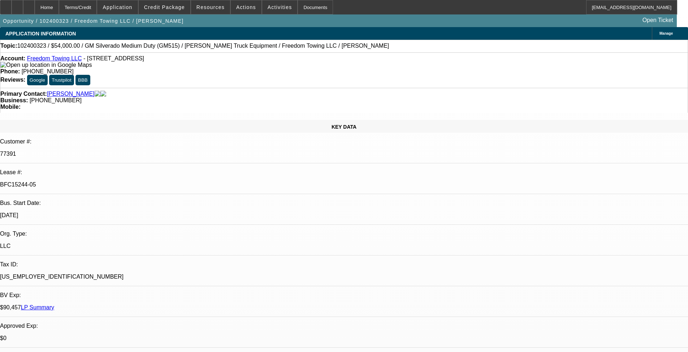
select select "0"
select select "2"
select select "0.1"
select select "4"
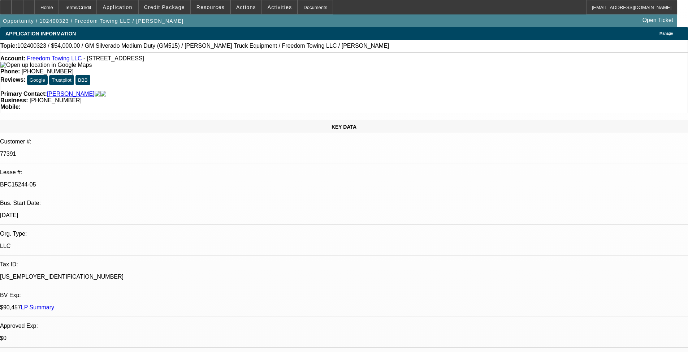
select select "0"
select select "2"
select select "0.1"
select select "4"
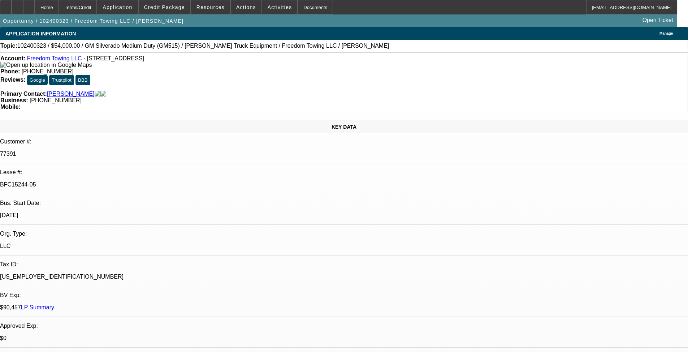
select select "0.1"
select select "2"
select select "0.1"
select select "4"
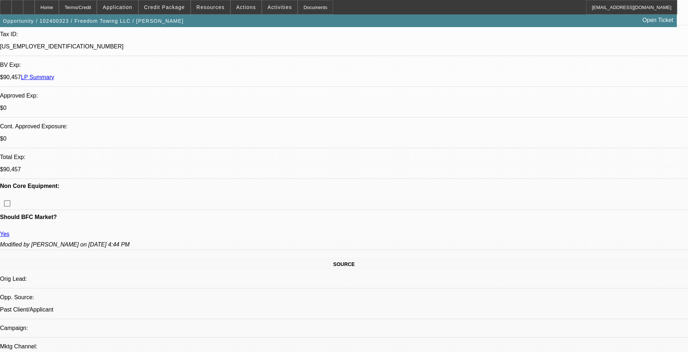
scroll to position [1083, 0]
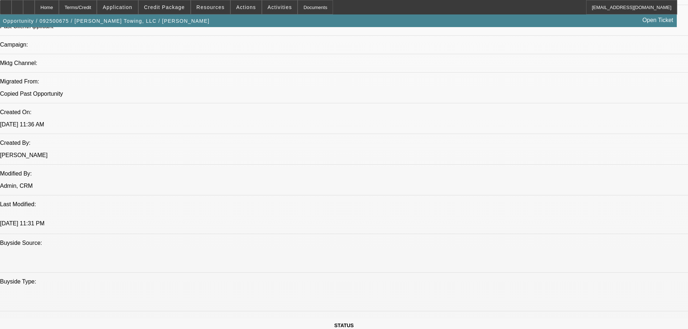
select select "0"
select select "2"
select select "0.1"
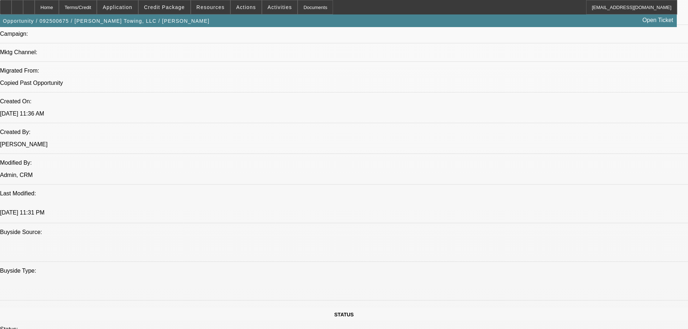
select select "1"
select select "2"
select select "4"
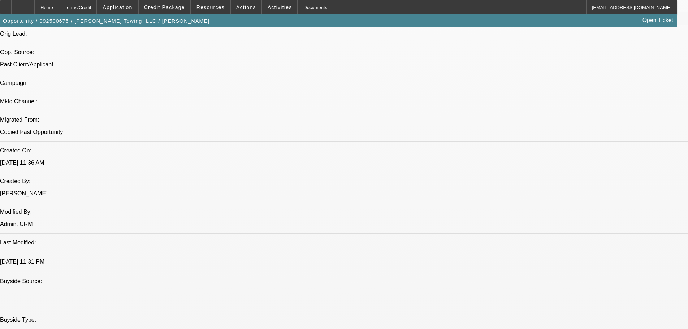
scroll to position [459, 0]
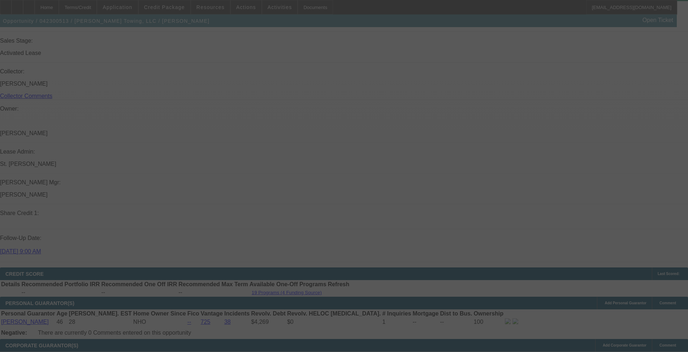
scroll to position [730, 0]
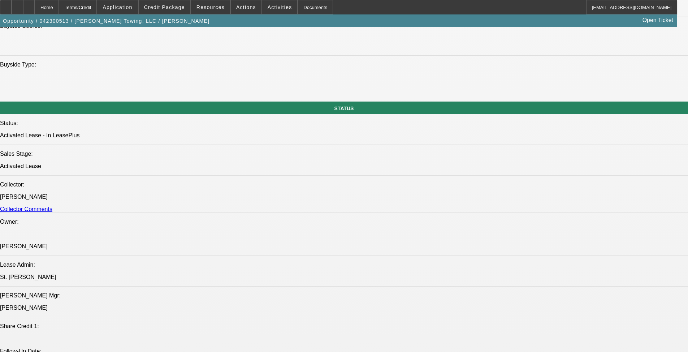
select select "0.1"
select select "0"
select select "2"
select select "0.1"
select select "4"
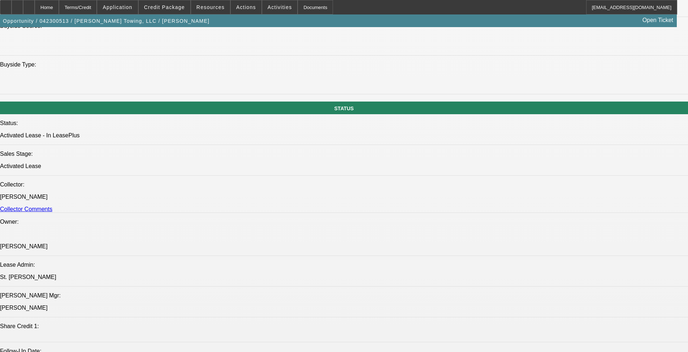
select select "0.1"
select select "0"
select select "2"
select select "0.1"
select select "4"
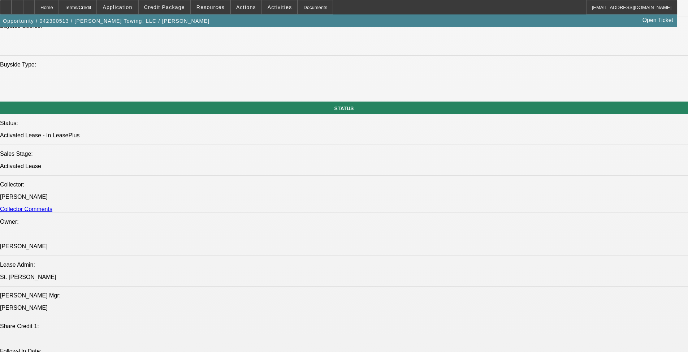
select select "0.1"
select select "0"
select select "2"
select select "0.1"
select select "4"
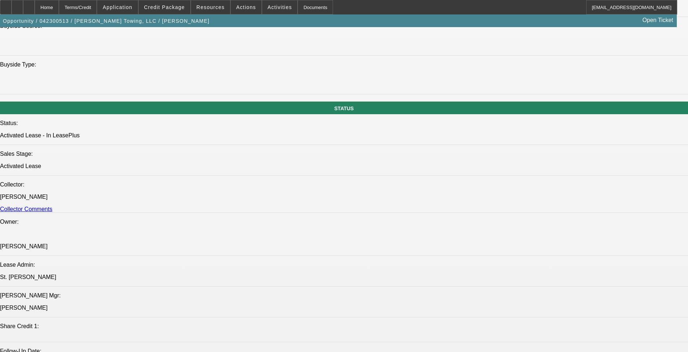
select select "0.1"
select select "0"
select select "2"
select select "0.1"
select select "4"
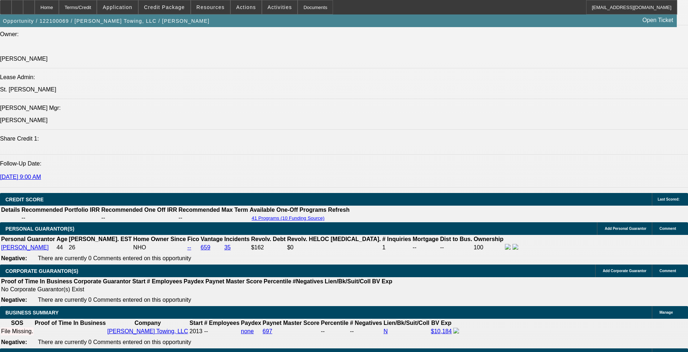
select select "0"
select select "0.1"
select select "4"
select select "0"
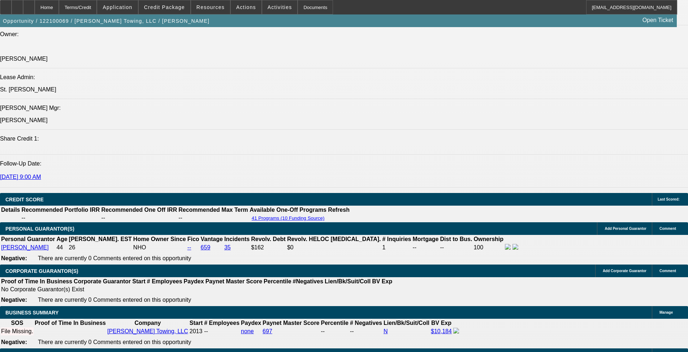
select select "0"
select select "6"
select select "0"
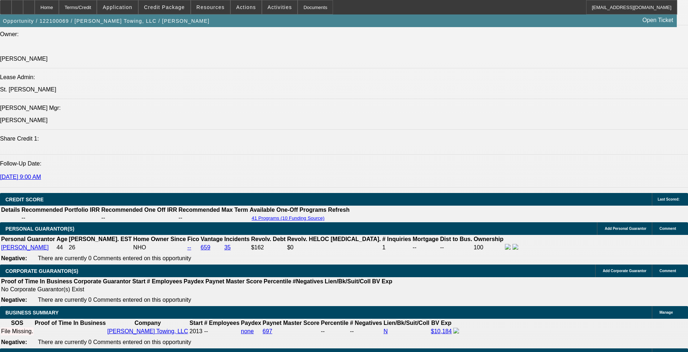
select select "0.1"
select select "4"
select select "0"
select select "0.1"
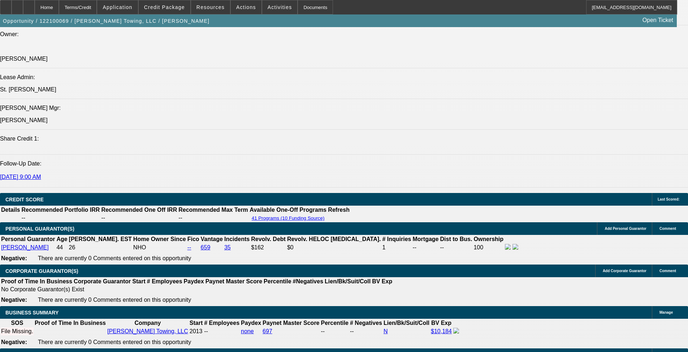
select select "4"
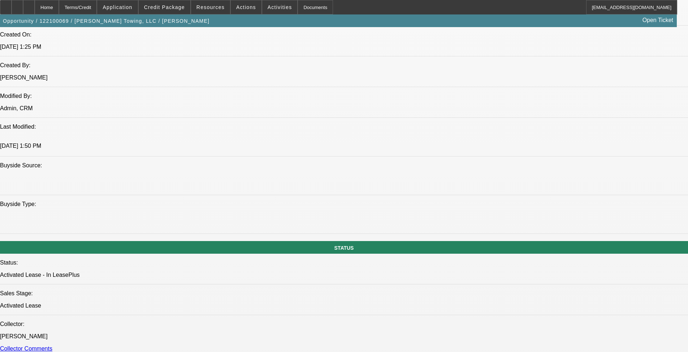
scroll to position [725, 0]
